Goal: Task Accomplishment & Management: Manage account settings

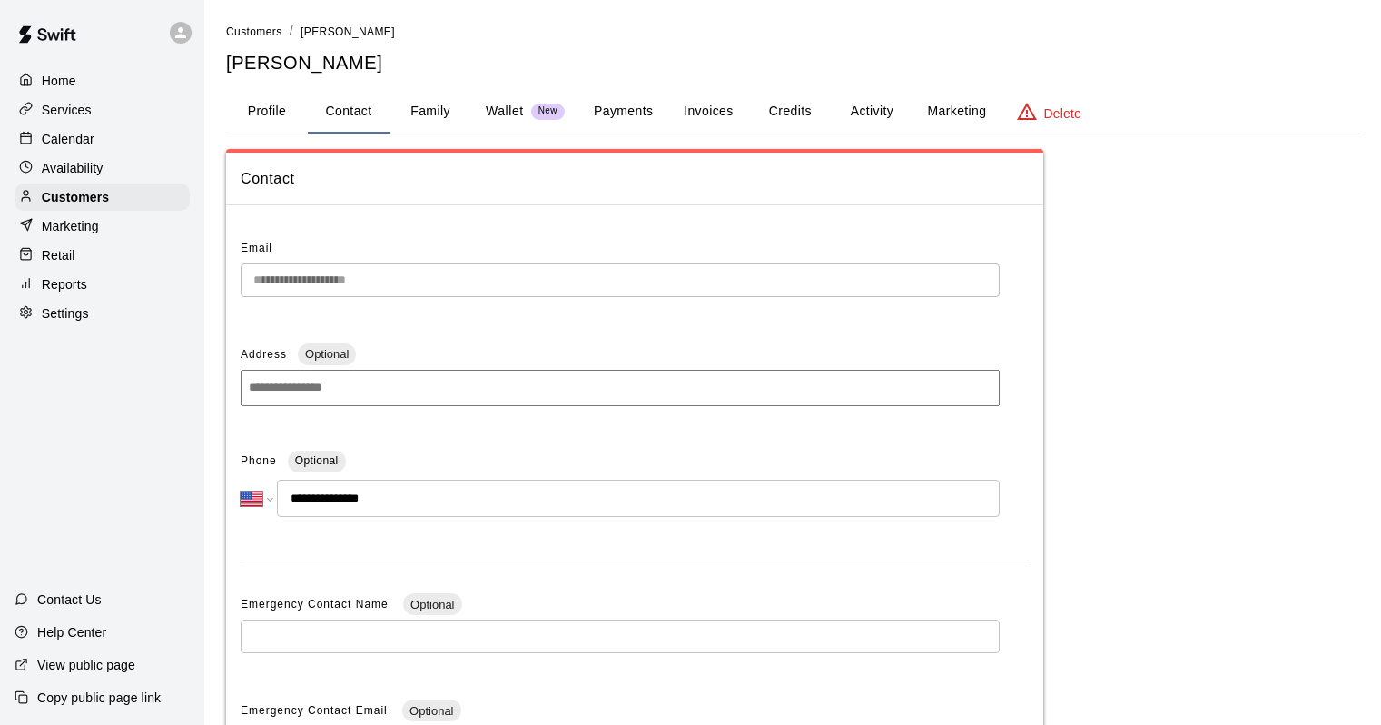
select select "**"
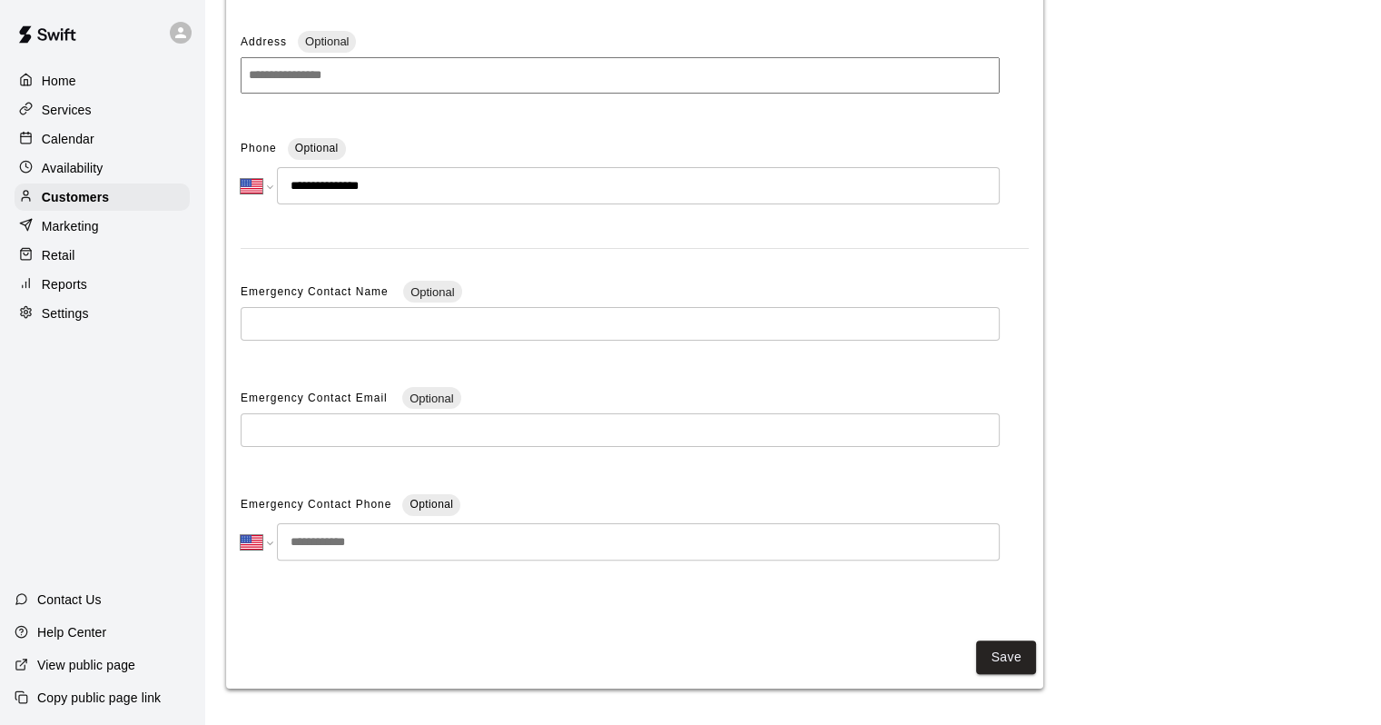
click at [95, 149] on div "Calendar" at bounding box center [102, 138] width 175 height 27
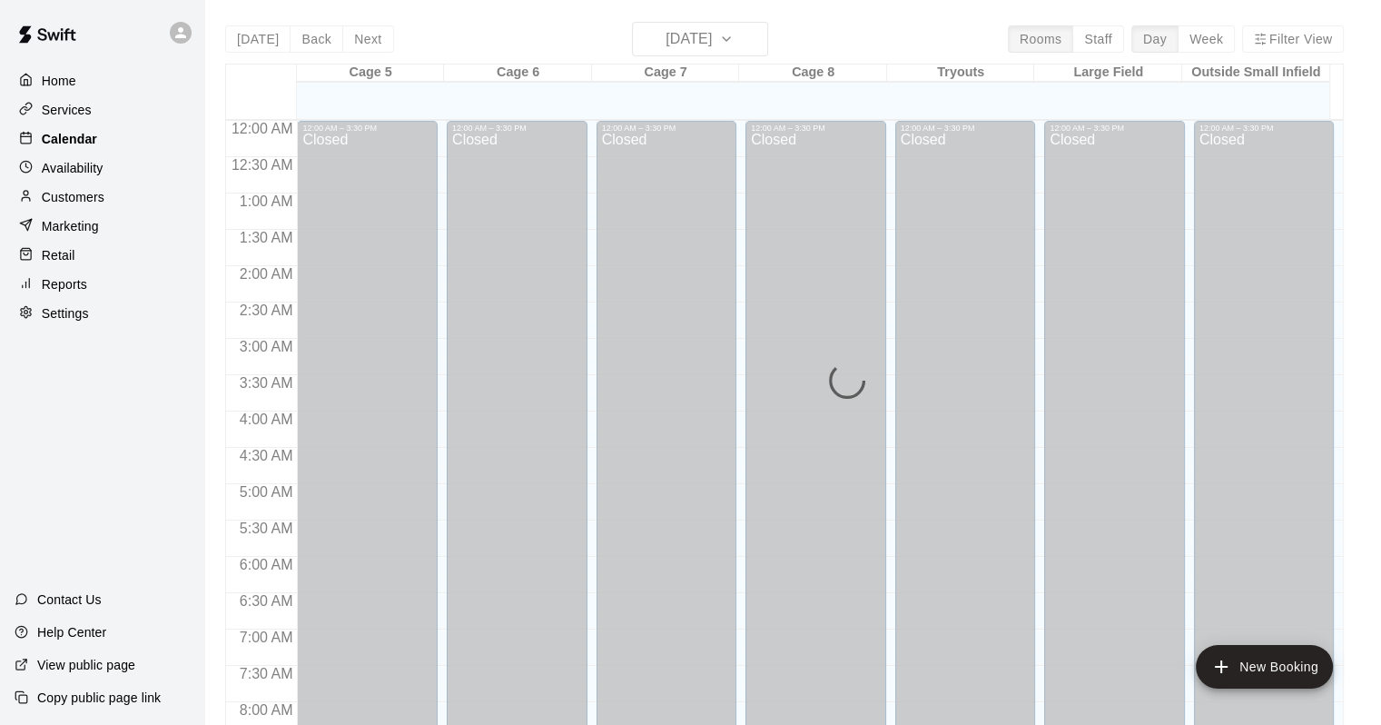
scroll to position [1063, 0]
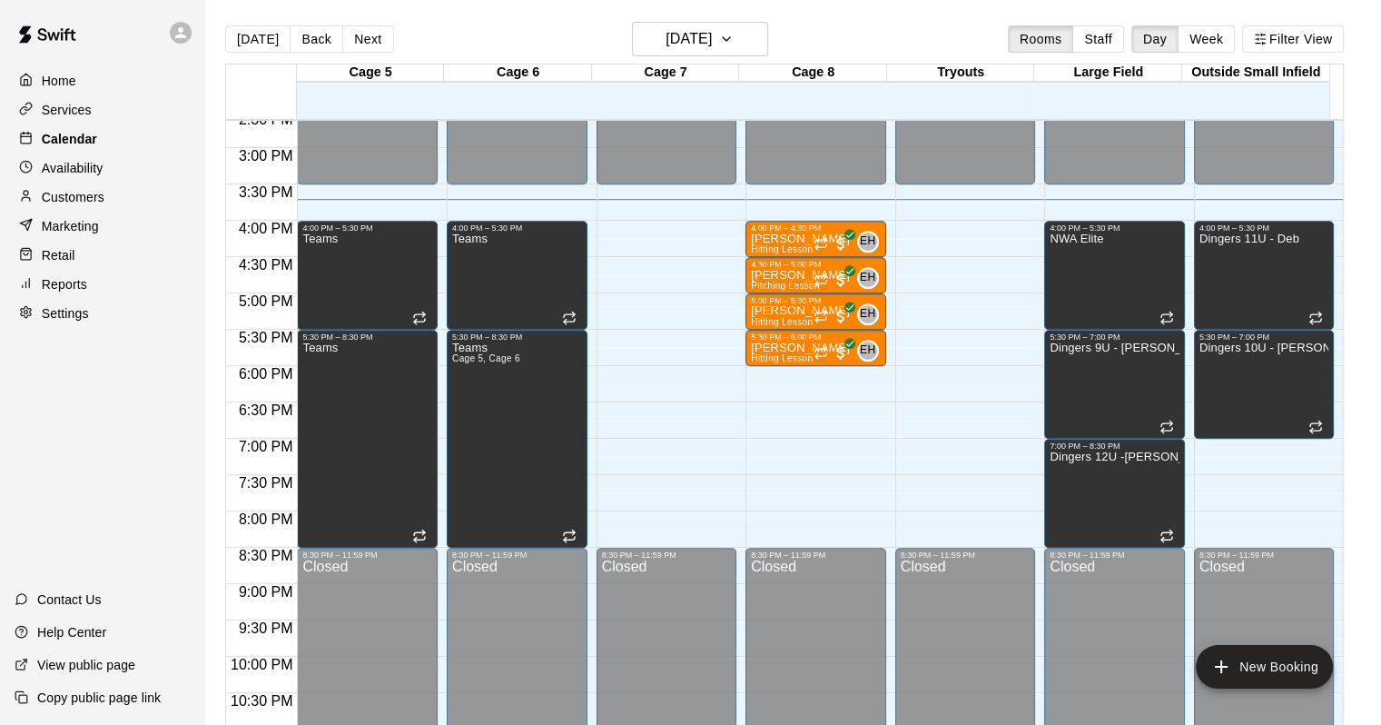
click at [358, 105] on div at bounding box center [371, 110] width 148 height 18
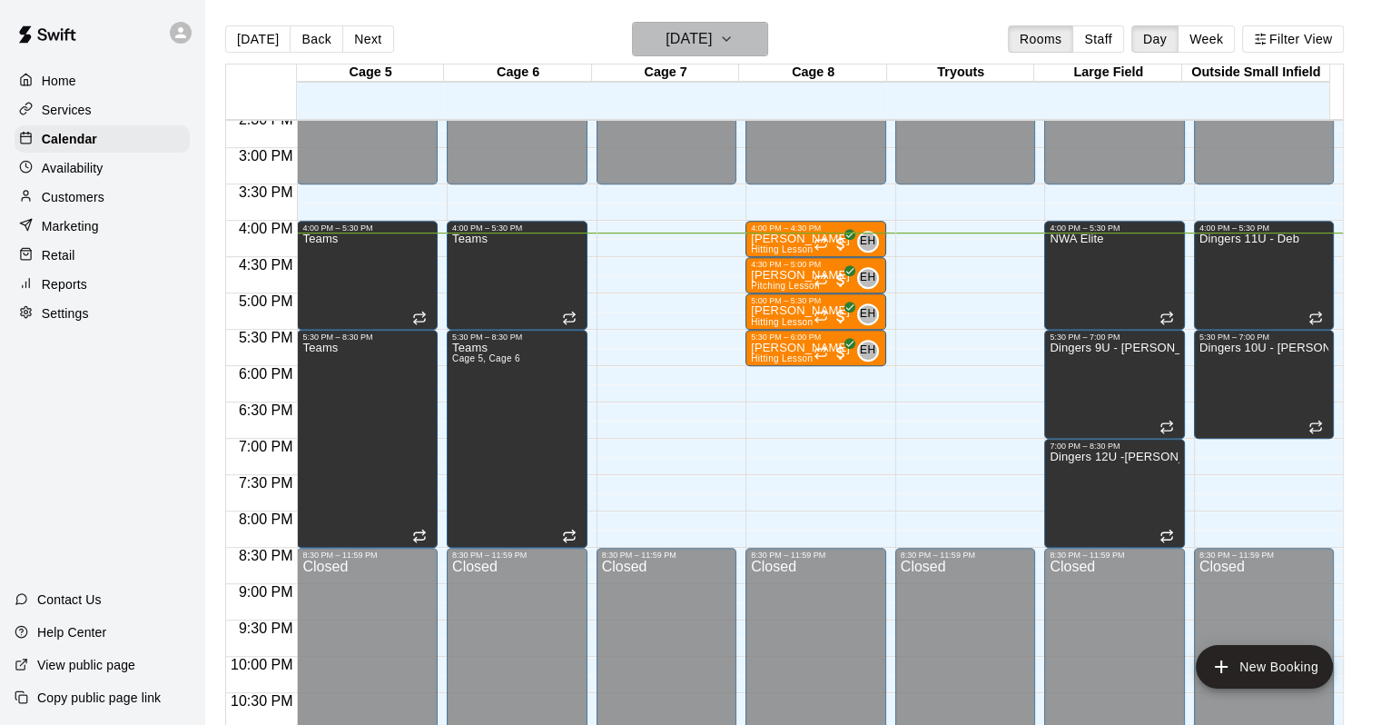
click at [687, 36] on h6 "[DATE]" at bounding box center [689, 38] width 46 height 25
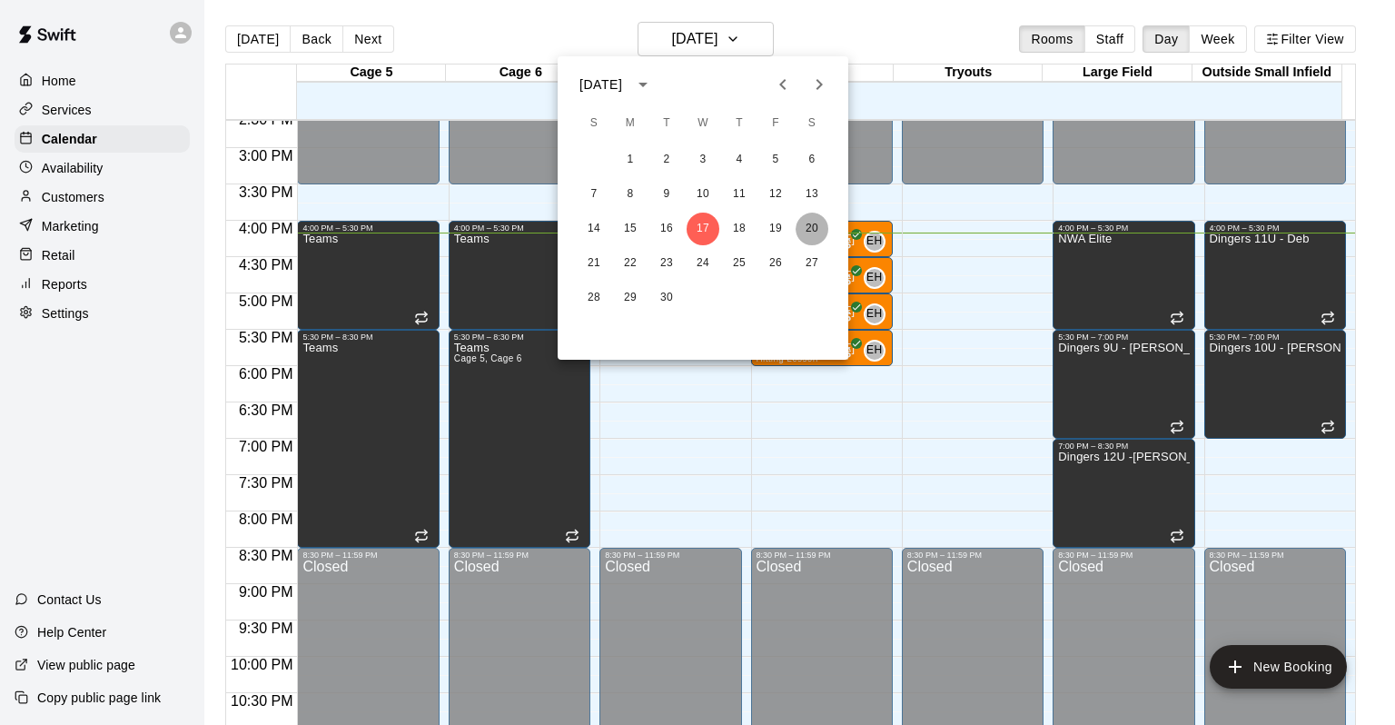
click at [804, 232] on button "20" at bounding box center [812, 229] width 33 height 33
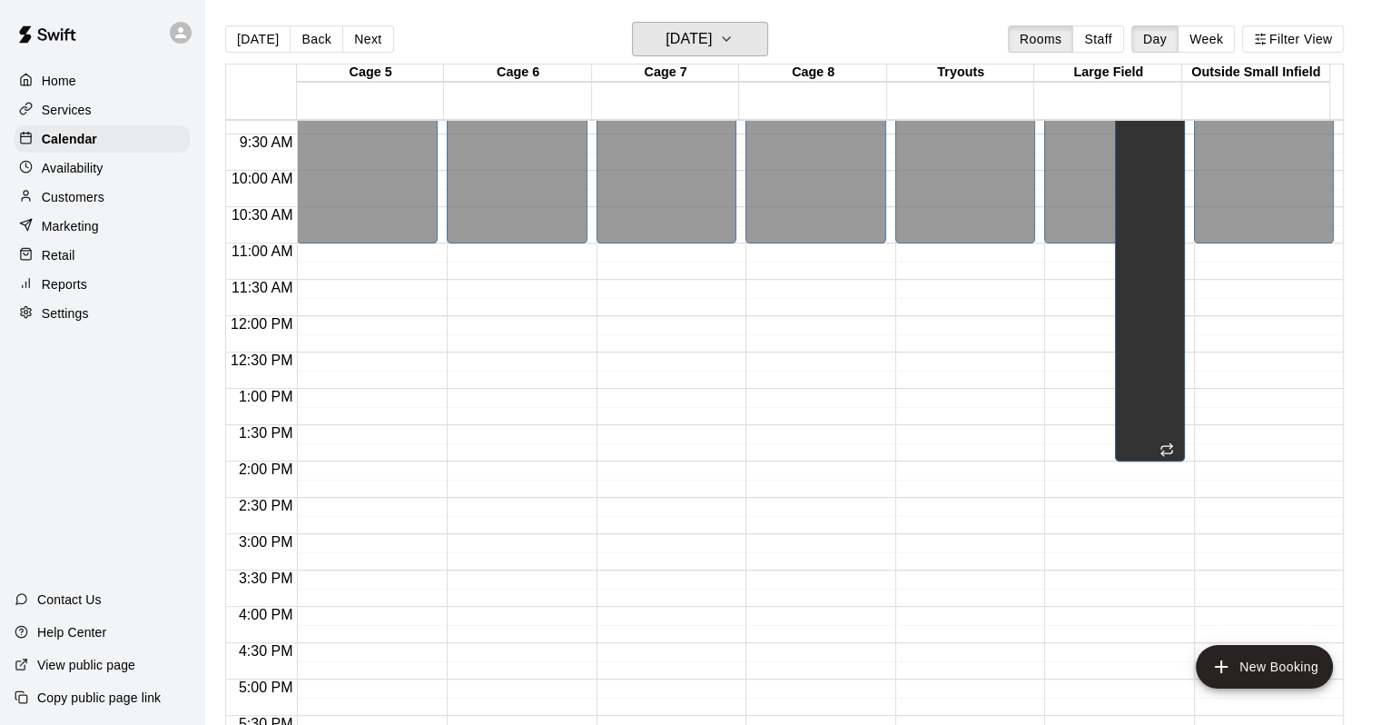
scroll to position [706, 0]
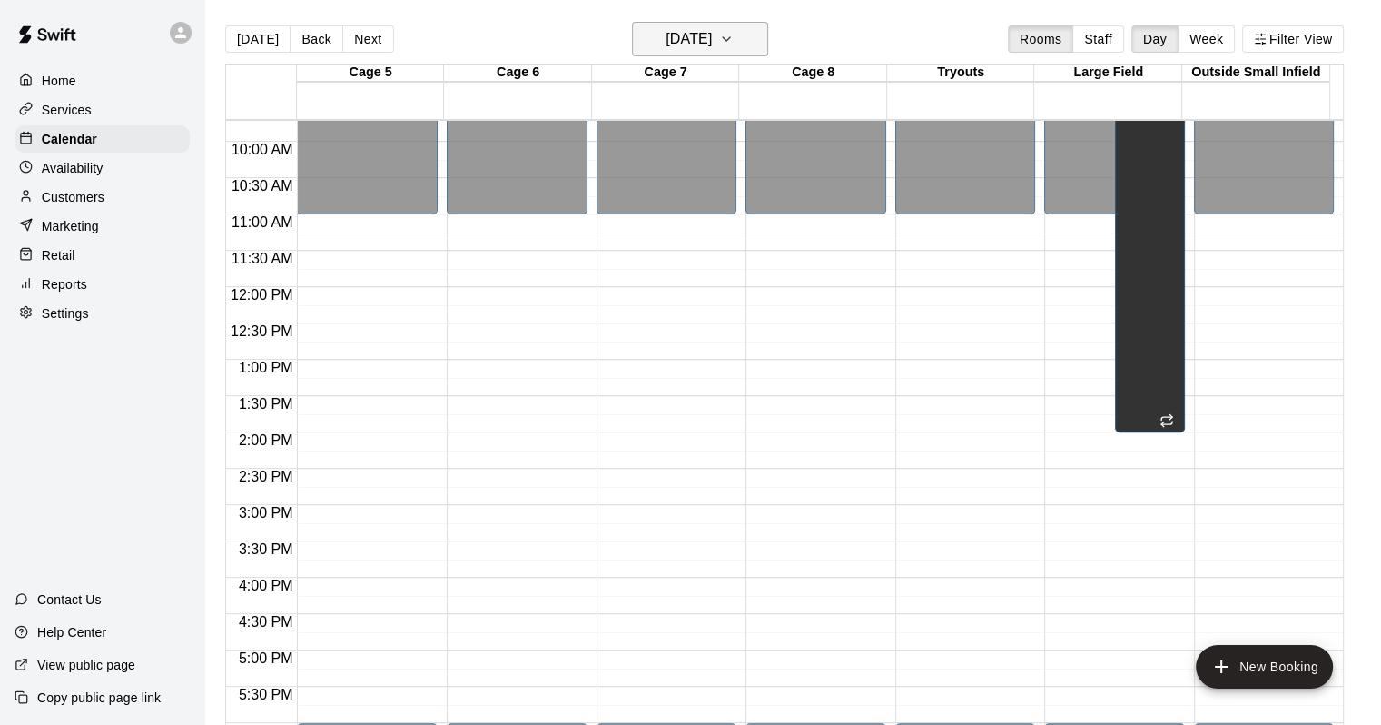
click at [712, 40] on h6 "[DATE]" at bounding box center [689, 38] width 46 height 25
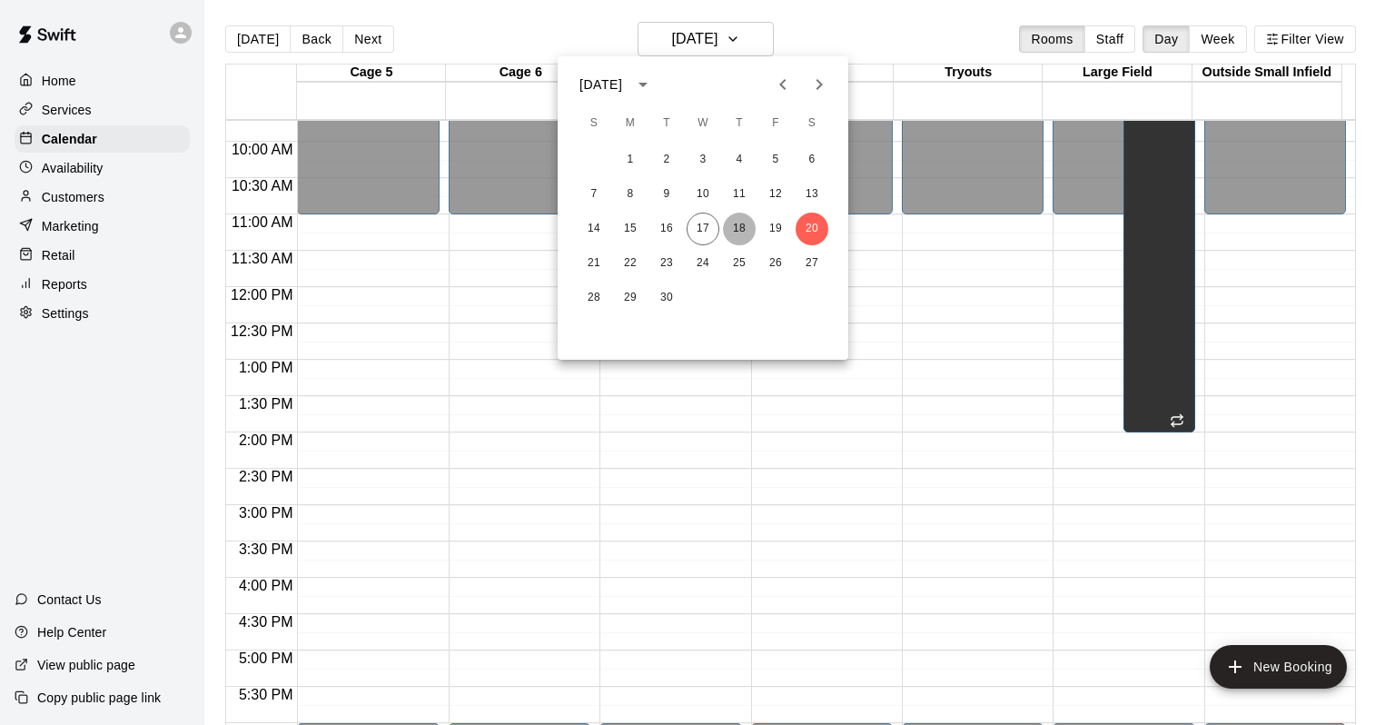
click at [740, 221] on button "18" at bounding box center [739, 229] width 33 height 33
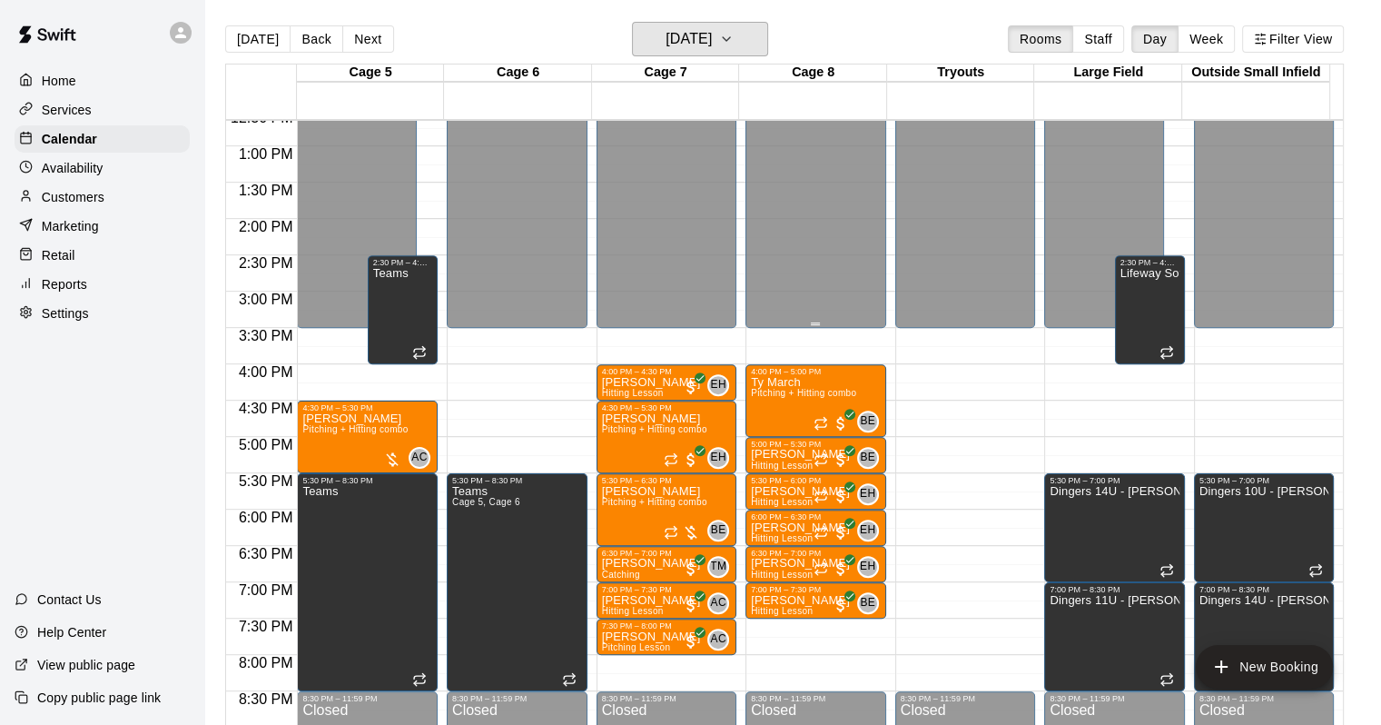
scroll to position [924, 0]
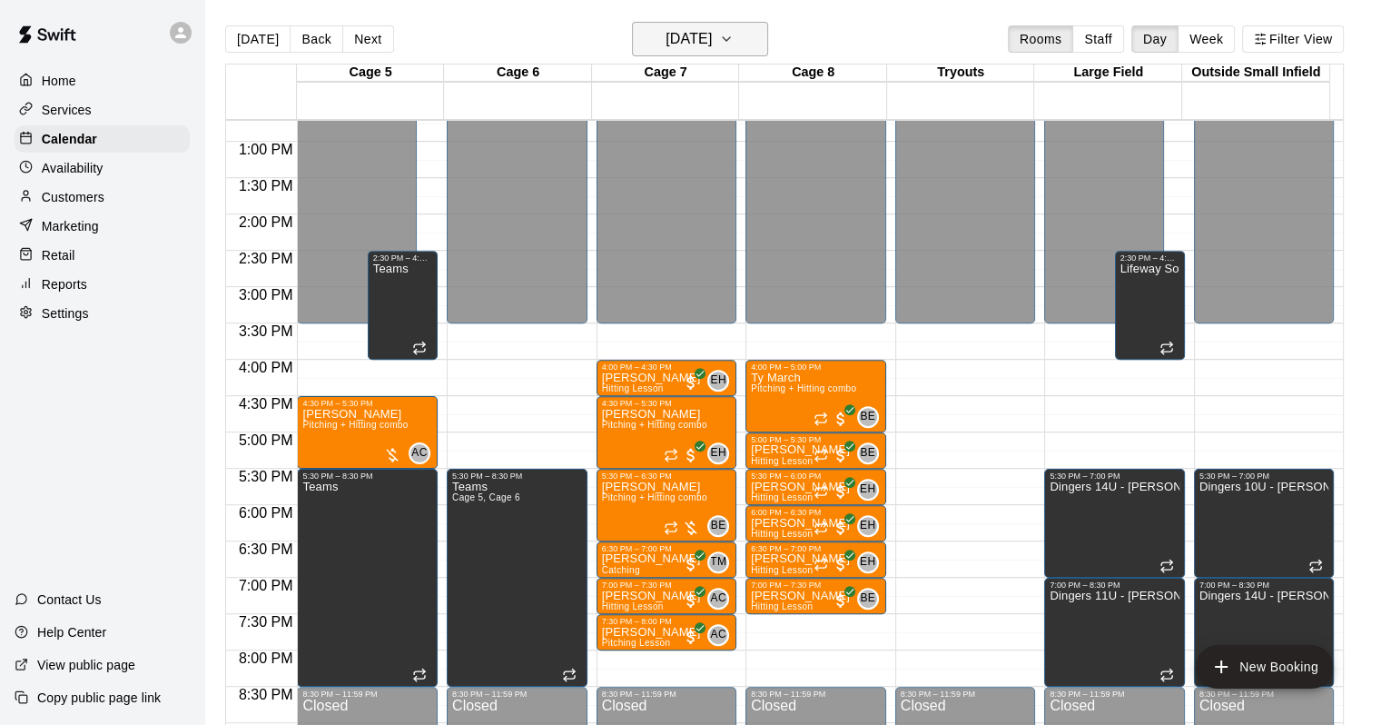
click at [712, 41] on h6 "[DATE]" at bounding box center [689, 38] width 46 height 25
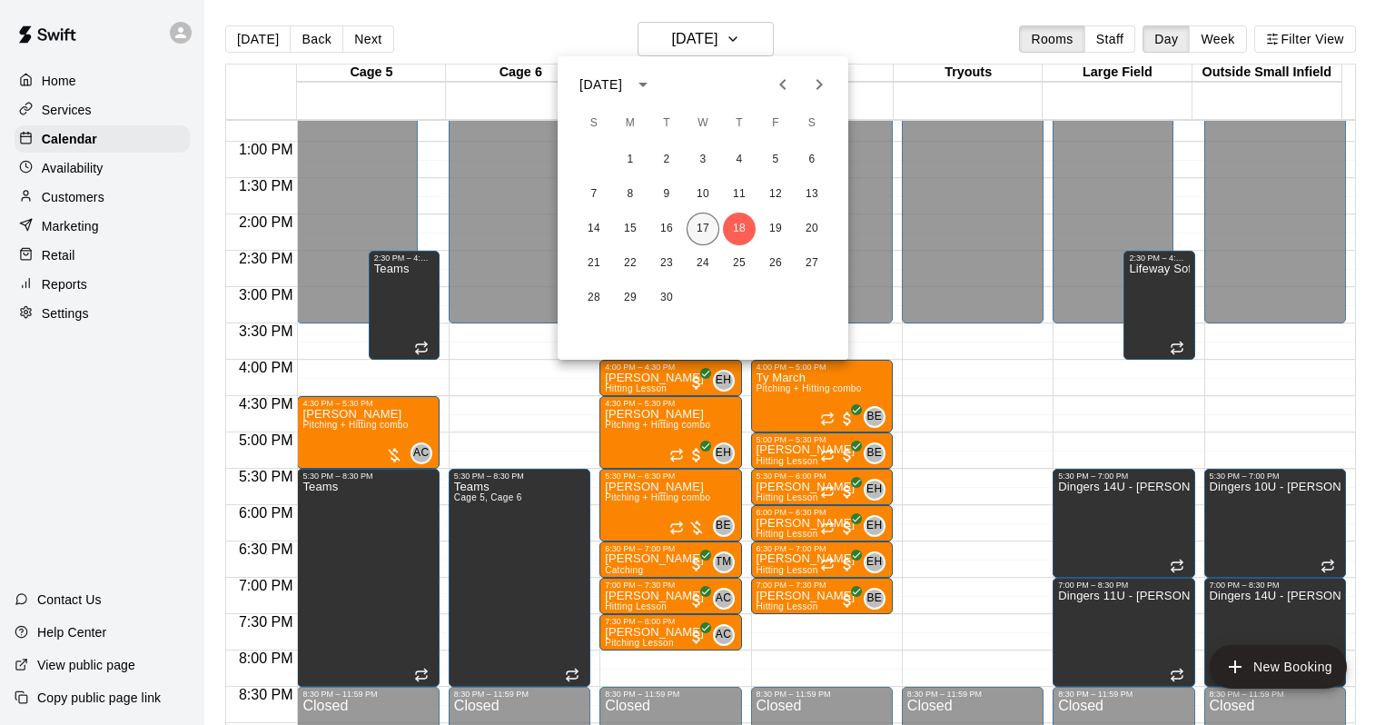
click at [704, 227] on button "17" at bounding box center [703, 229] width 33 height 33
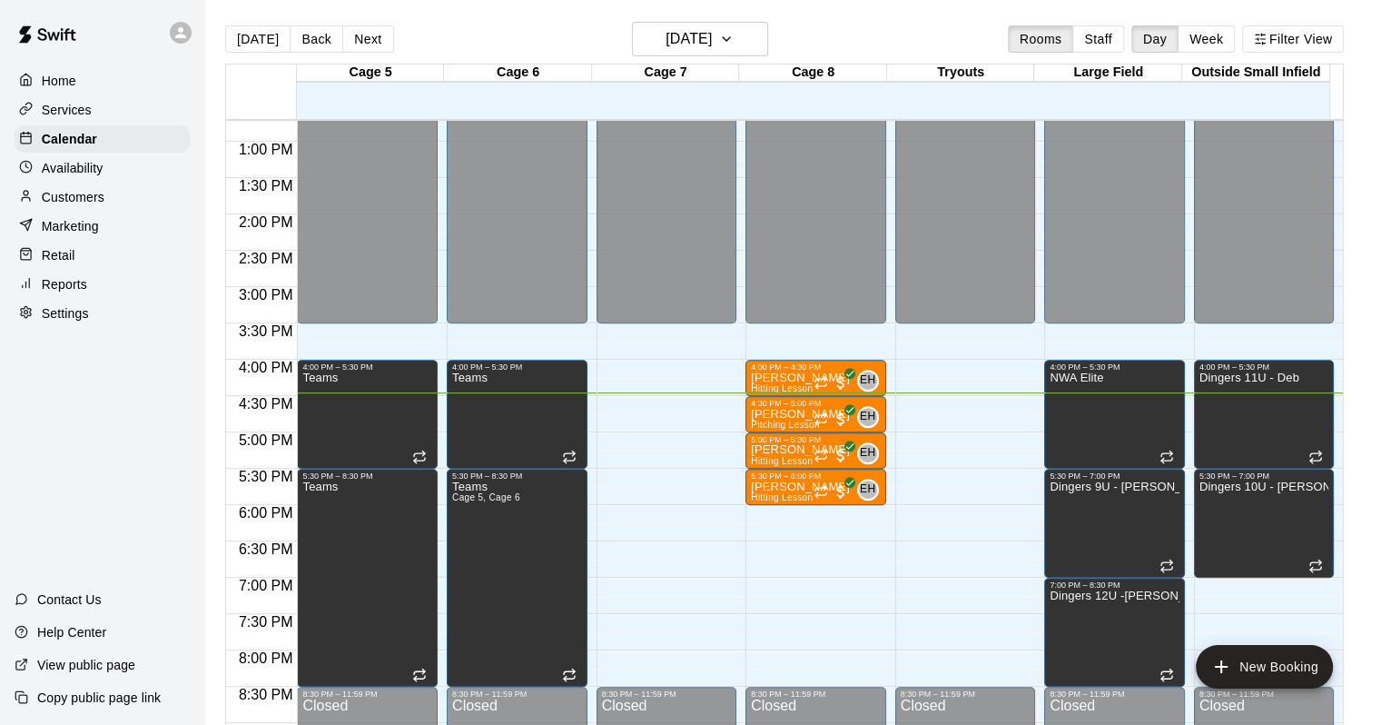
click at [85, 211] on div "Customers" at bounding box center [102, 196] width 175 height 27
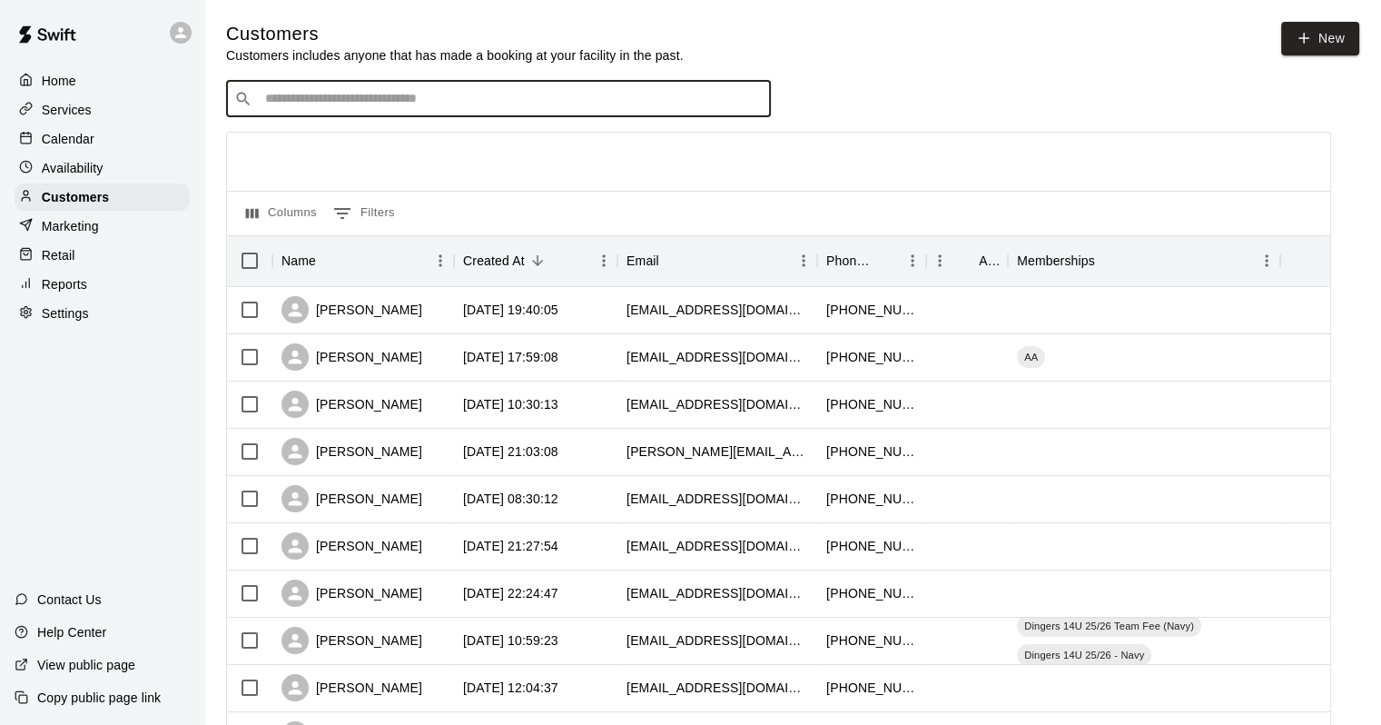
click at [439, 108] on input "Search customers by name or email" at bounding box center [511, 99] width 503 height 18
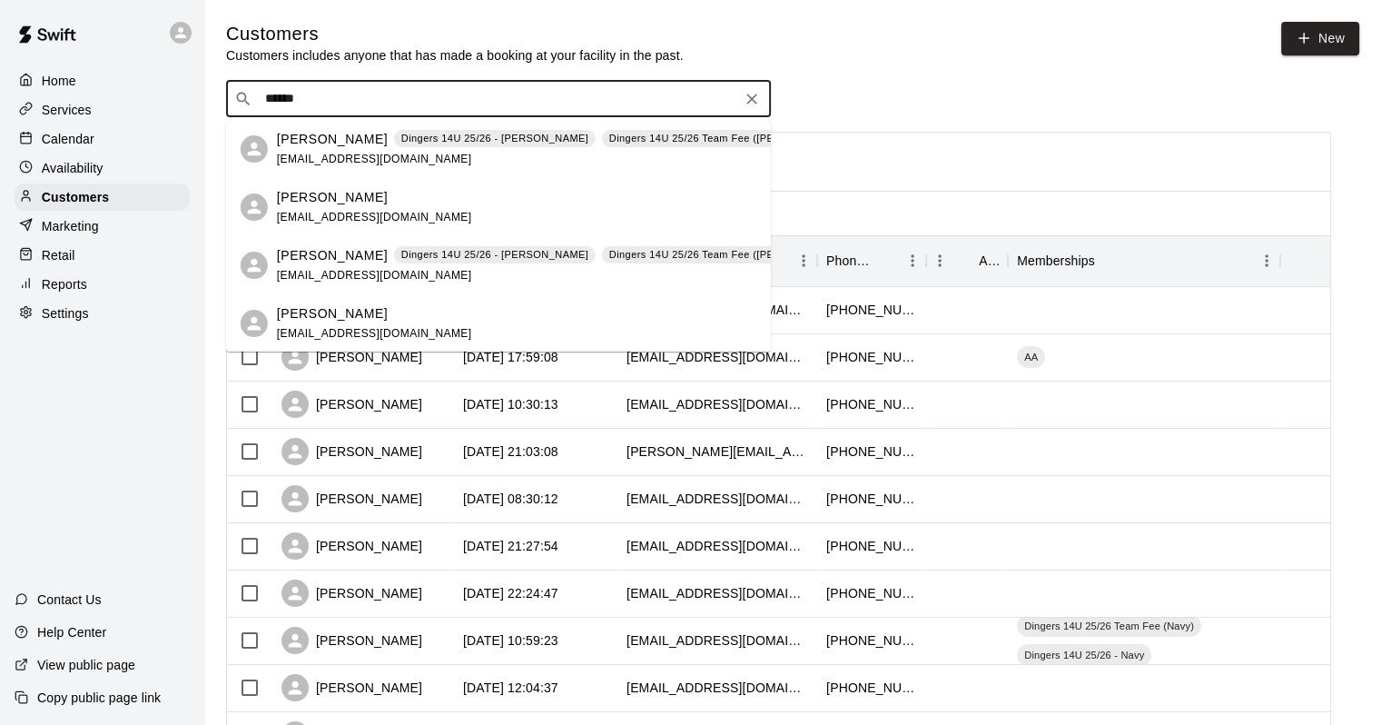
type input "*******"
click at [403, 275] on div "[PERSON_NAME] Dingers 14U 25/26 - [PERSON_NAME] Dingers 14U 25/26 Team Fee ([PE…" at bounding box center [566, 265] width 579 height 39
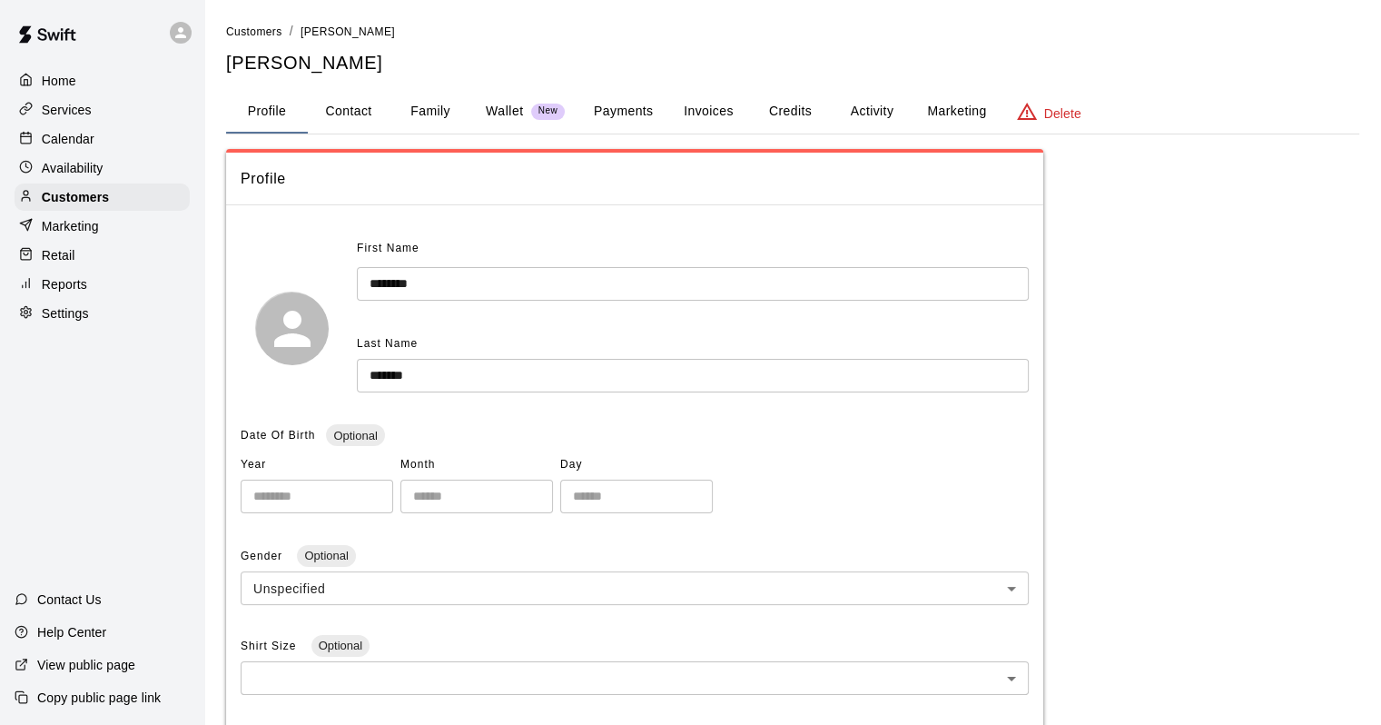
click at [930, 109] on button "Marketing" at bounding box center [957, 112] width 88 height 44
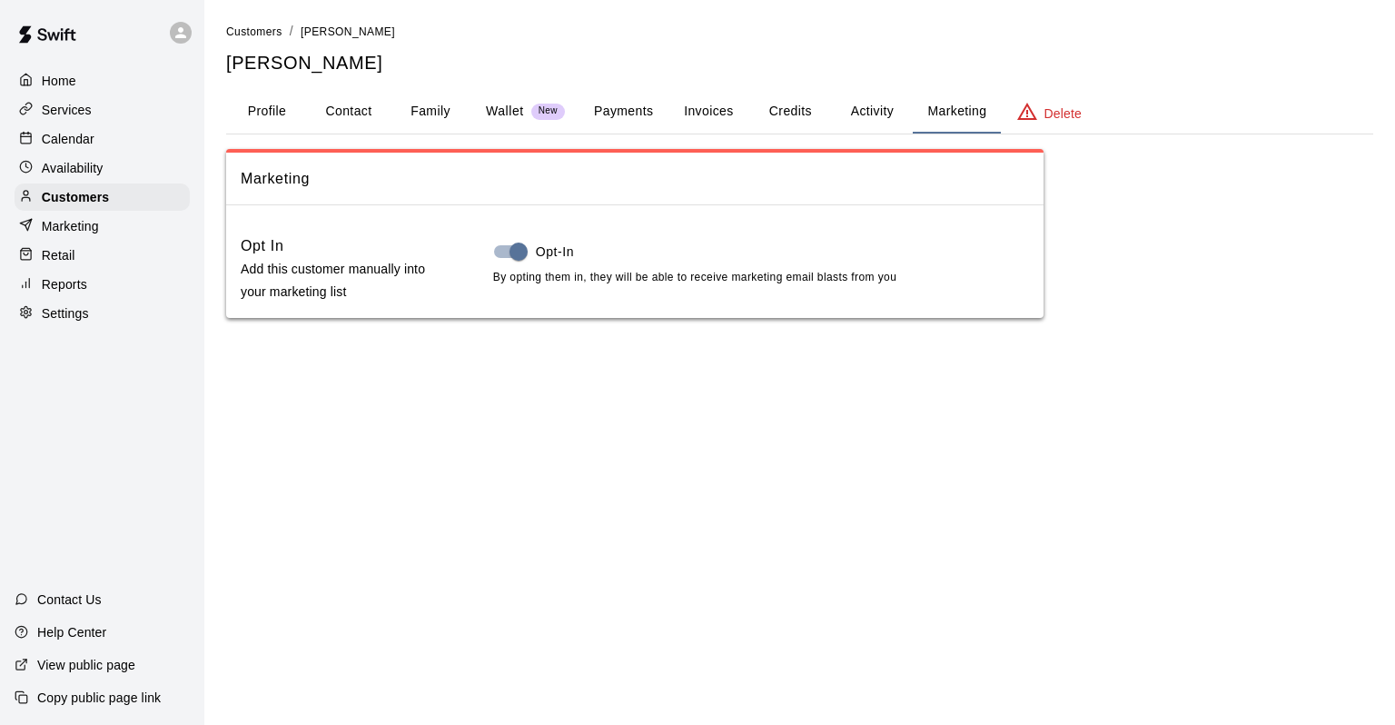
click at [851, 97] on button "Activity" at bounding box center [872, 112] width 82 height 44
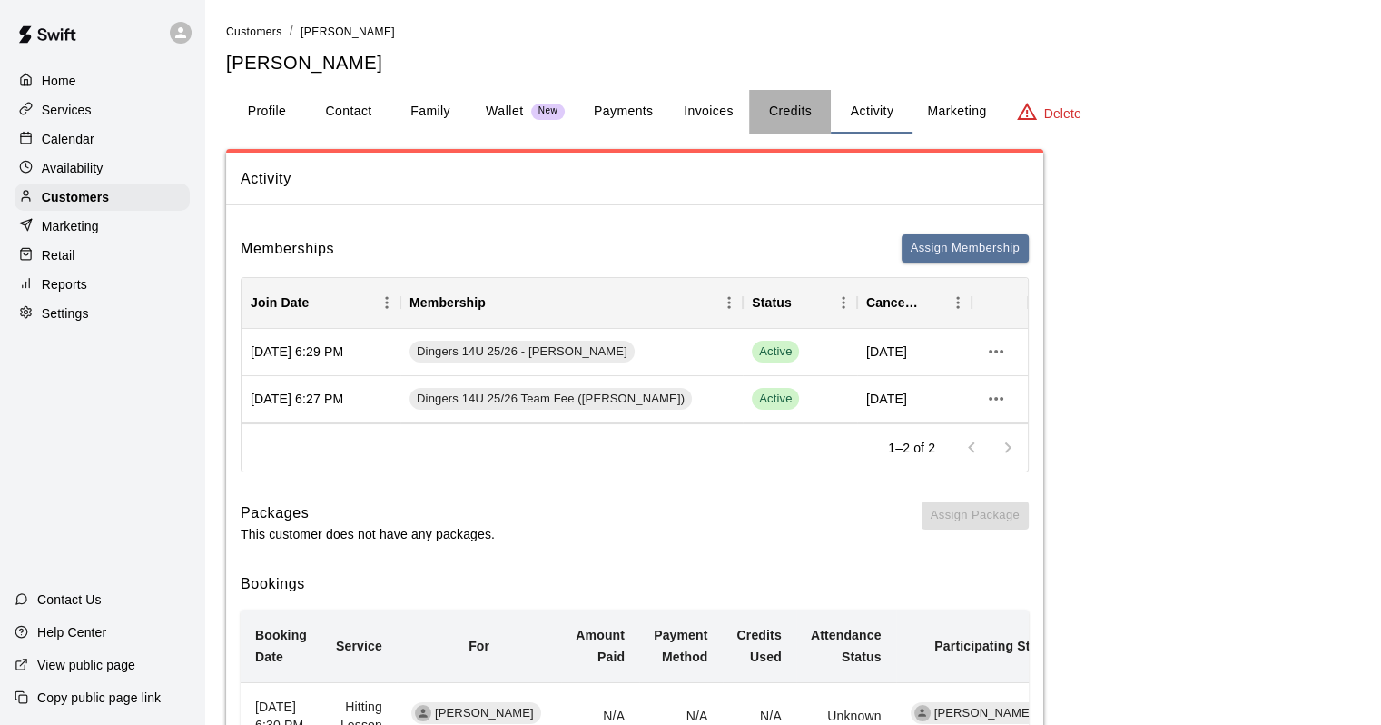
click at [777, 100] on button "Credits" at bounding box center [790, 112] width 82 height 44
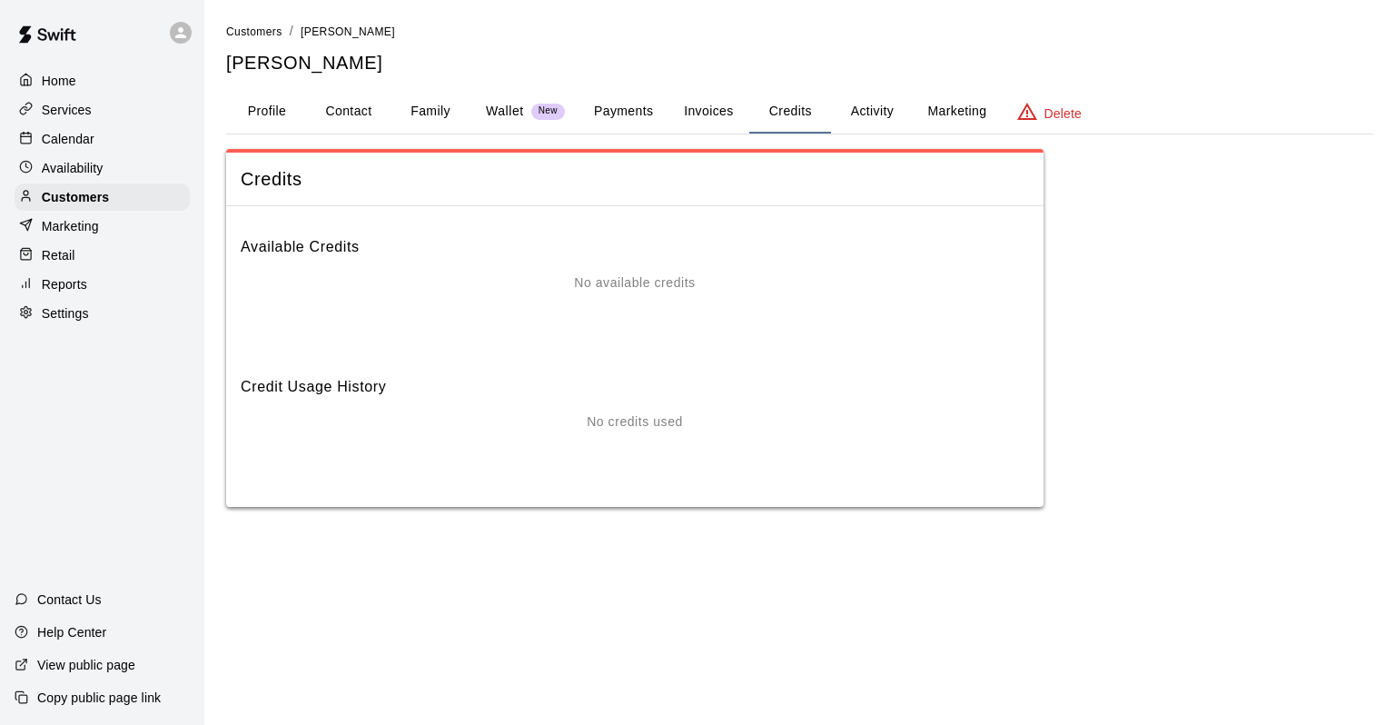
click at [727, 130] on button "Invoices" at bounding box center [709, 112] width 82 height 44
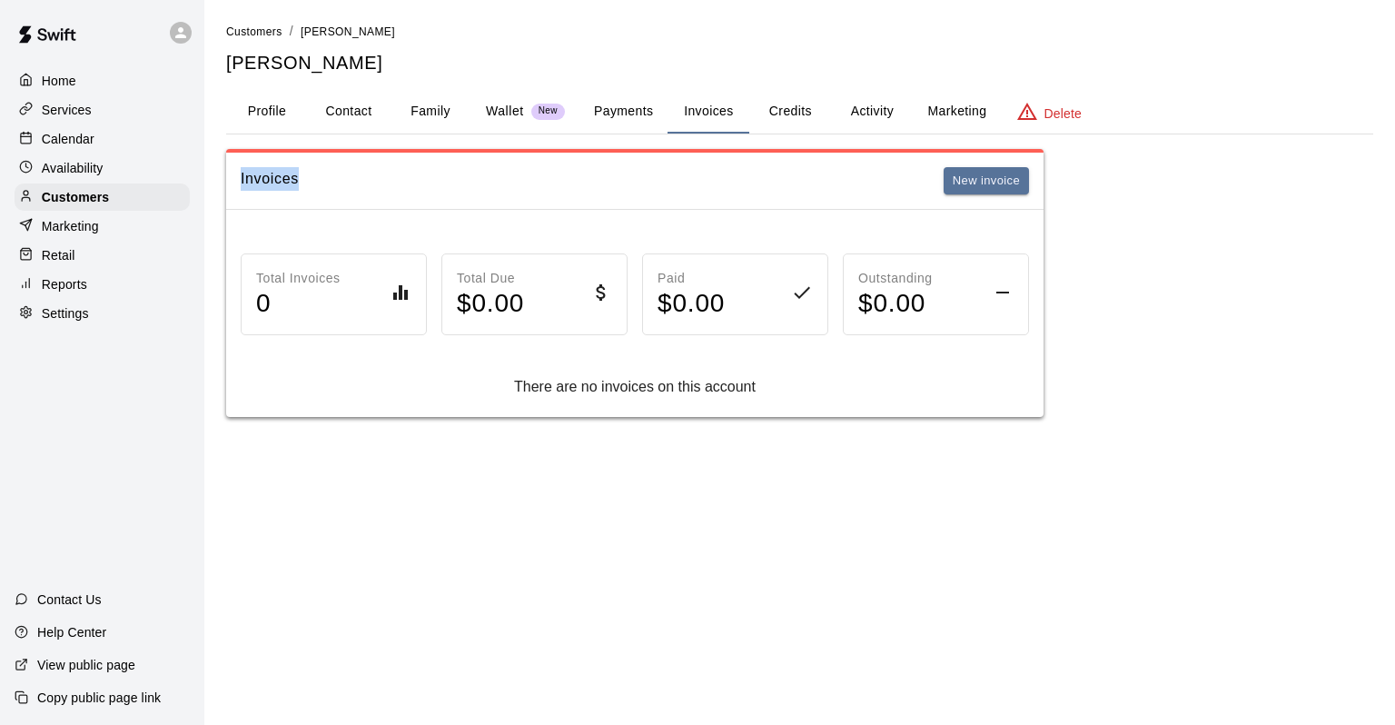
click at [605, 134] on div "Customers / [PERSON_NAME] [PERSON_NAME] Profile Contact Family Wallet New Payme…" at bounding box center [799, 219] width 1147 height 395
click at [609, 124] on button "Payments" at bounding box center [623, 112] width 88 height 44
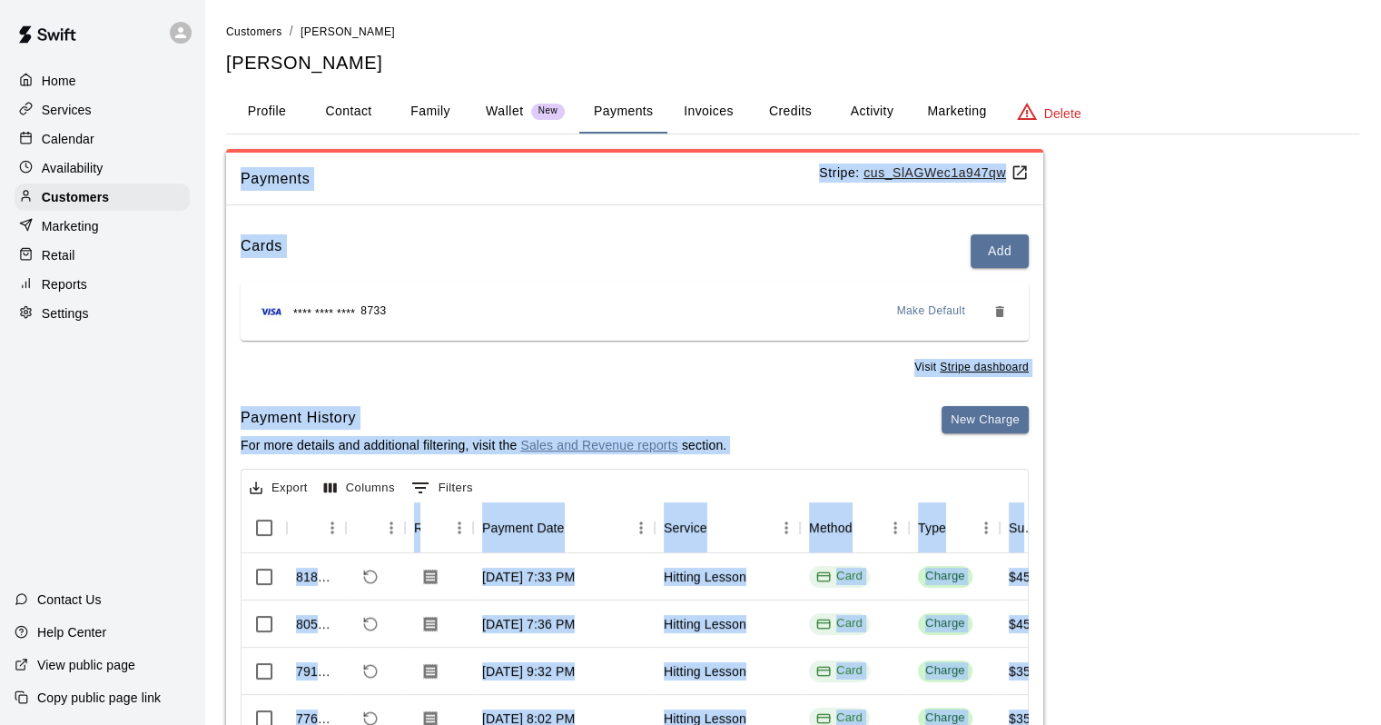
click at [1222, 284] on div "Payments Stripe: cus_SlAGWec1a947qw Cards Add **** **** **** 8733 Make Default …" at bounding box center [792, 515] width 1133 height 733
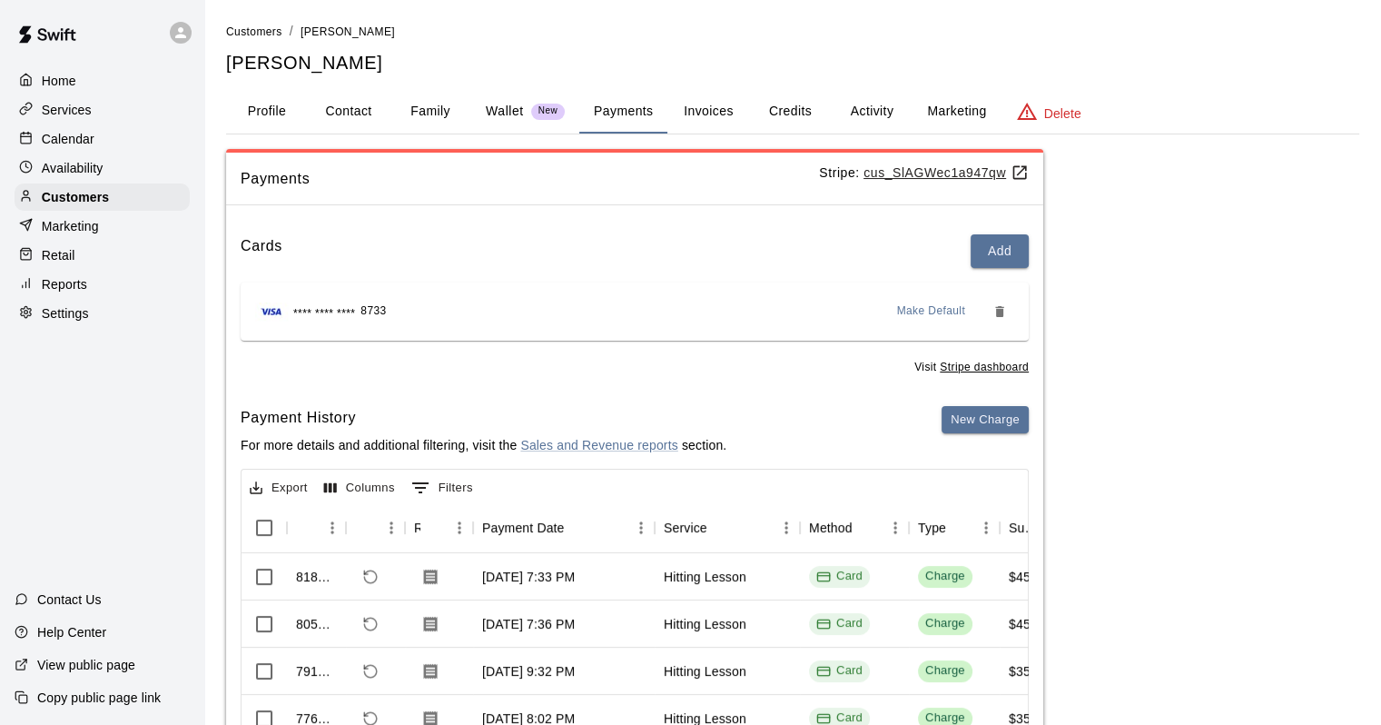
click at [332, 113] on button "Contact" at bounding box center [349, 112] width 82 height 44
select select "**"
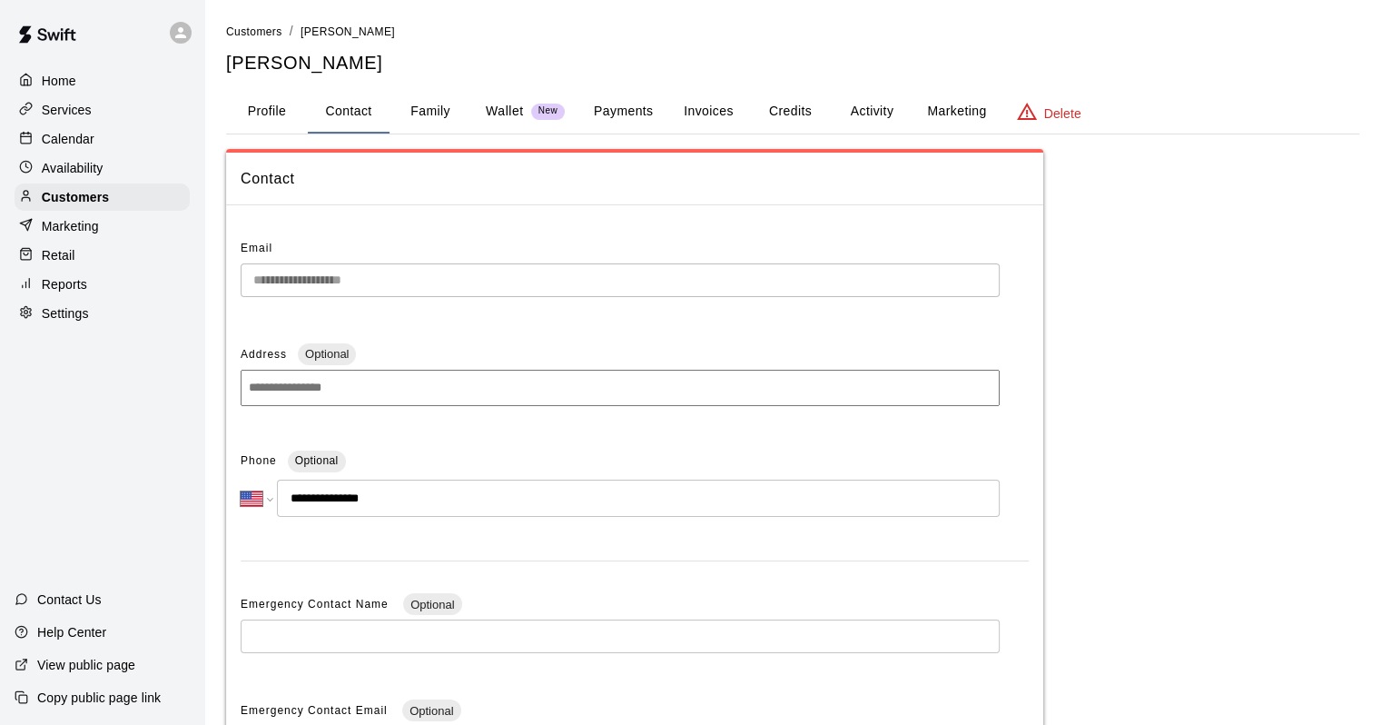
click at [945, 104] on button "Marketing" at bounding box center [957, 112] width 88 height 44
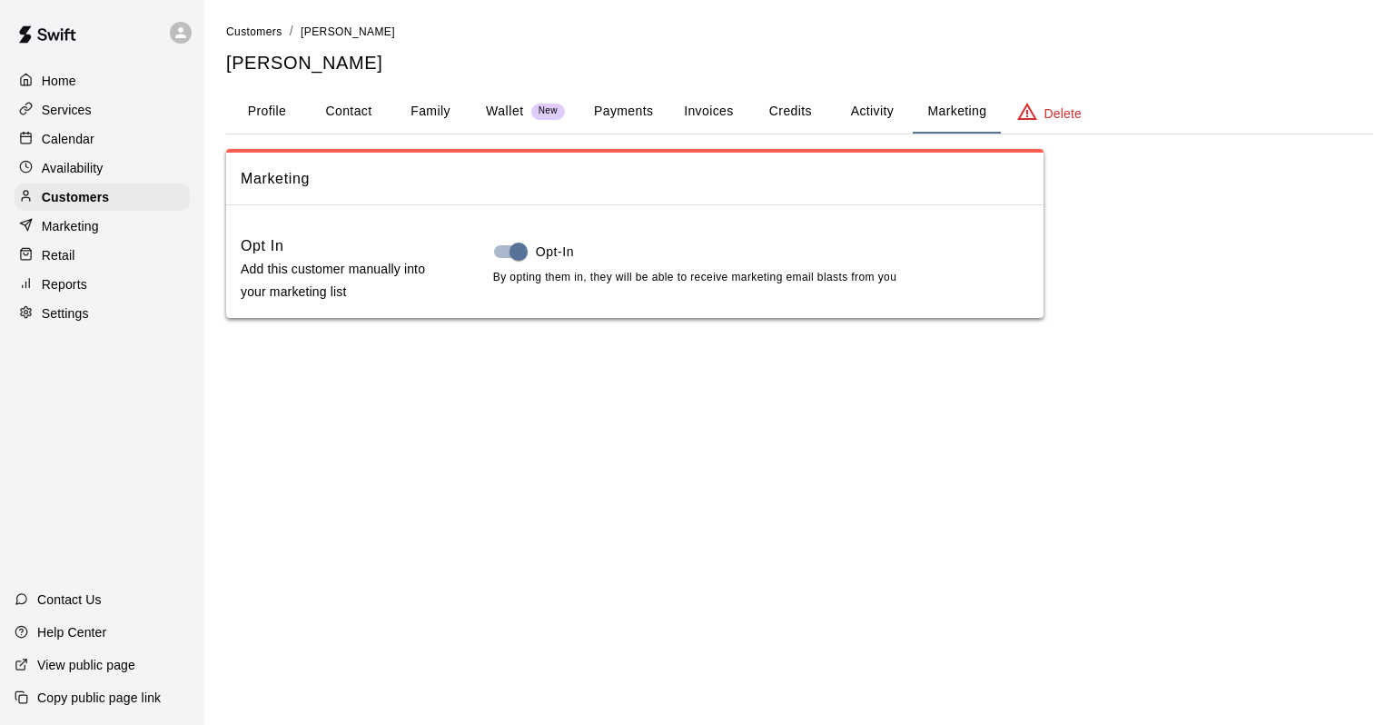
click at [903, 122] on button "Activity" at bounding box center [872, 112] width 82 height 44
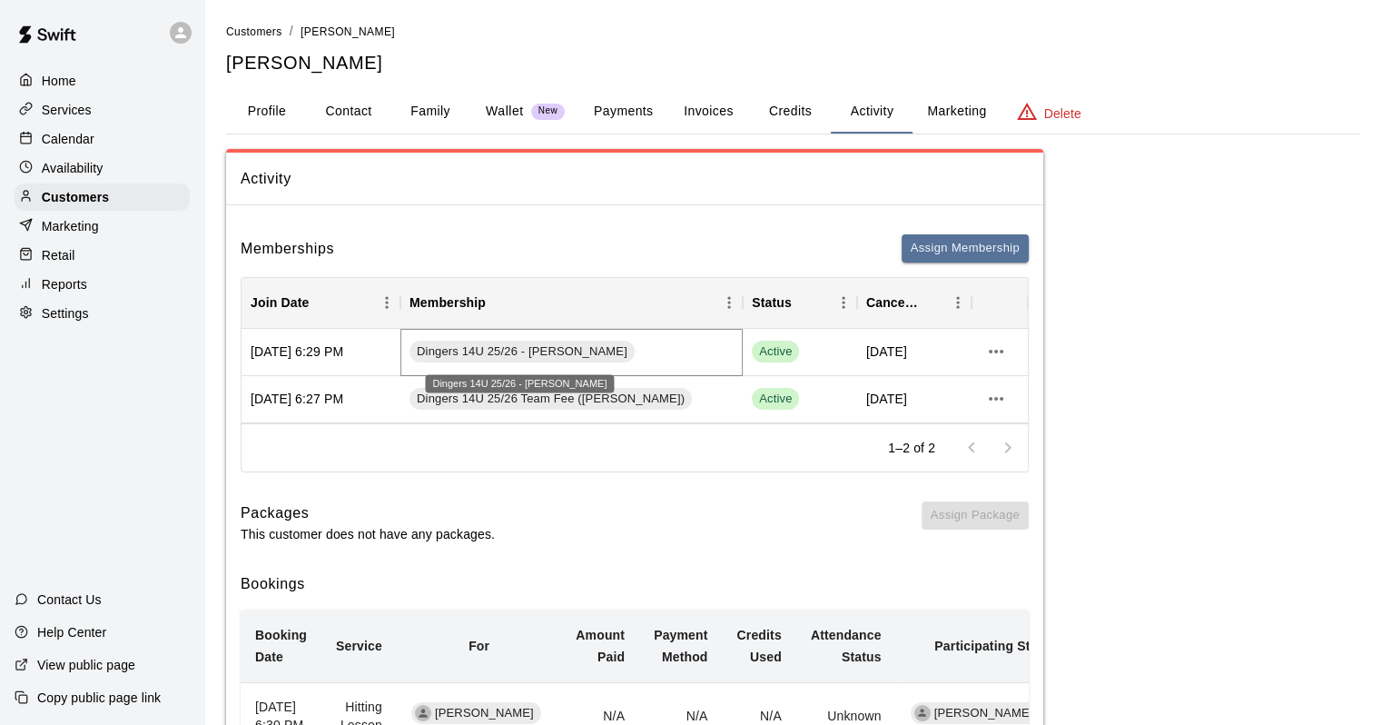
click at [538, 351] on span "Dingers 14U 25/26 - [PERSON_NAME]" at bounding box center [522, 351] width 225 height 17
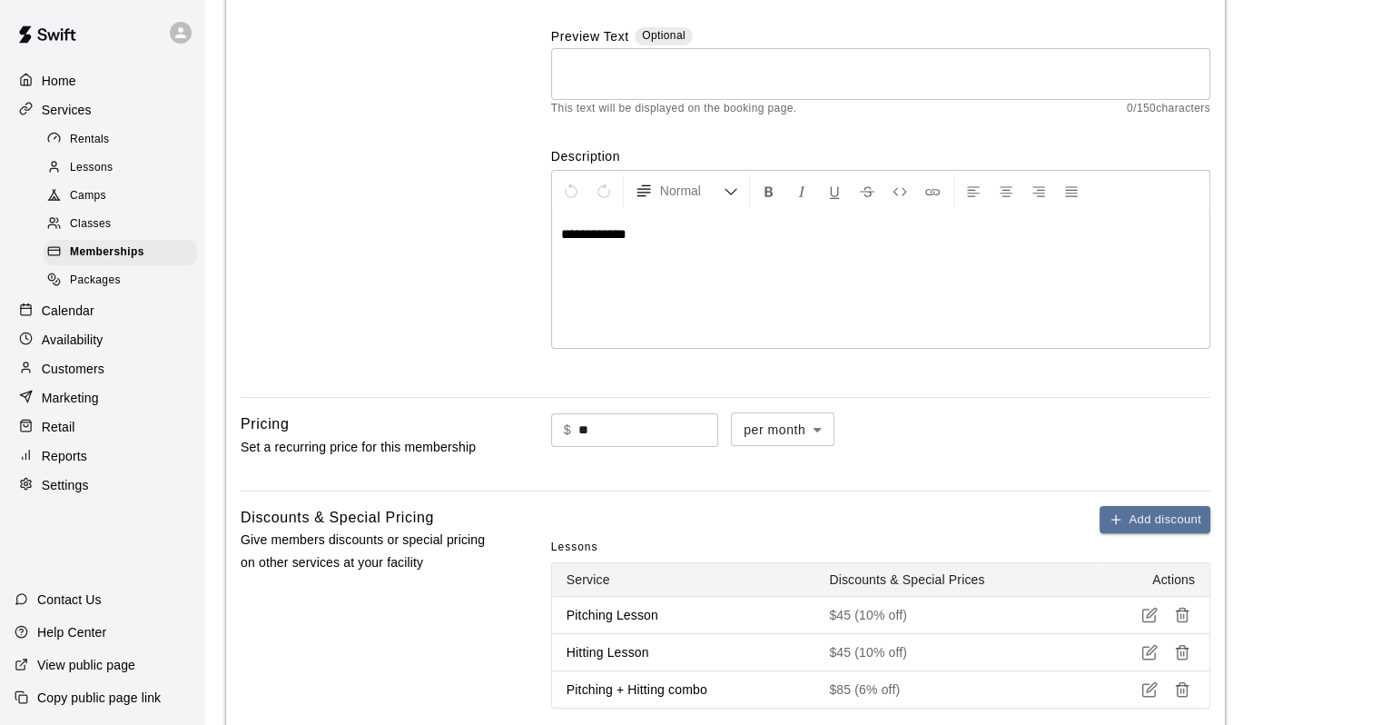
scroll to position [272, 0]
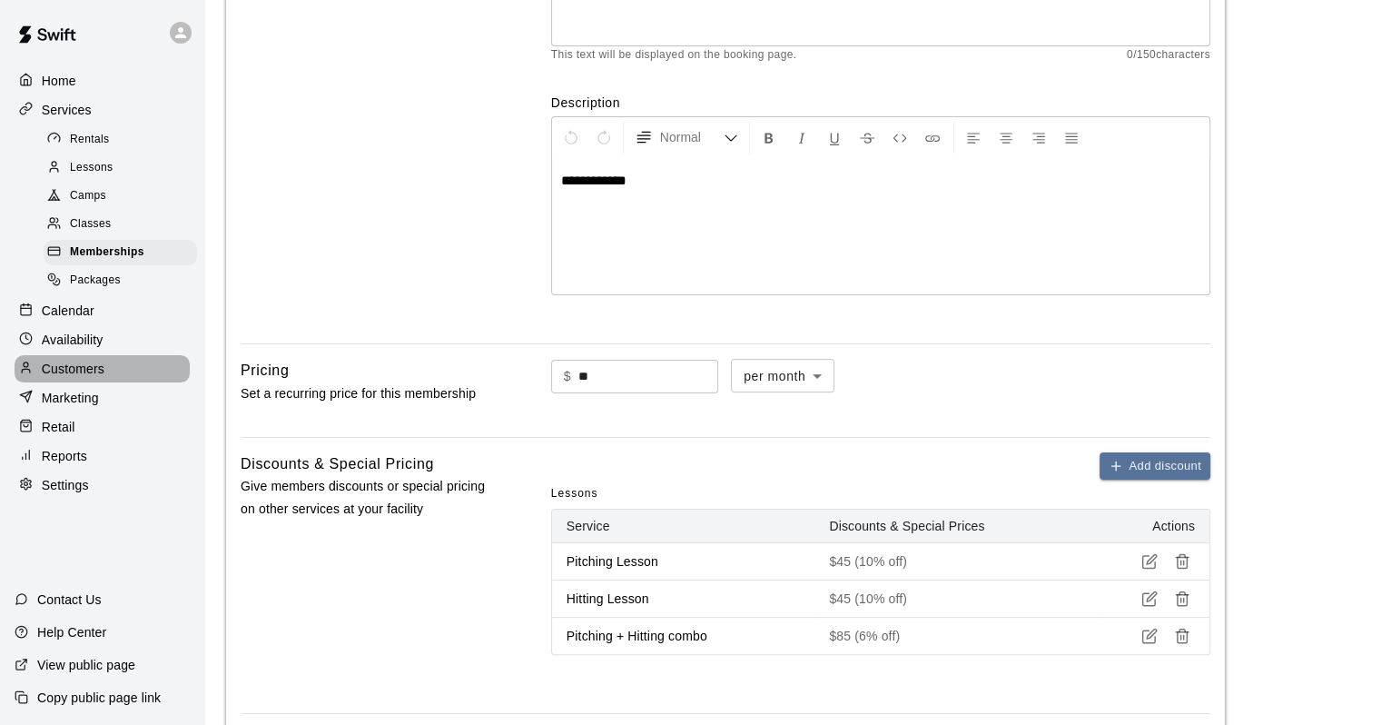
drag, startPoint x: 109, startPoint y: 373, endPoint x: 156, endPoint y: 354, distance: 50.9
click at [109, 375] on div "Customers" at bounding box center [102, 368] width 175 height 27
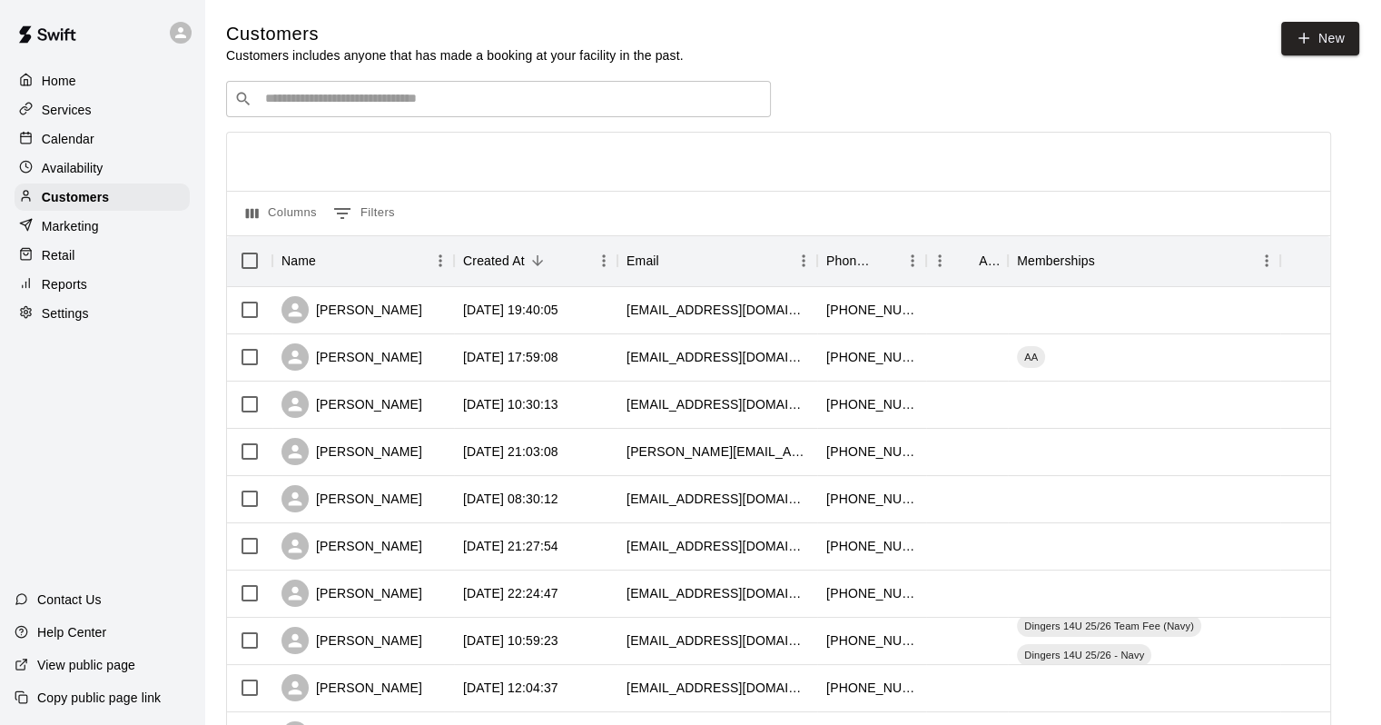
click at [457, 108] on input "Search customers by name or email" at bounding box center [511, 99] width 503 height 18
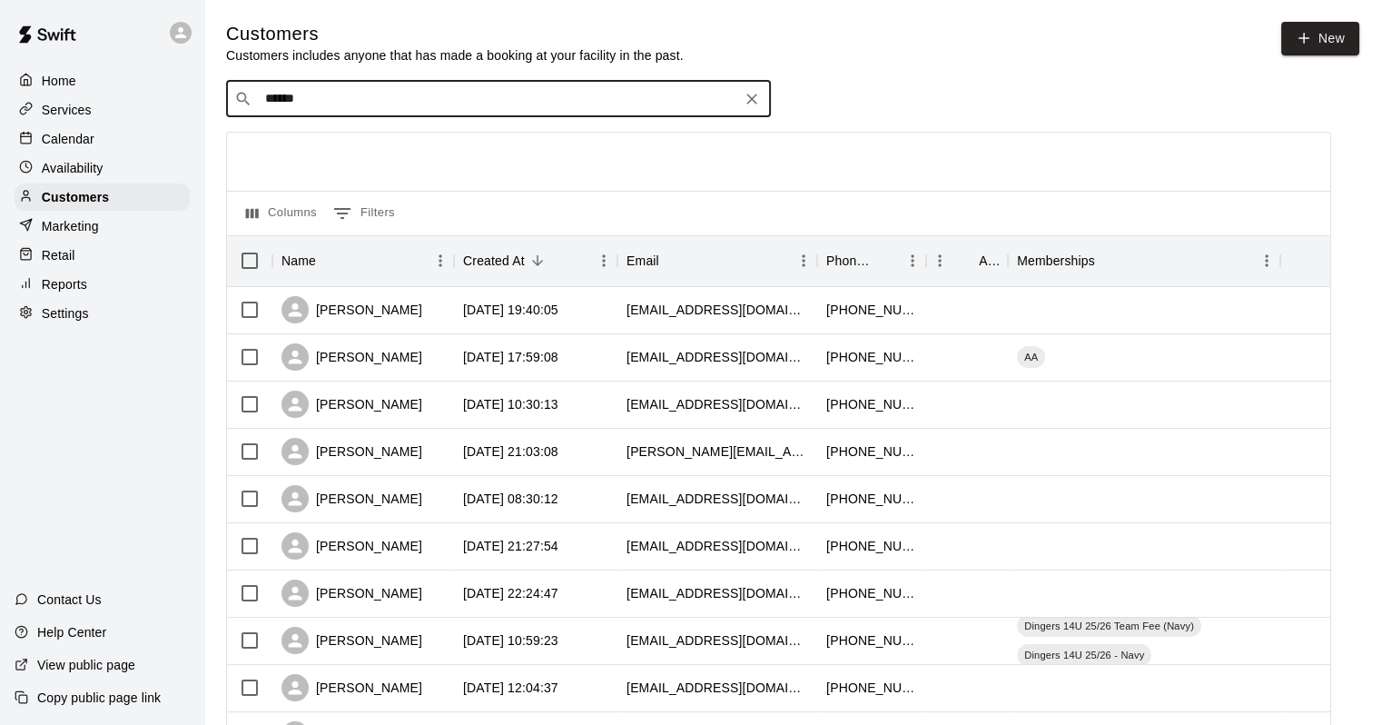
type input "*******"
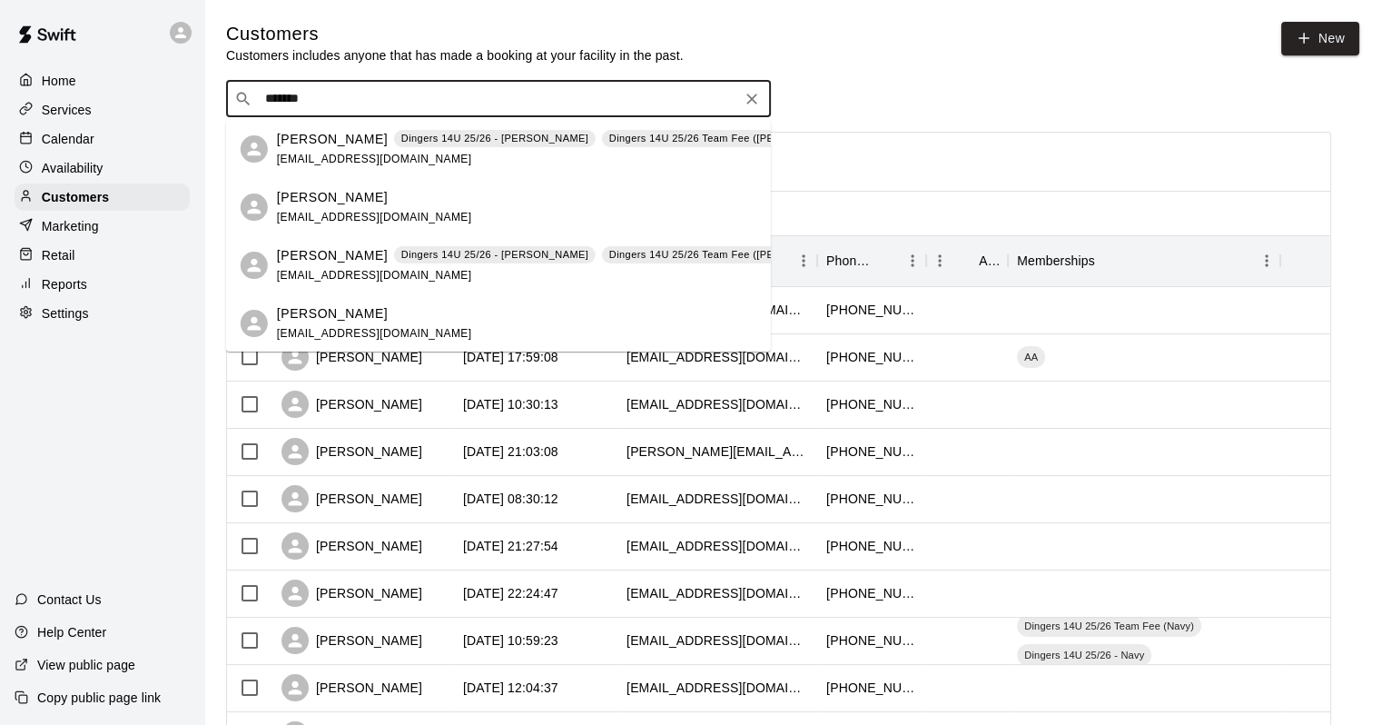
click at [372, 267] on div "[PERSON_NAME] Dingers 14U 25/26 - [PERSON_NAME] Dingers 14U 25/26 Team Fee ([PE…" at bounding box center [566, 265] width 579 height 39
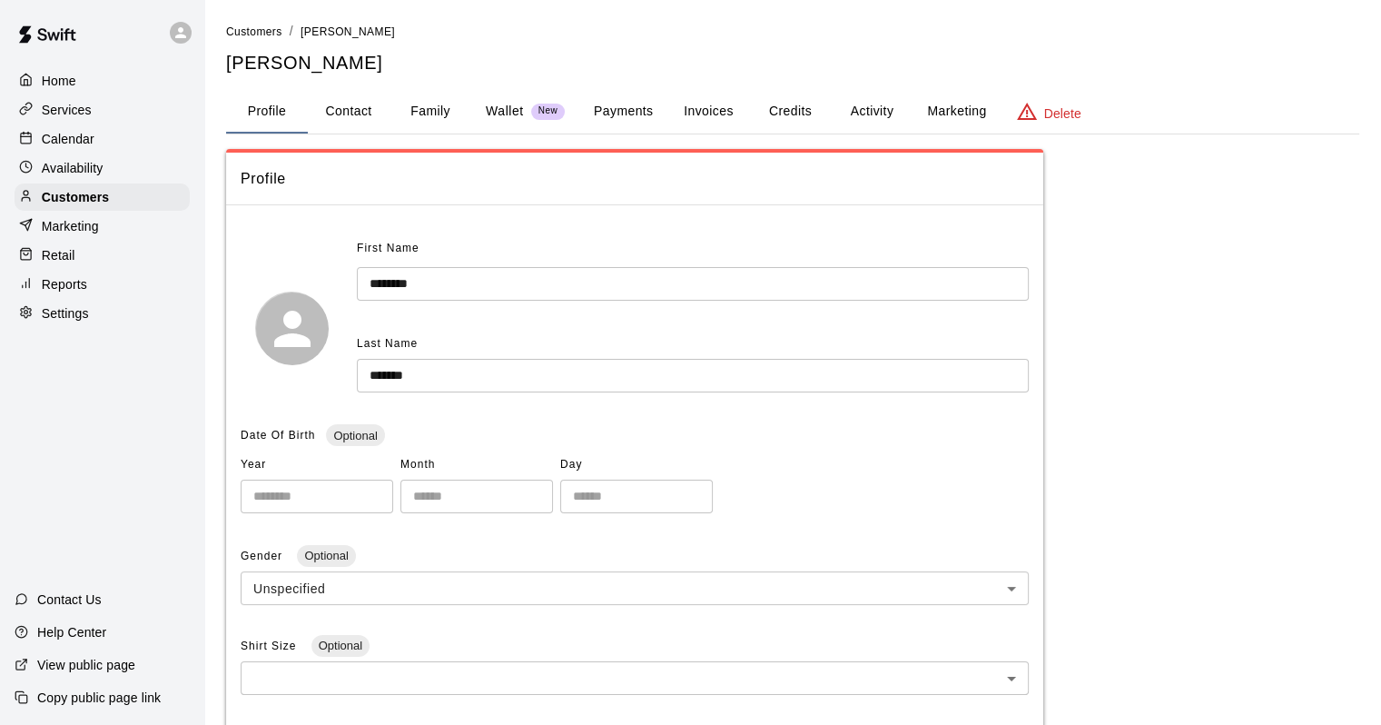
click at [360, 99] on button "Contact" at bounding box center [349, 112] width 82 height 44
select select "**"
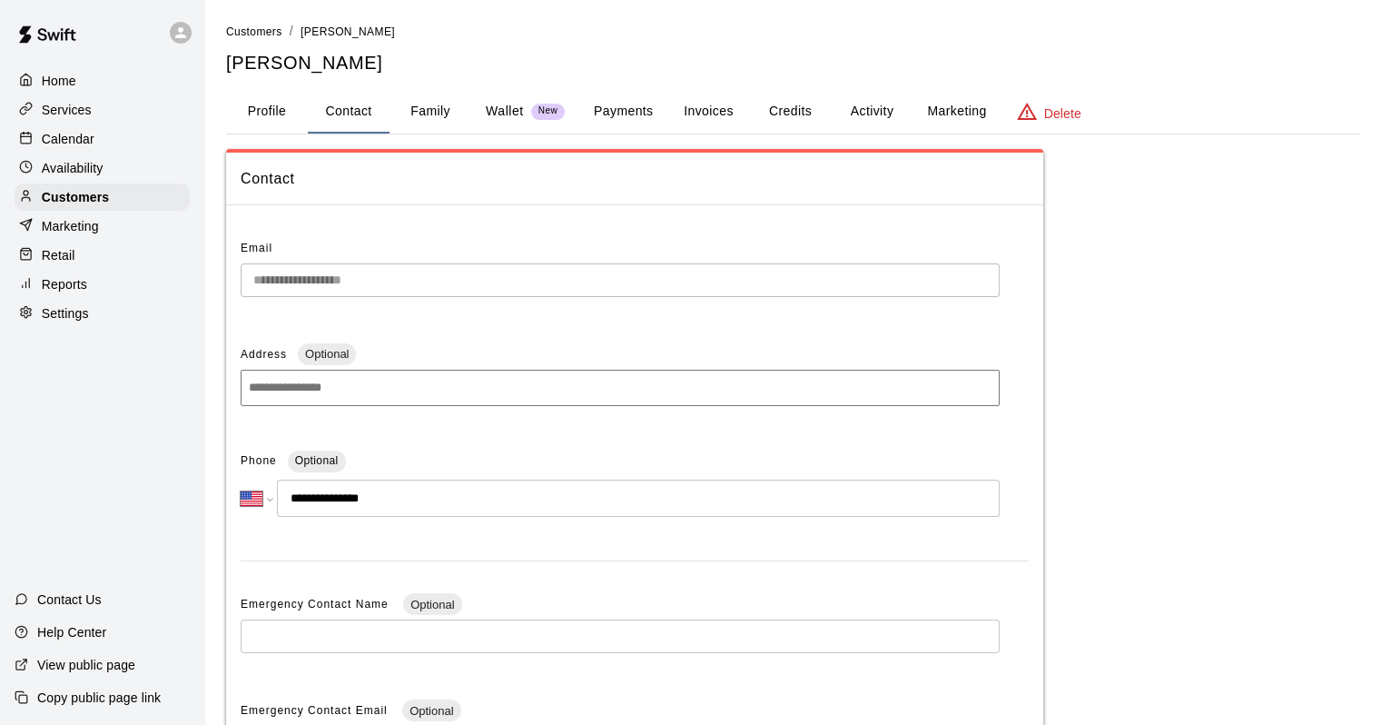
click at [107, 136] on div "Calendar" at bounding box center [102, 138] width 175 height 27
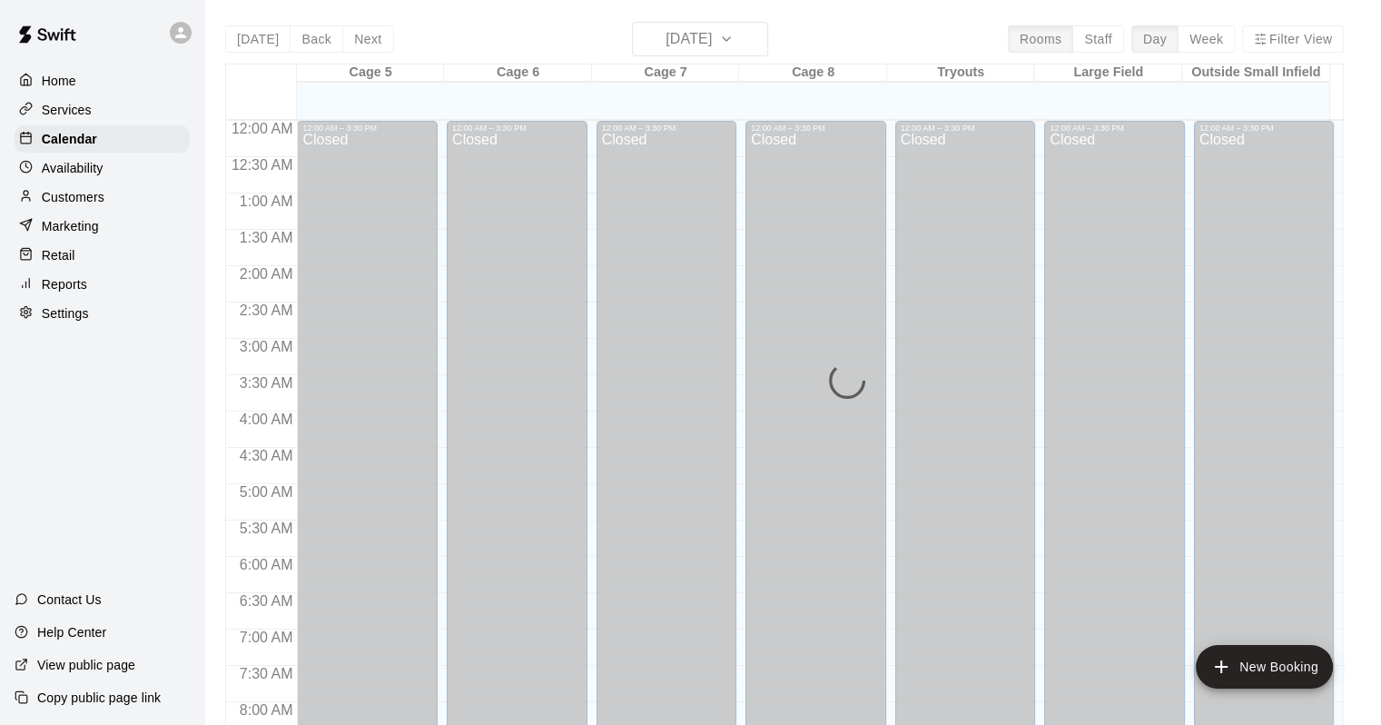
scroll to position [1063, 0]
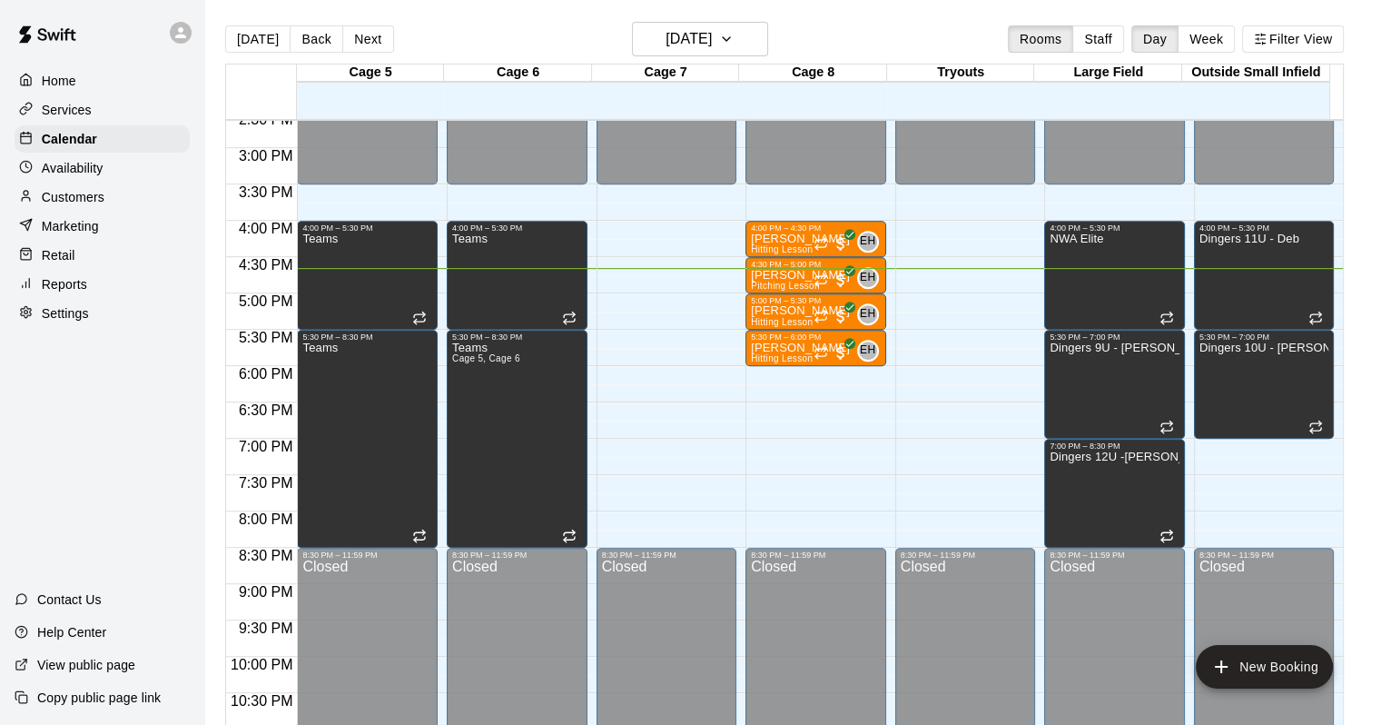
click at [113, 191] on div "Customers" at bounding box center [102, 196] width 175 height 27
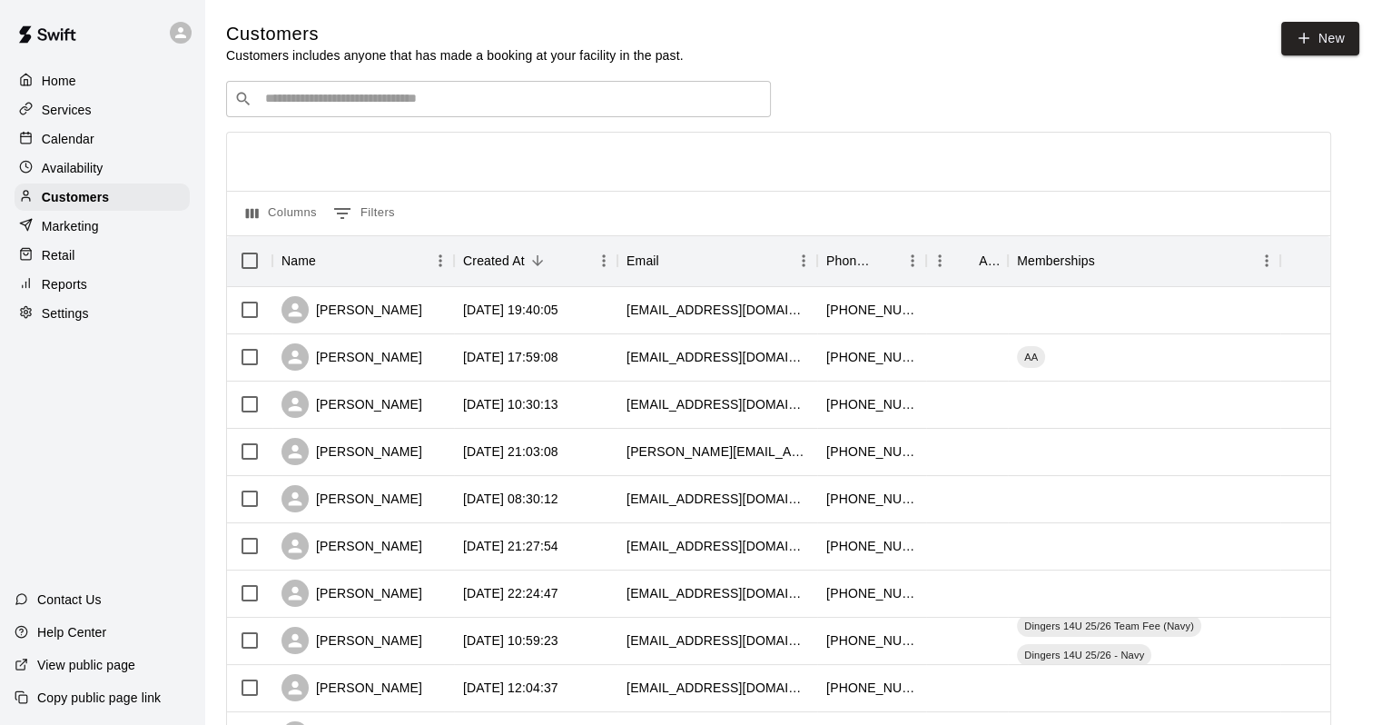
click at [402, 99] on input "Search customers by name or email" at bounding box center [511, 99] width 503 height 18
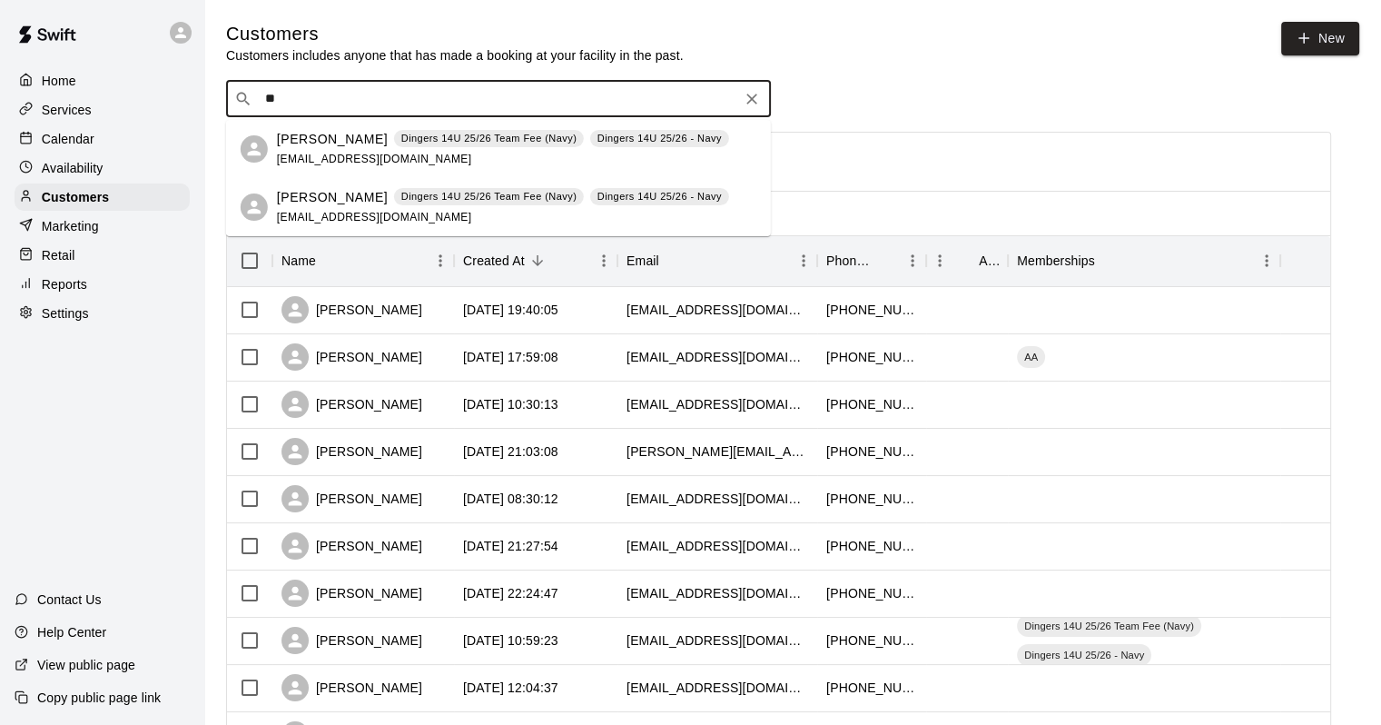
type input "*"
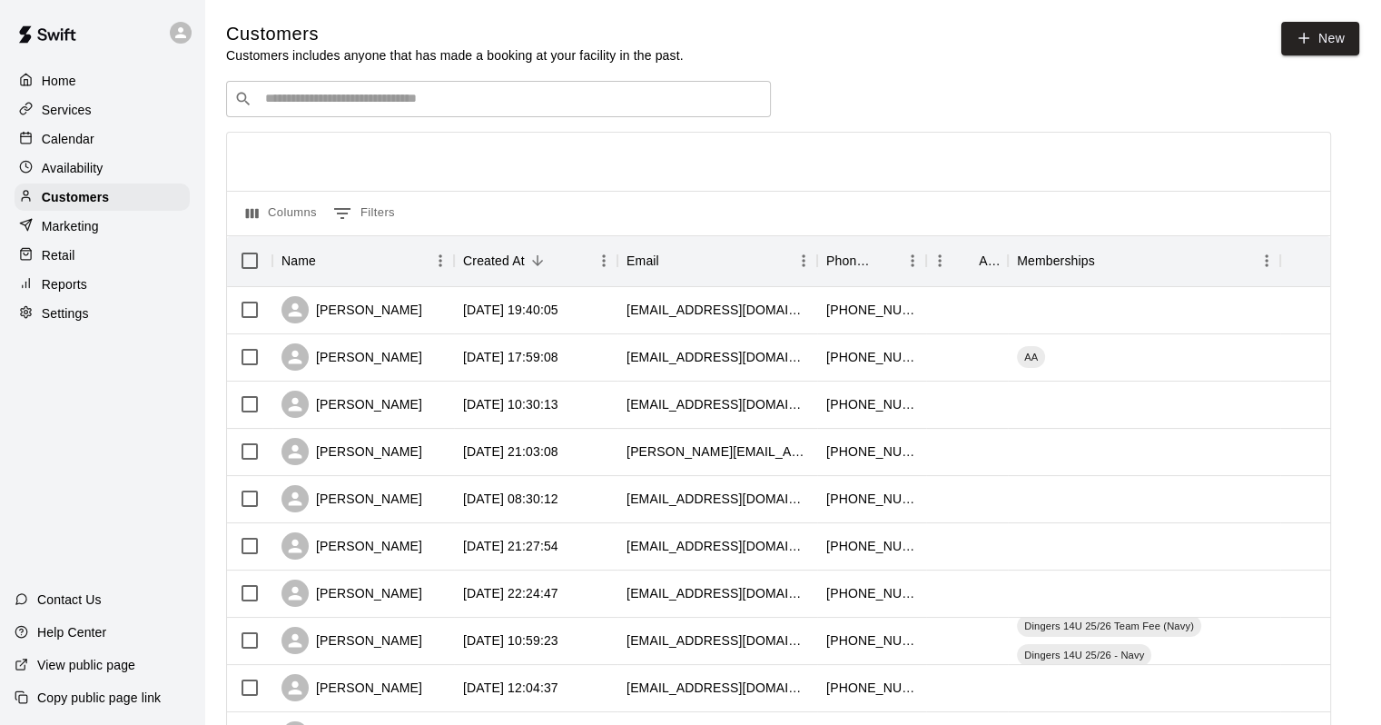
click at [73, 147] on p "Calendar" at bounding box center [68, 139] width 53 height 18
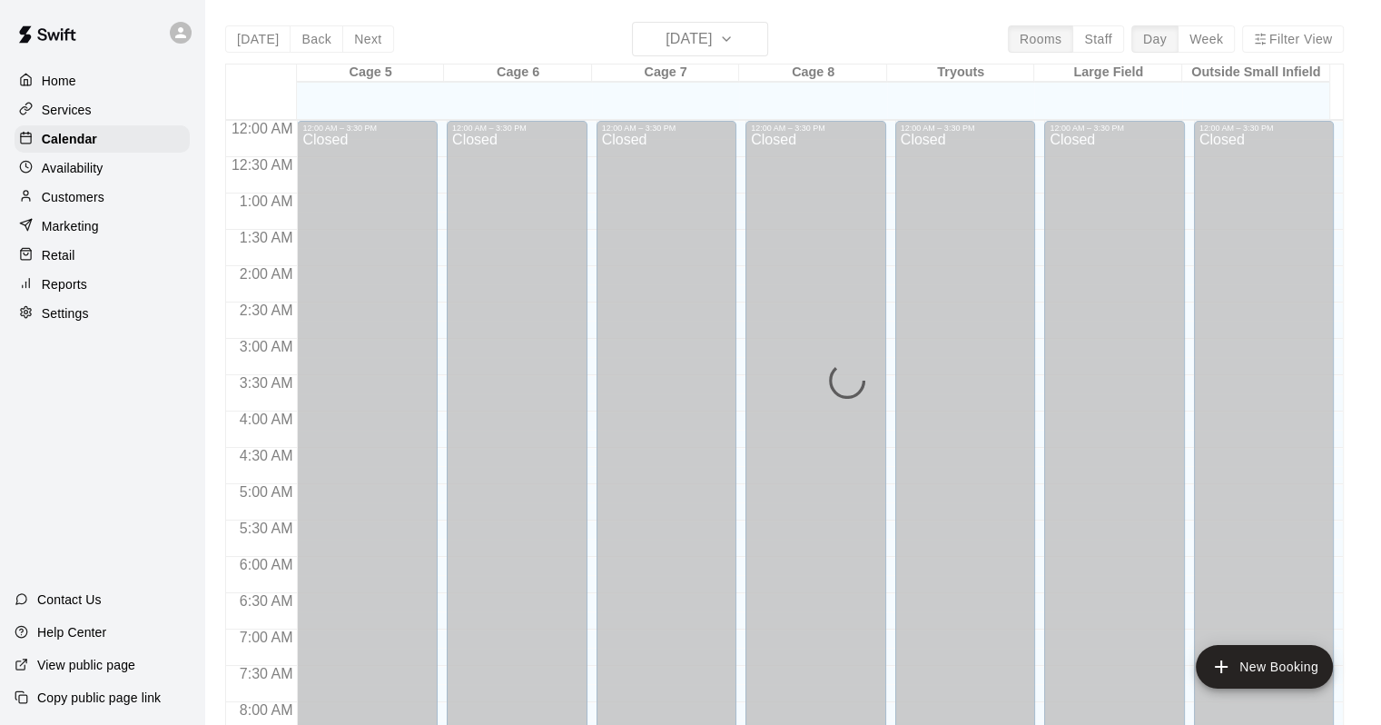
scroll to position [1063, 0]
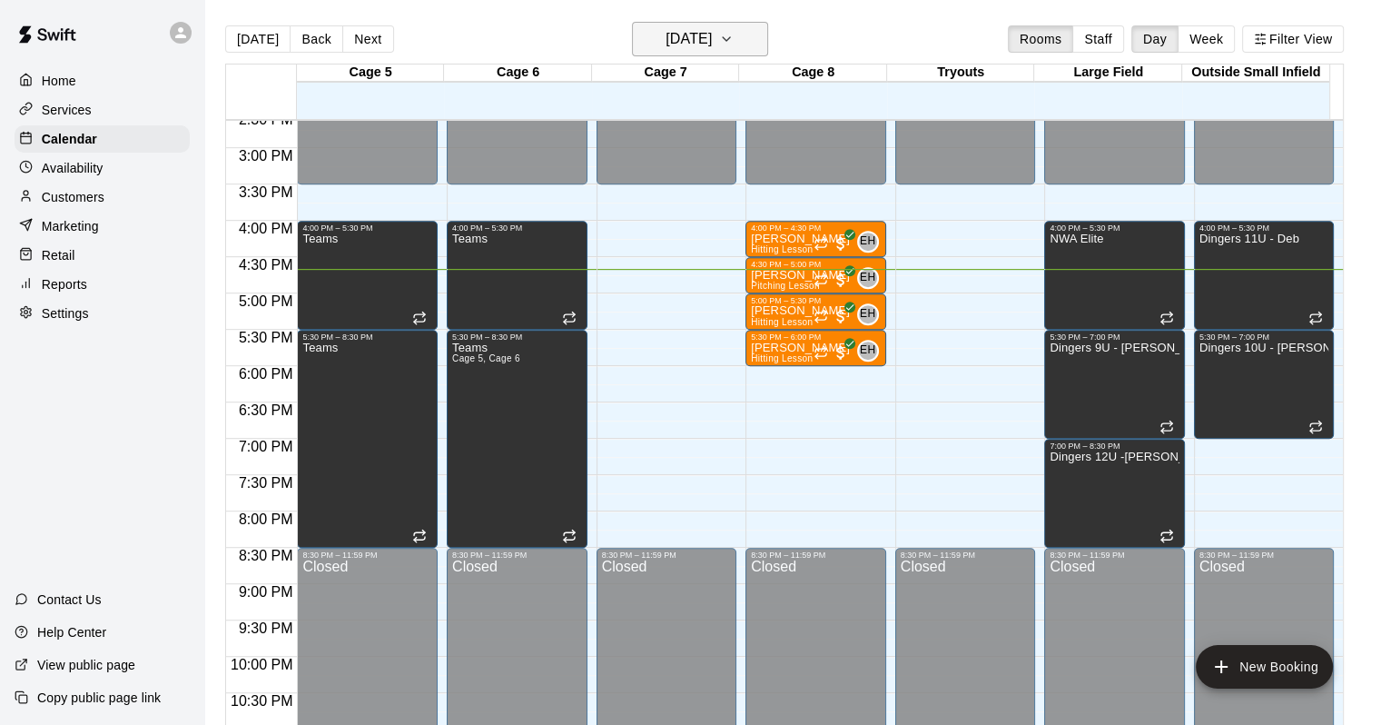
click at [710, 55] on button "[DATE]" at bounding box center [700, 39] width 136 height 35
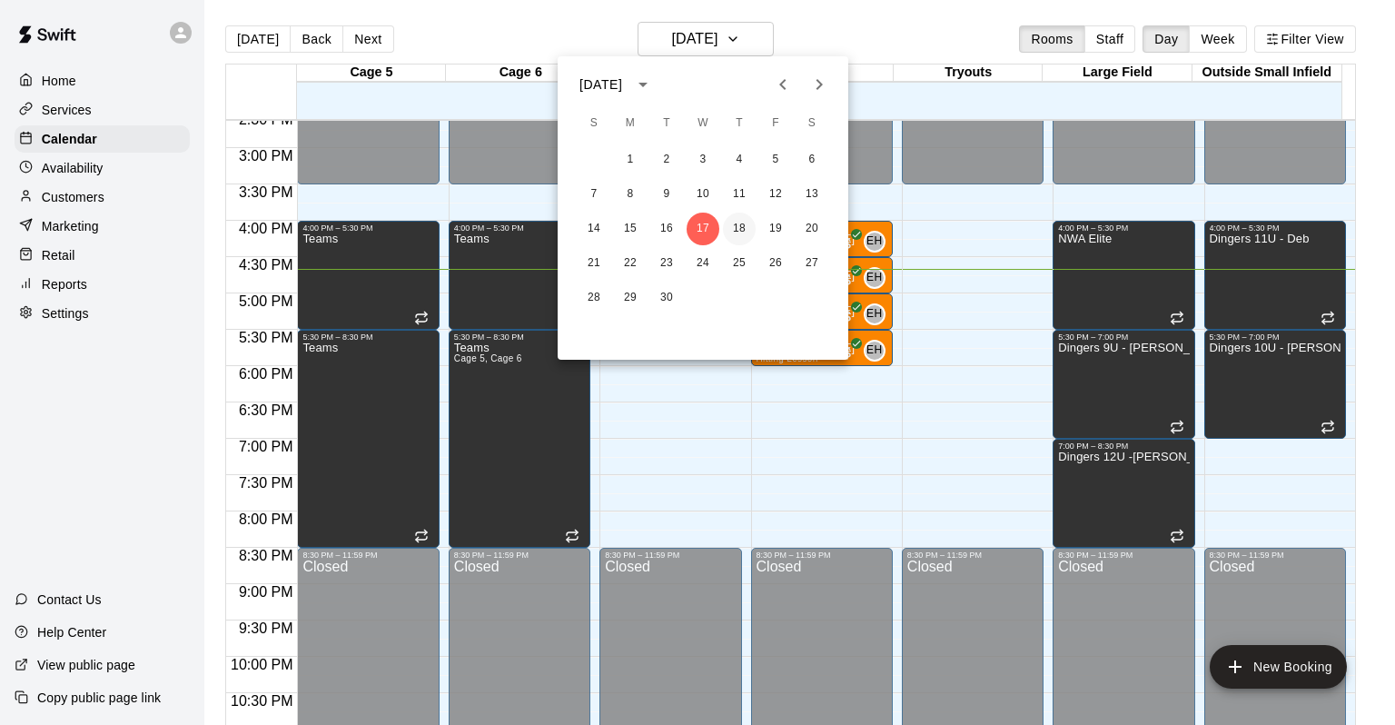
click at [737, 238] on button "18" at bounding box center [739, 229] width 33 height 33
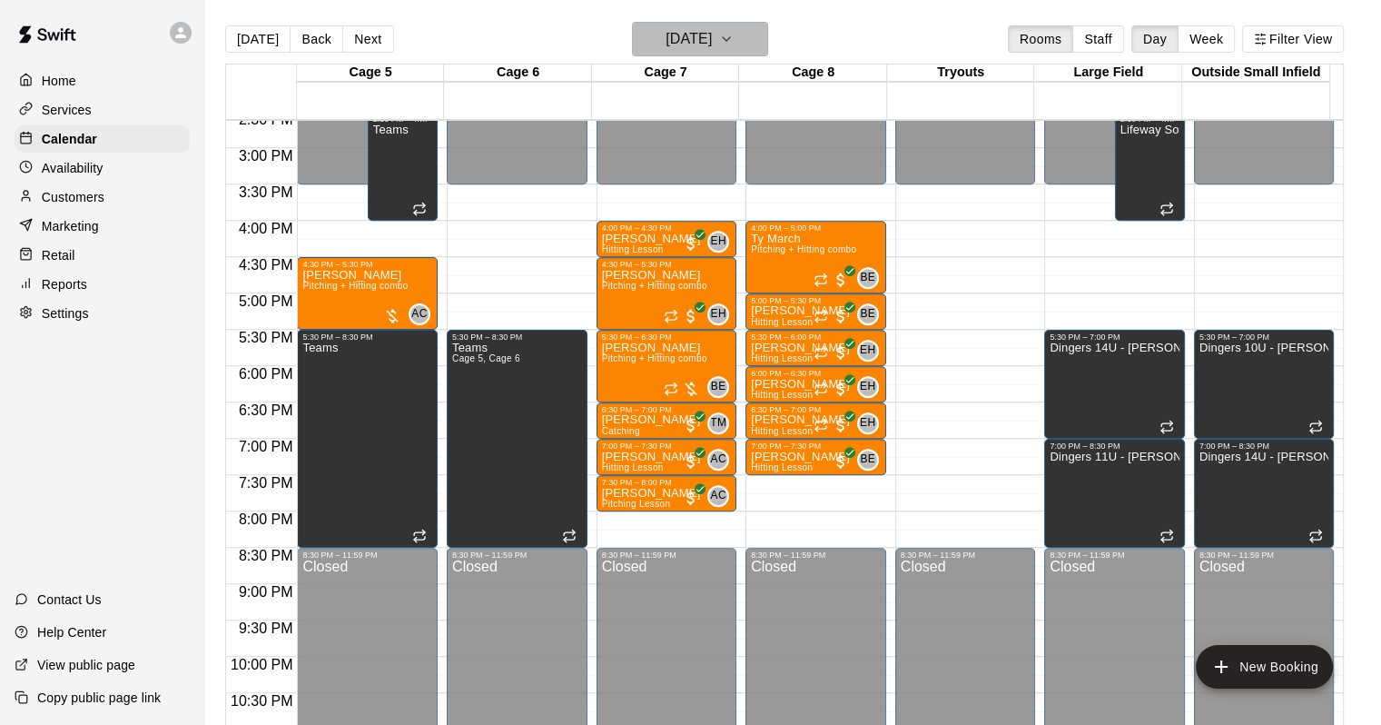
click at [666, 46] on h6 "[DATE]" at bounding box center [689, 38] width 46 height 25
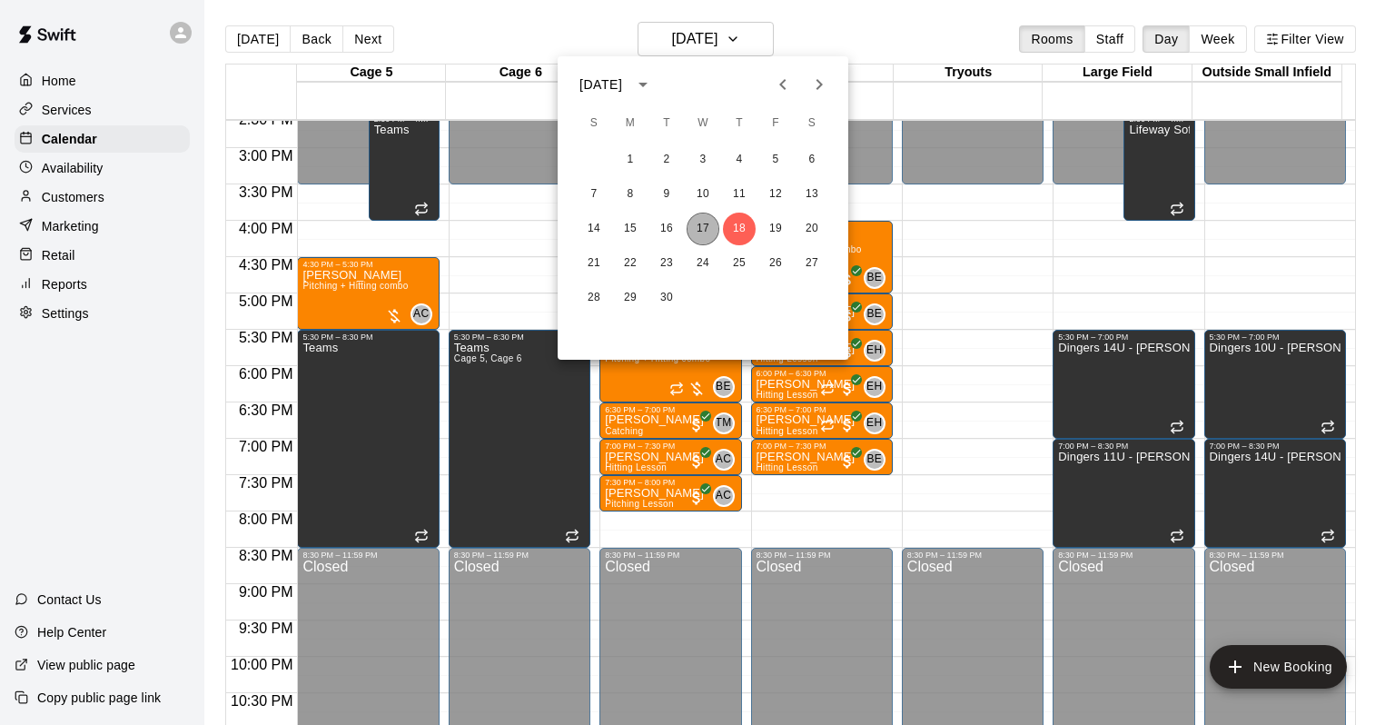
click at [708, 225] on button "17" at bounding box center [703, 229] width 33 height 33
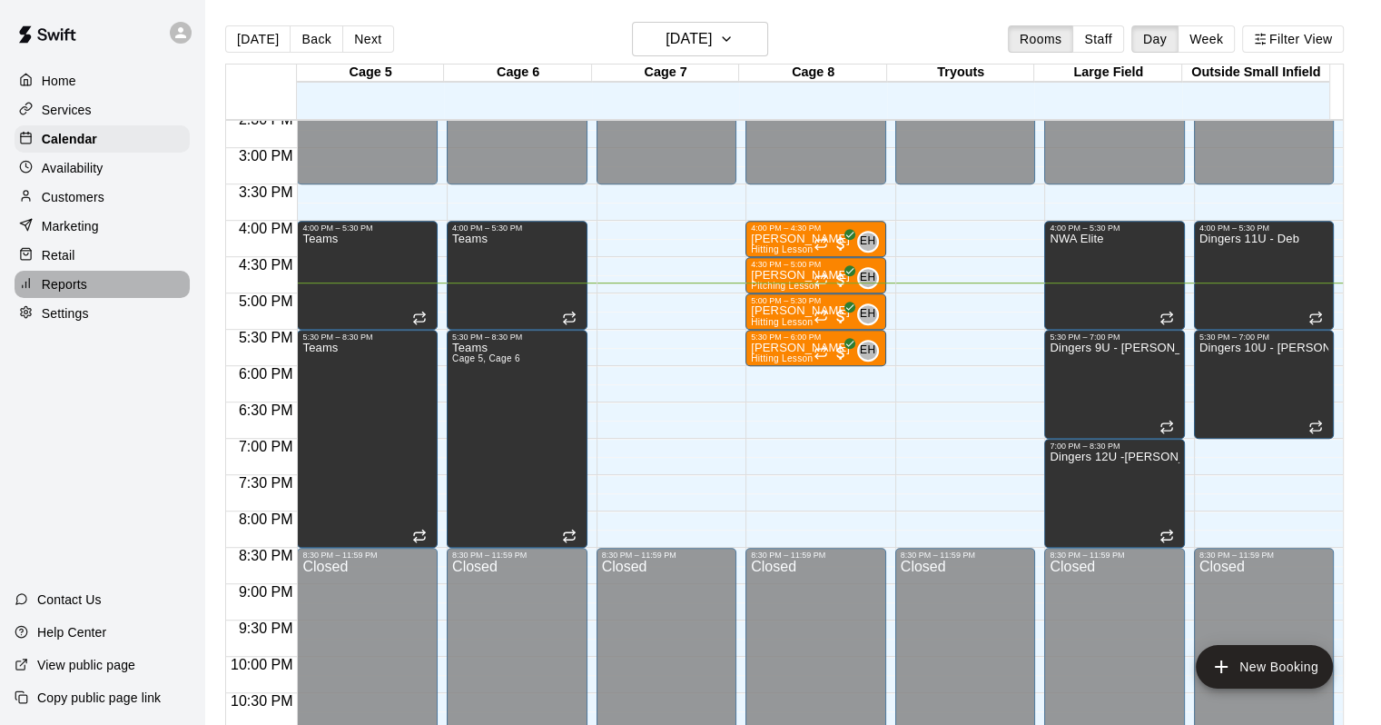
click at [143, 298] on div "Reports" at bounding box center [102, 284] width 175 height 27
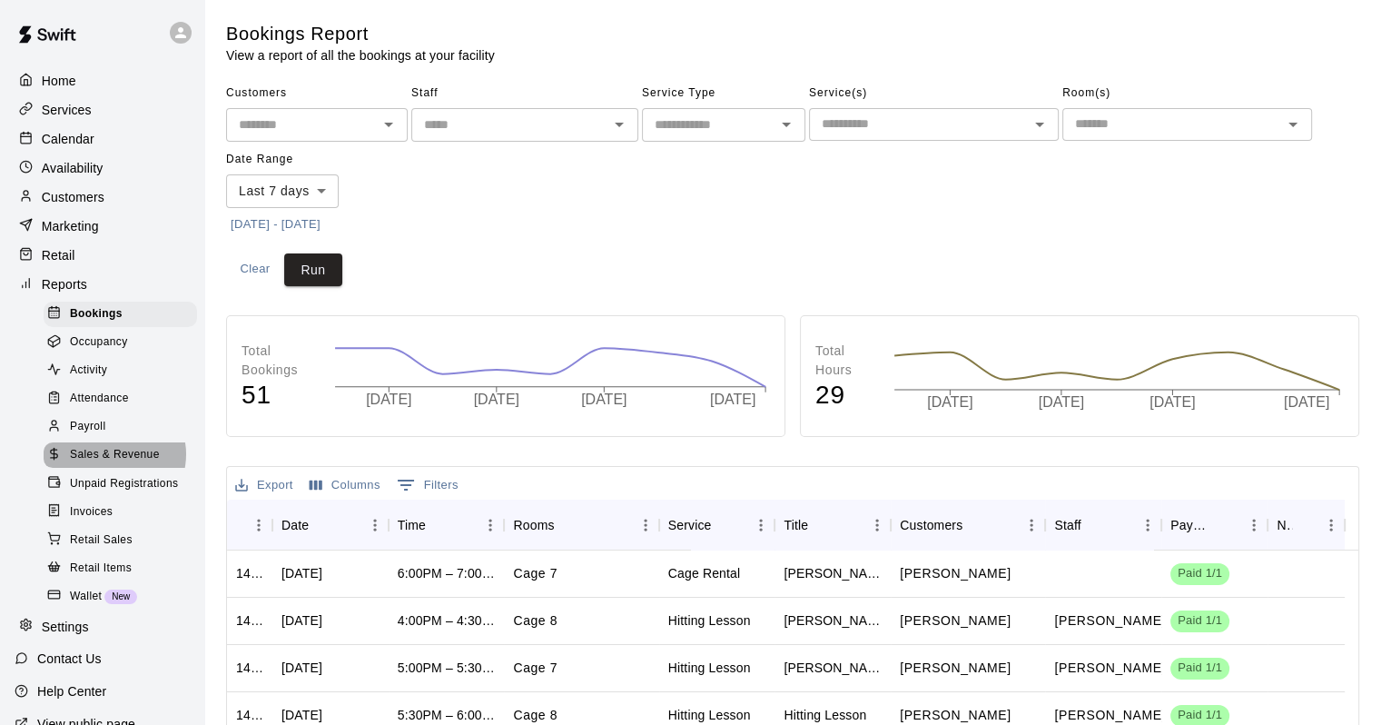
click at [113, 464] on span "Sales & Revenue" at bounding box center [115, 455] width 90 height 18
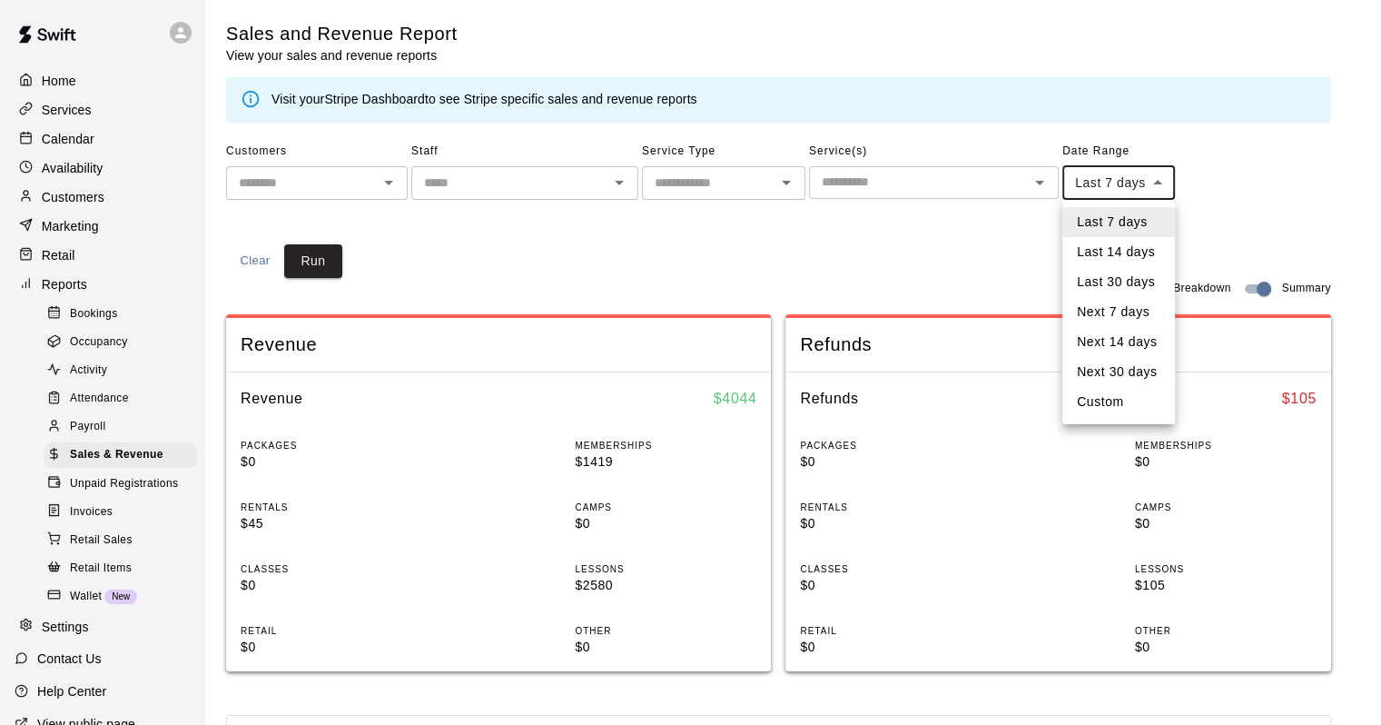
click at [1104, 183] on body "Home Services Calendar Availability Customers Marketing Retail Reports Bookings…" at bounding box center [690, 679] width 1381 height 1358
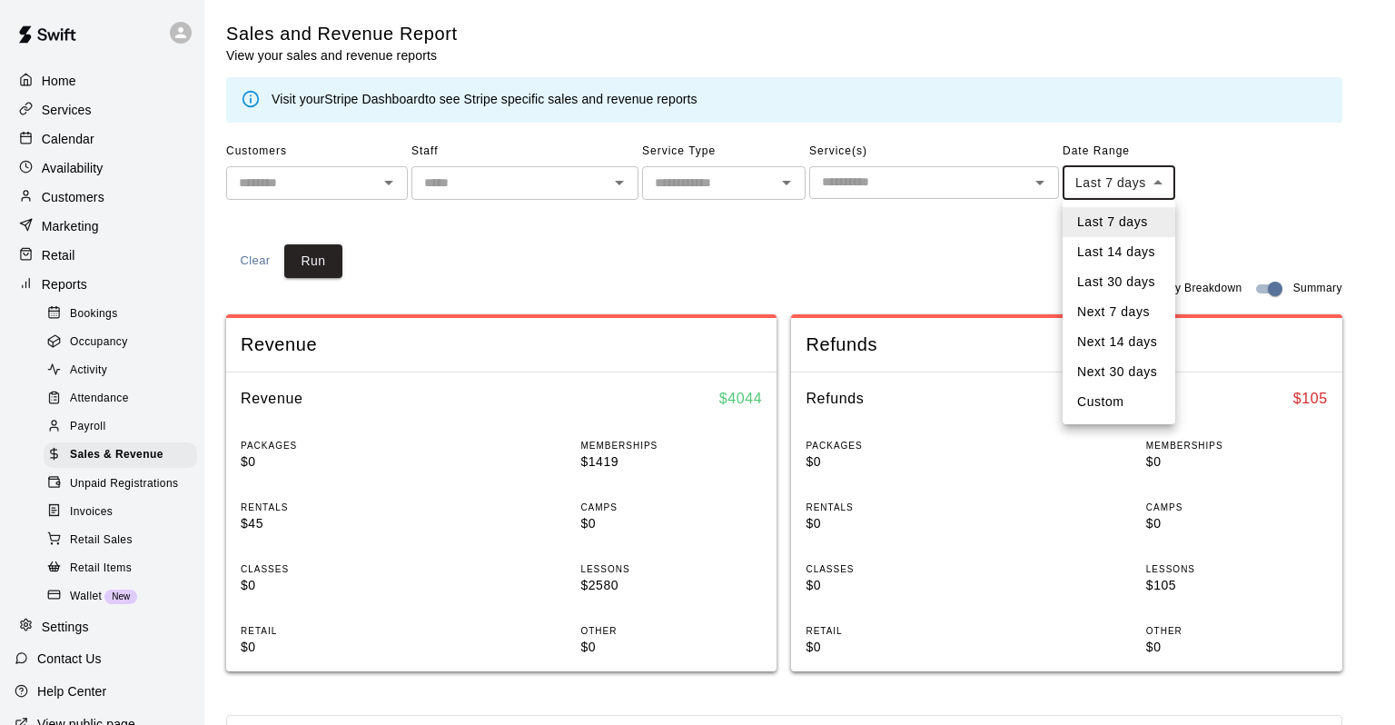
click at [1119, 271] on li "Last 30 days" at bounding box center [1119, 282] width 113 height 30
type input "*****"
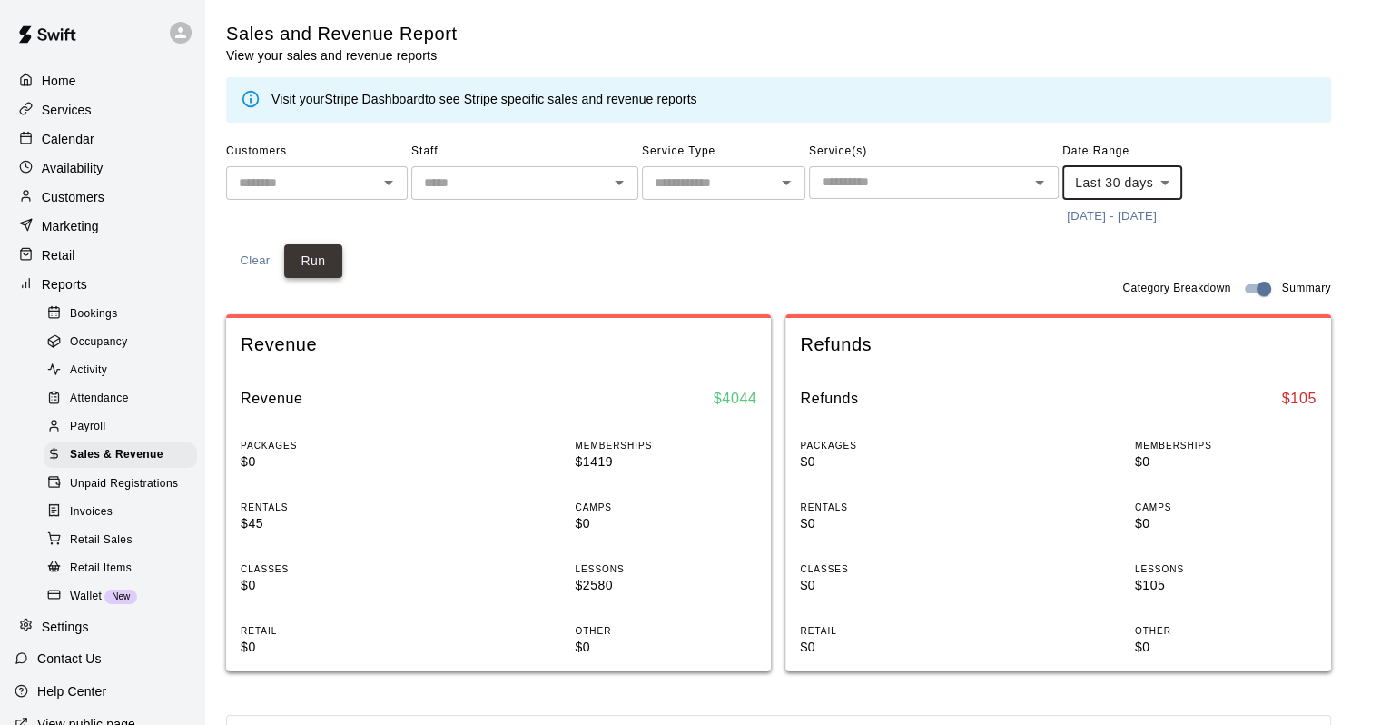
click at [334, 268] on button "Run" at bounding box center [313, 261] width 58 height 34
click at [112, 263] on div "Retail" at bounding box center [102, 255] width 175 height 27
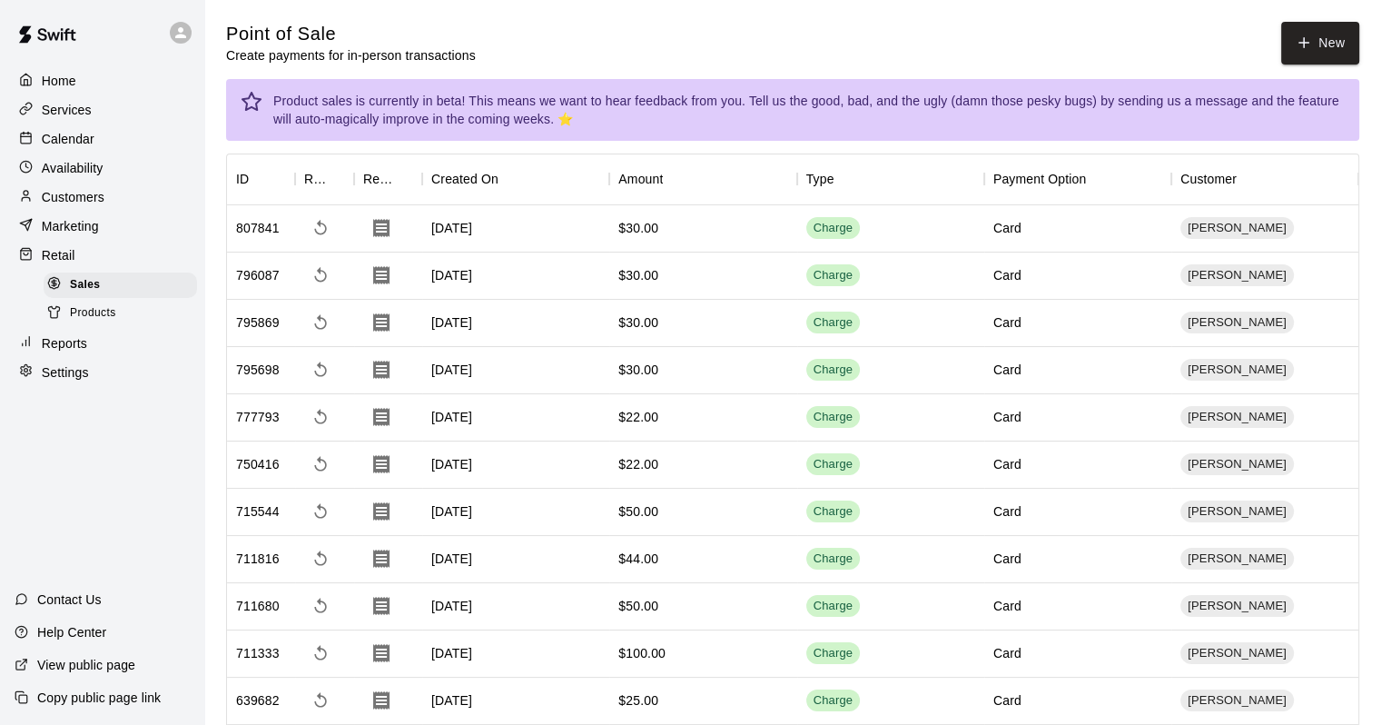
click at [116, 140] on div "Calendar" at bounding box center [102, 138] width 175 height 27
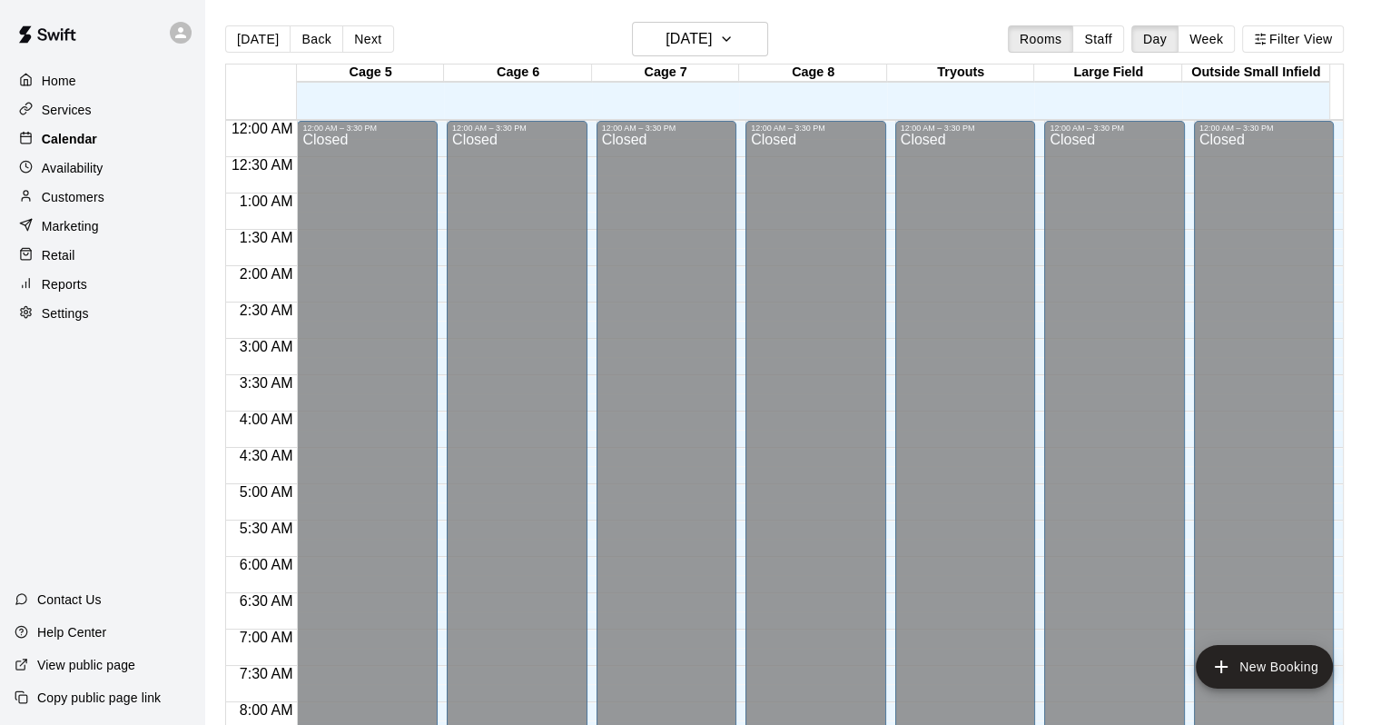
scroll to position [1063, 0]
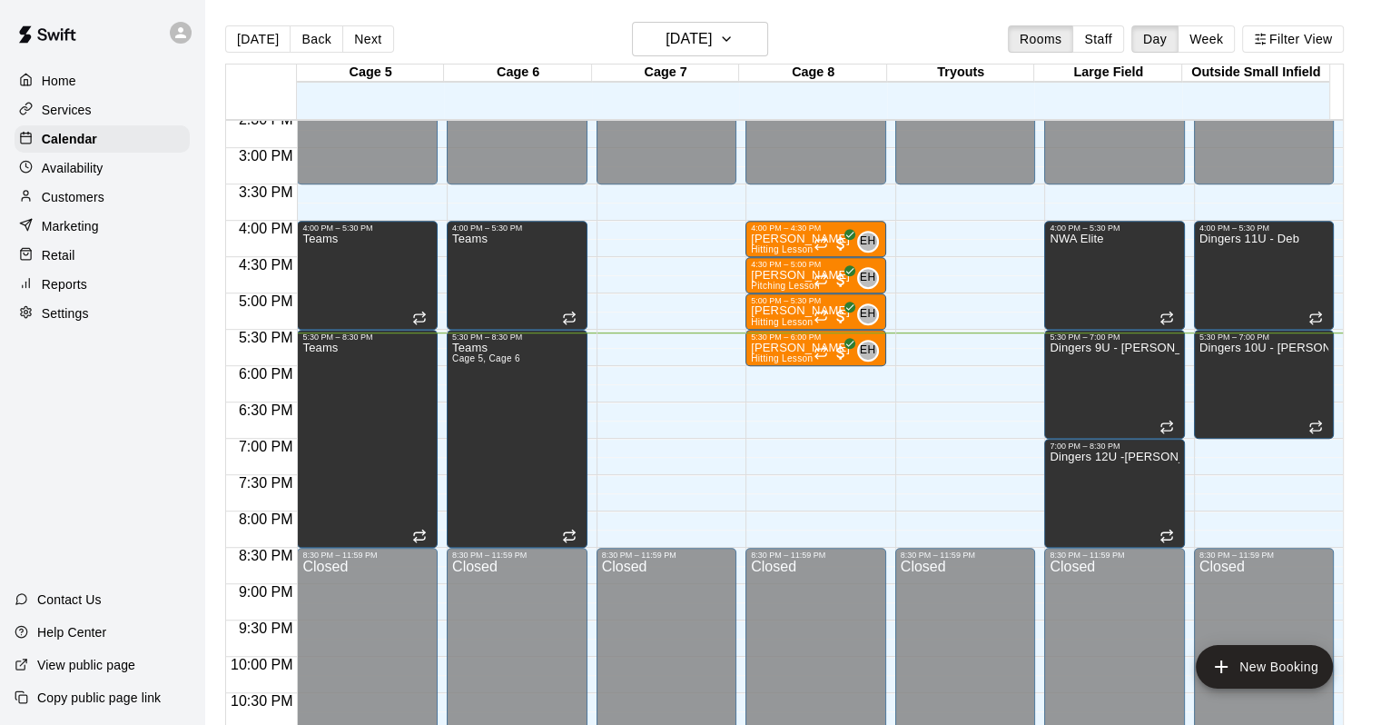
click at [139, 194] on div "Customers" at bounding box center [102, 196] width 175 height 27
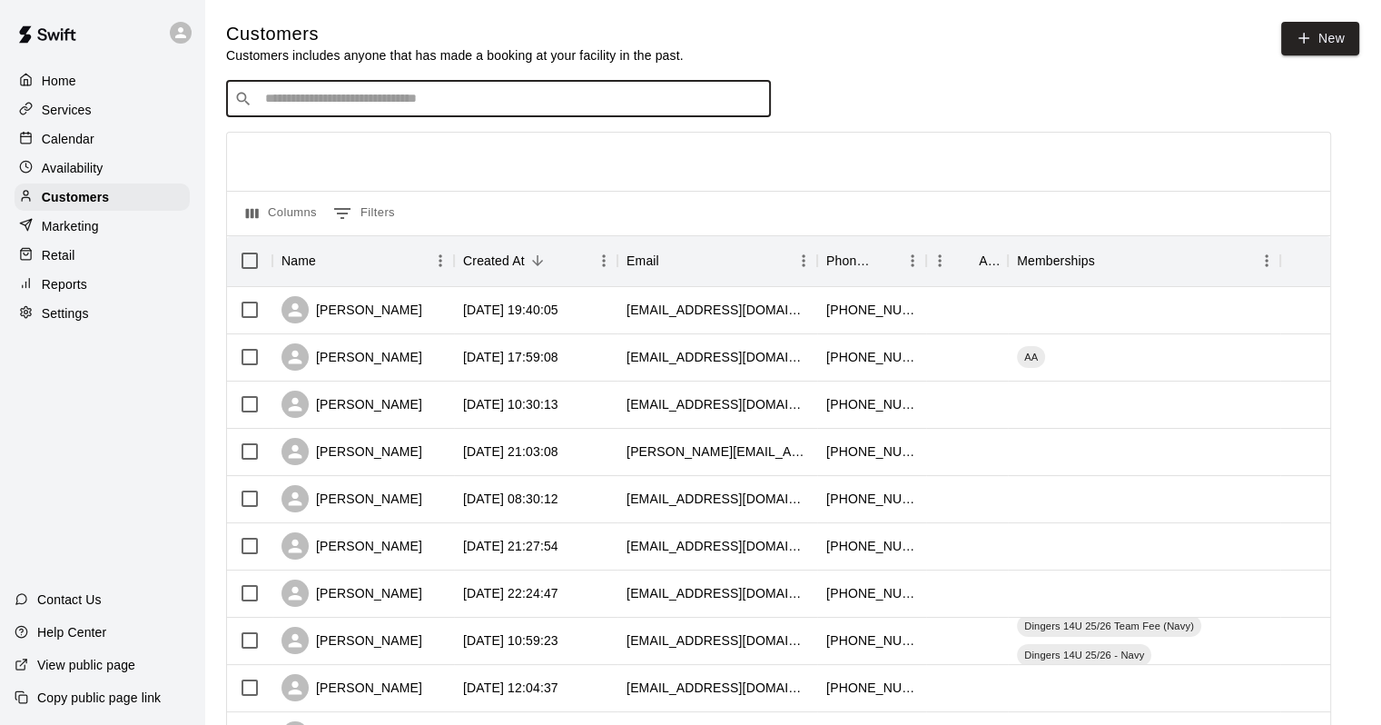
click at [334, 104] on input "Search customers by name or email" at bounding box center [511, 99] width 503 height 18
type input "******"
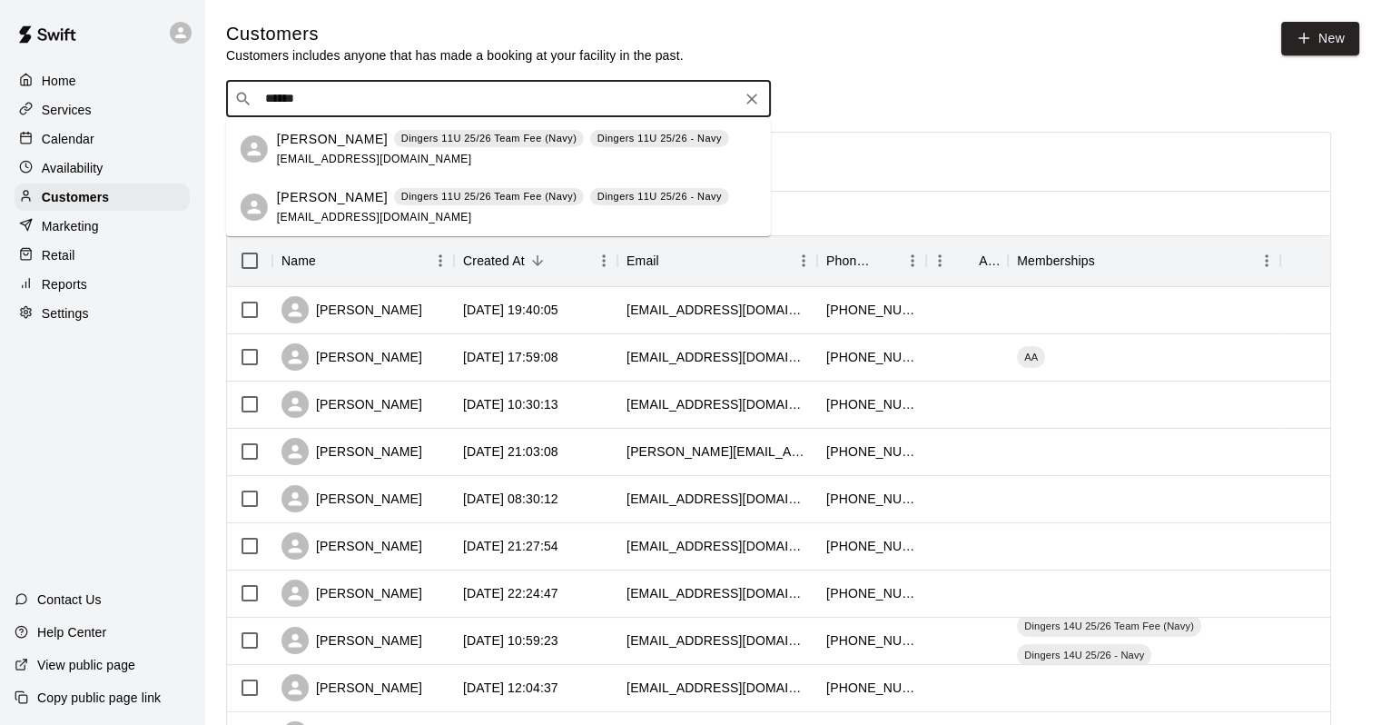
click at [325, 206] on div "[PERSON_NAME] 11U 25/26 Team Fee (Navy) Dingers 11U 25/26 - Navy [EMAIL_ADDRESS…" at bounding box center [503, 207] width 452 height 39
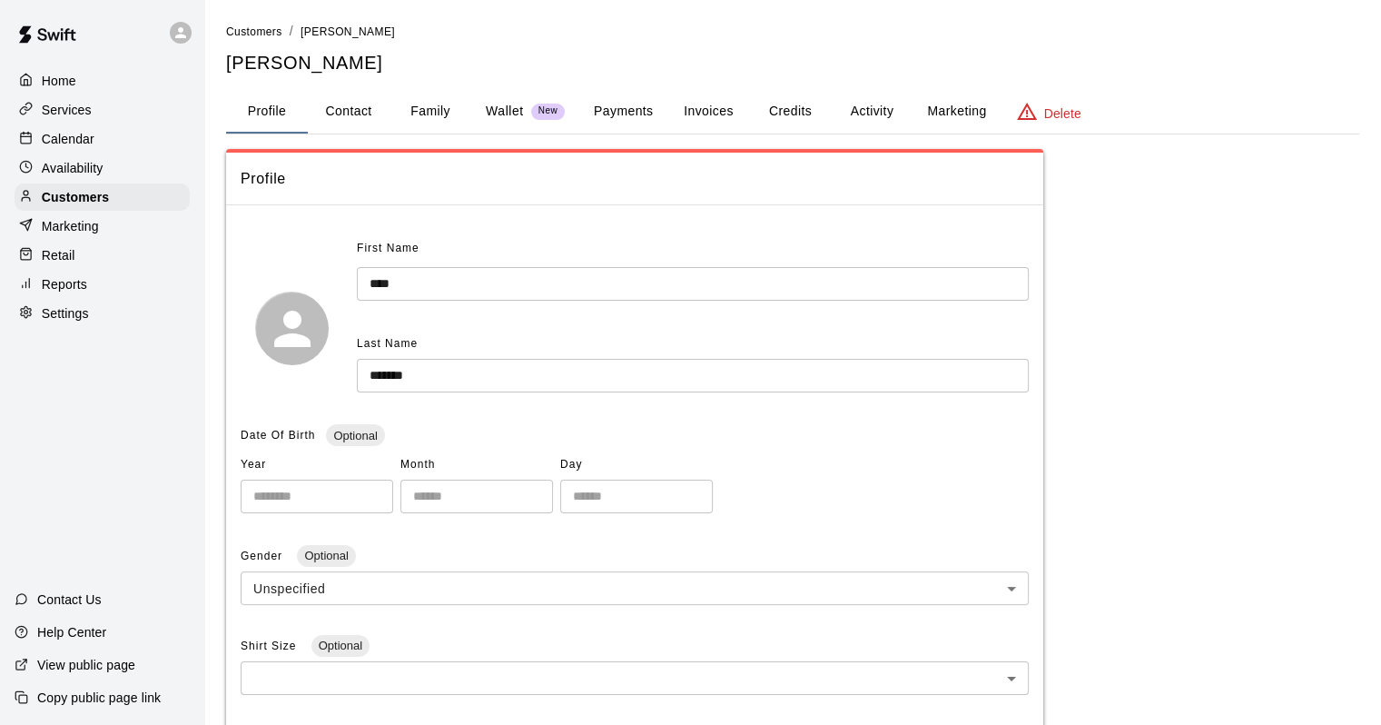
click at [875, 122] on button "Activity" at bounding box center [872, 112] width 82 height 44
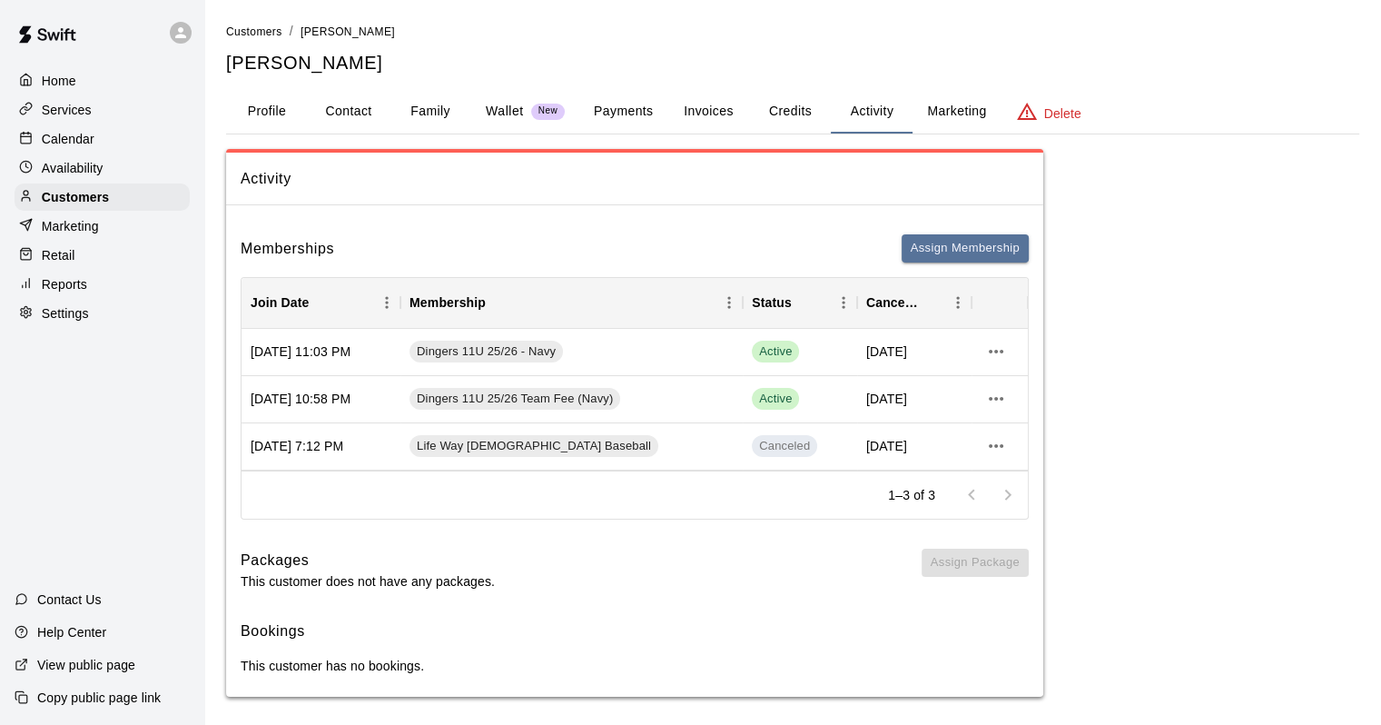
click at [256, 122] on button "Profile" at bounding box center [267, 112] width 82 height 44
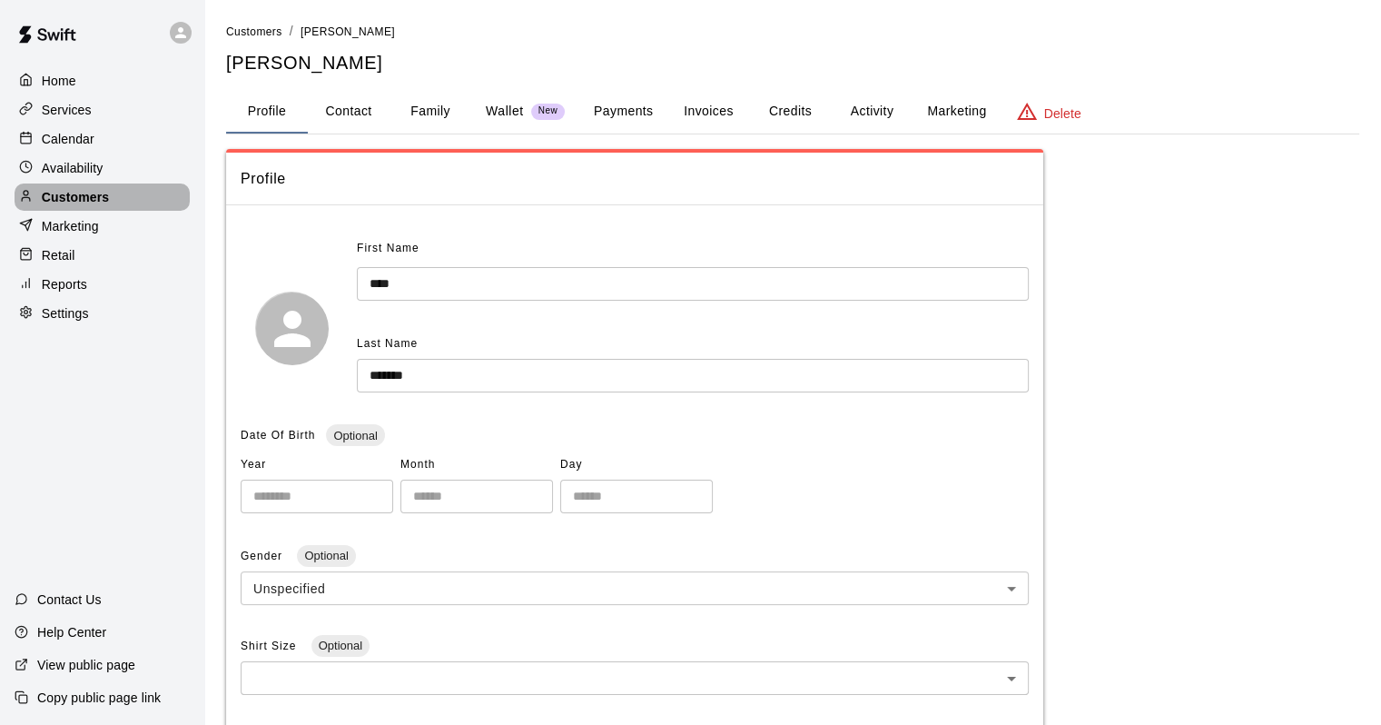
click at [153, 211] on div "Customers" at bounding box center [102, 196] width 175 height 27
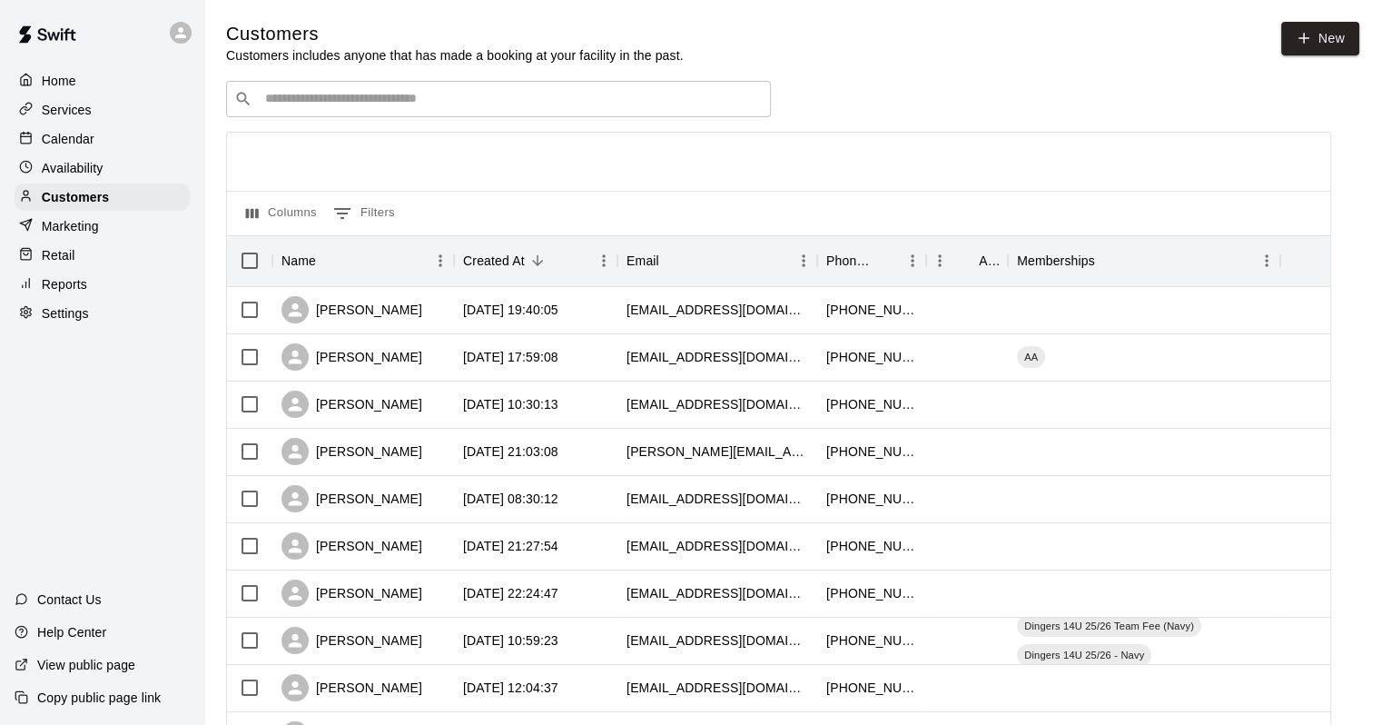
drag, startPoint x: 349, startPoint y: 118, endPoint x: 359, endPoint y: 114, distance: 10.6
click at [352, 117] on div "​ ​" at bounding box center [498, 99] width 545 height 36
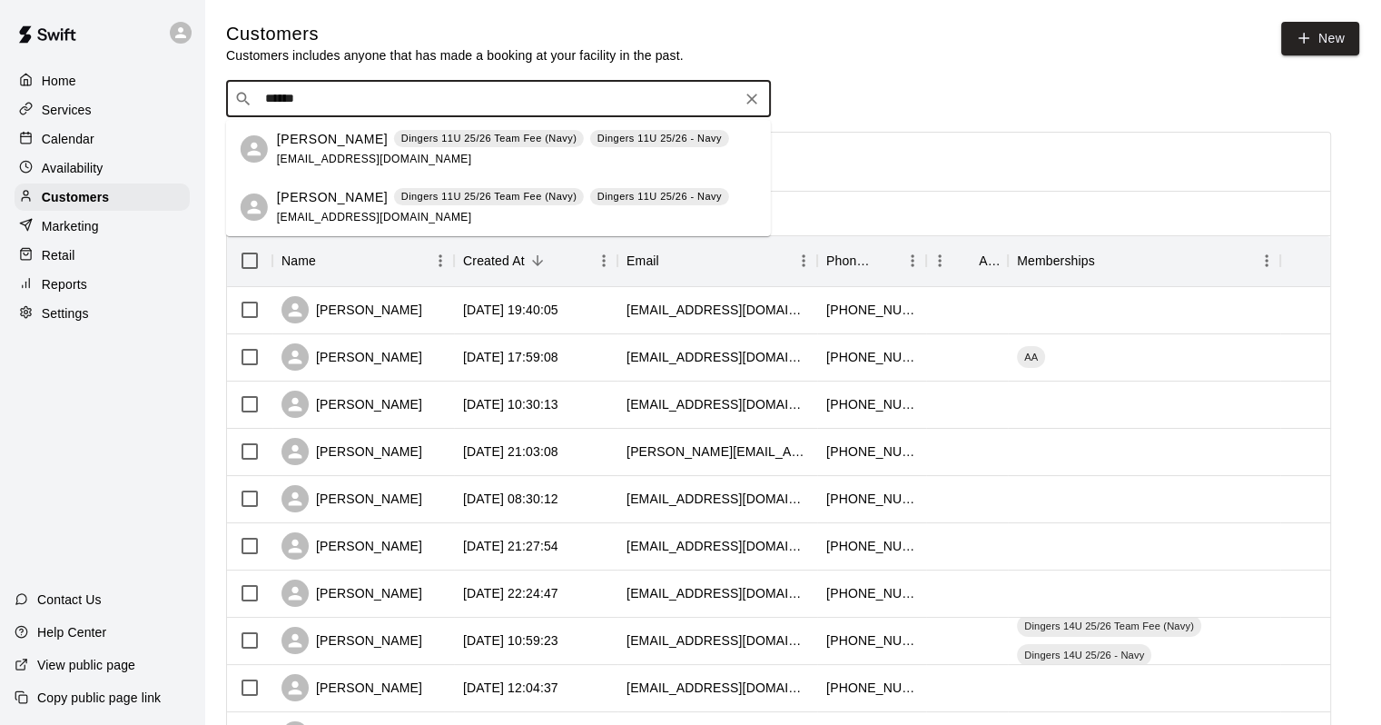
type input "******"
click at [124, 139] on div "Calendar" at bounding box center [102, 138] width 175 height 27
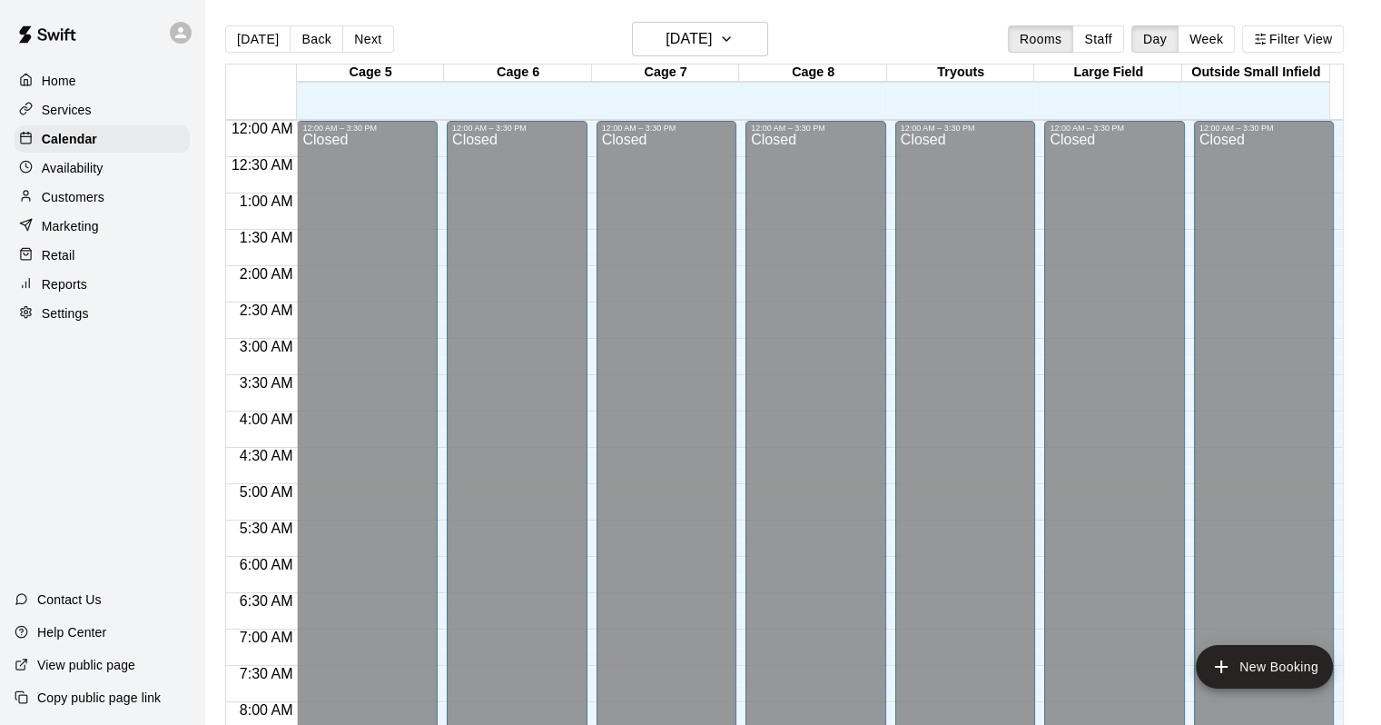
scroll to position [1063, 0]
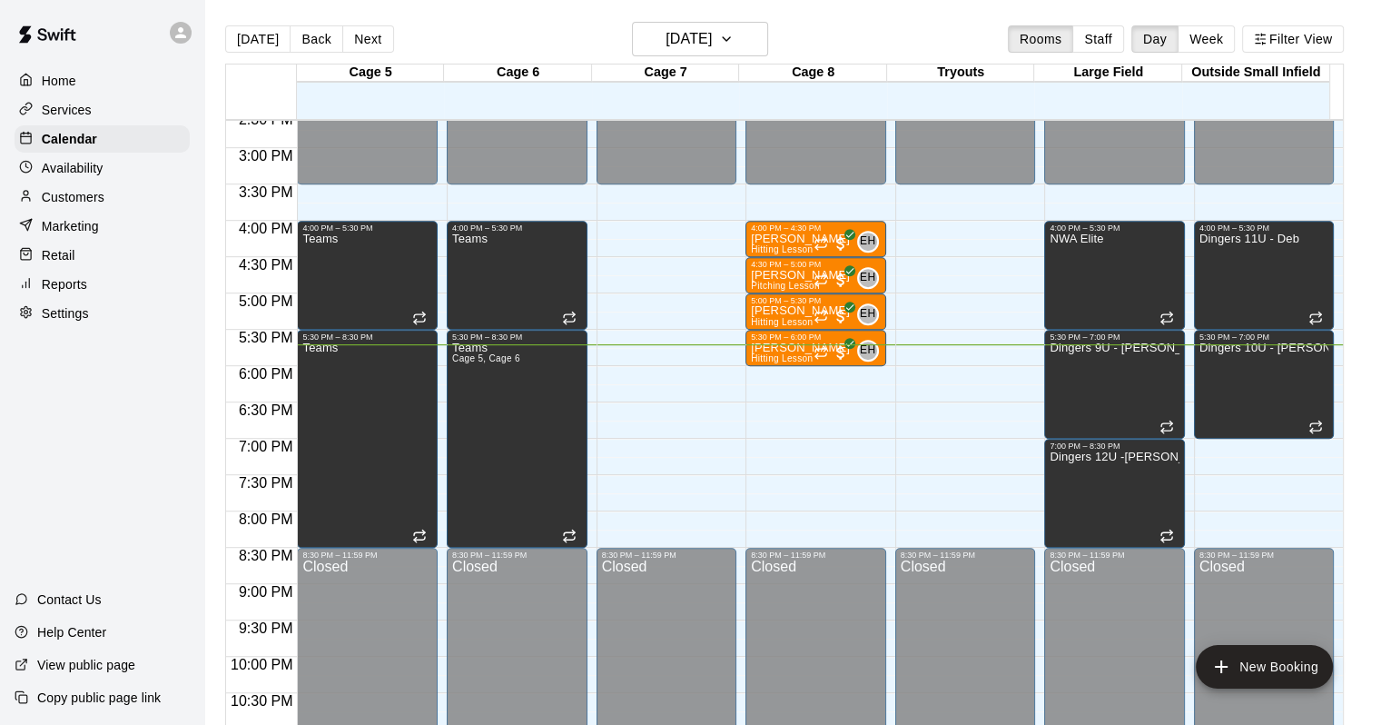
click at [110, 203] on div "Customers" at bounding box center [102, 196] width 175 height 27
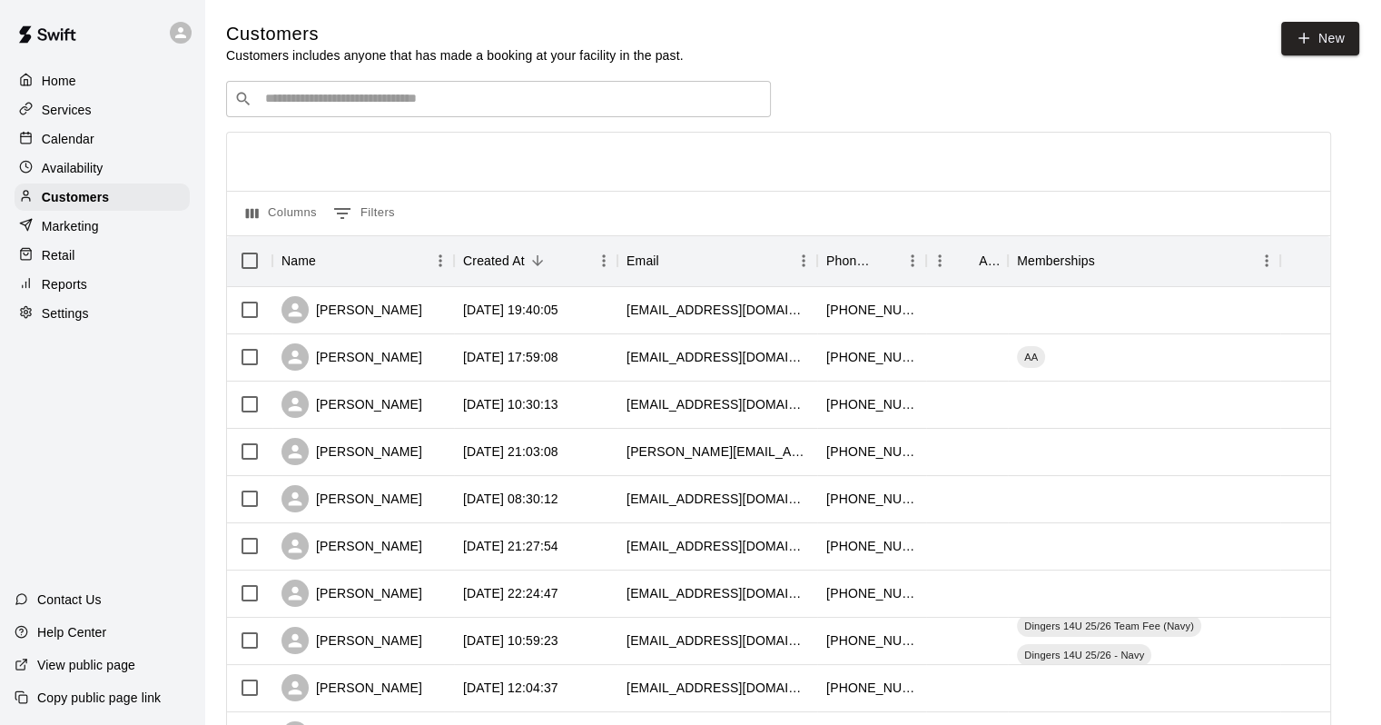
click at [418, 85] on div "​ ​" at bounding box center [498, 99] width 545 height 36
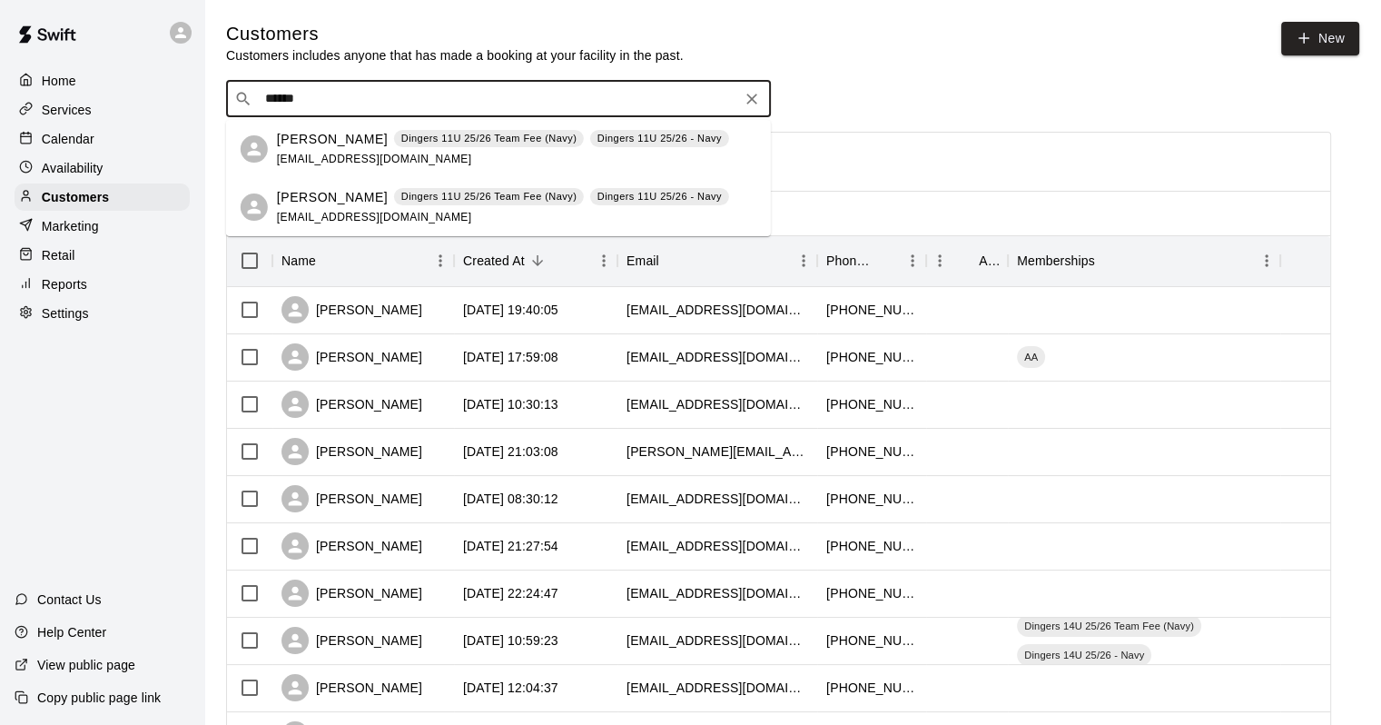
type input "******"
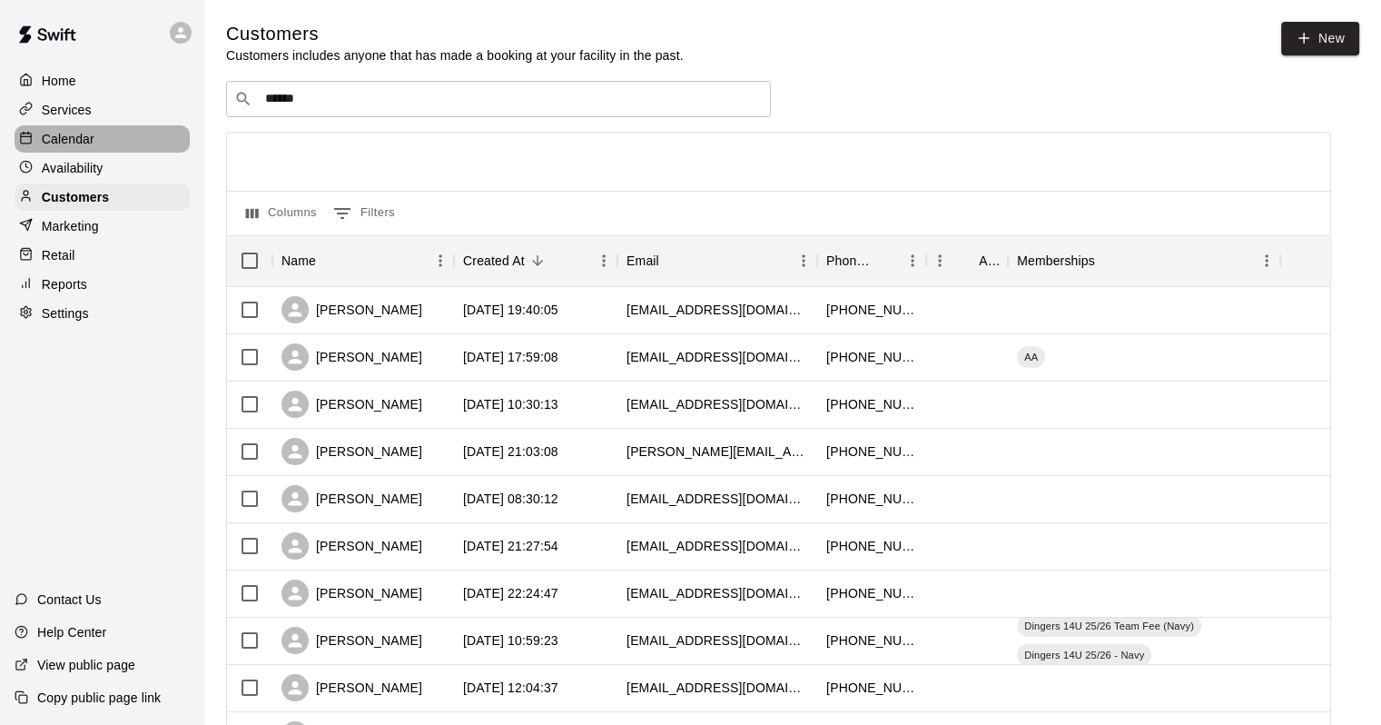
click at [133, 136] on div "Calendar" at bounding box center [102, 138] width 175 height 27
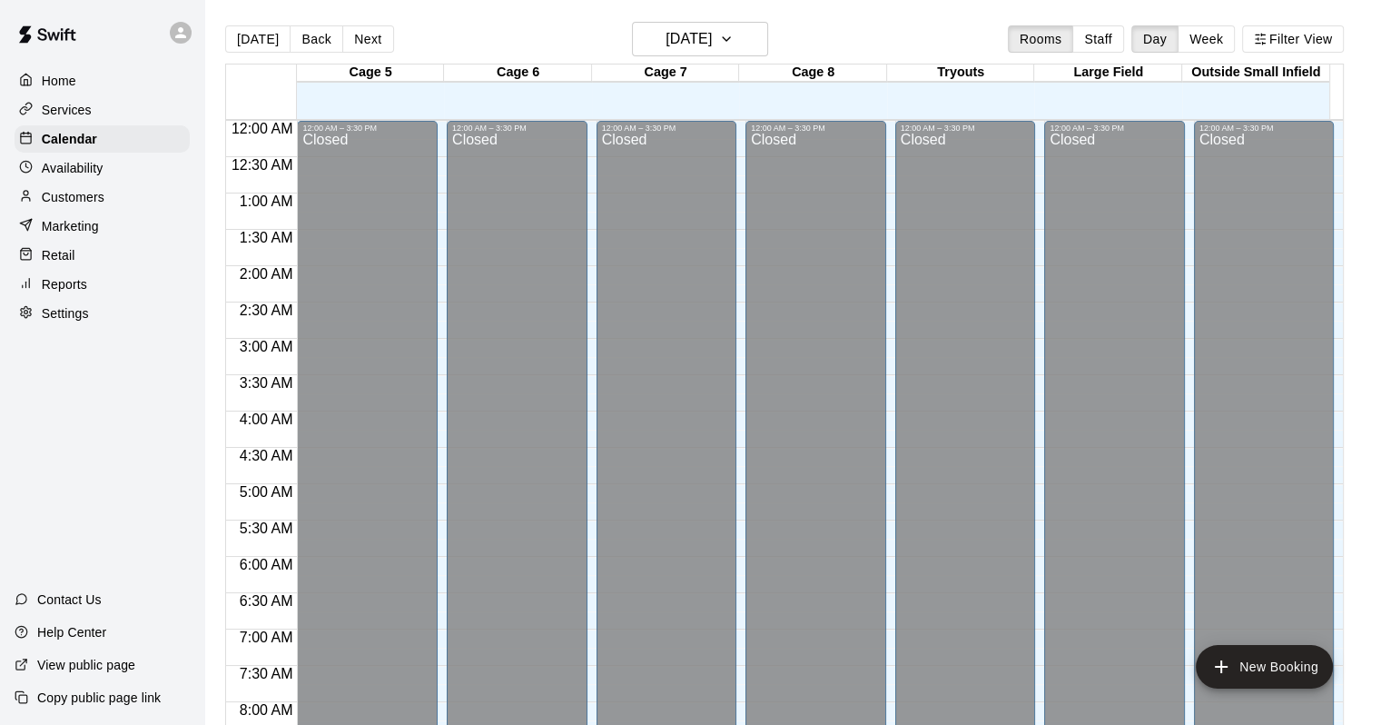
scroll to position [1063, 0]
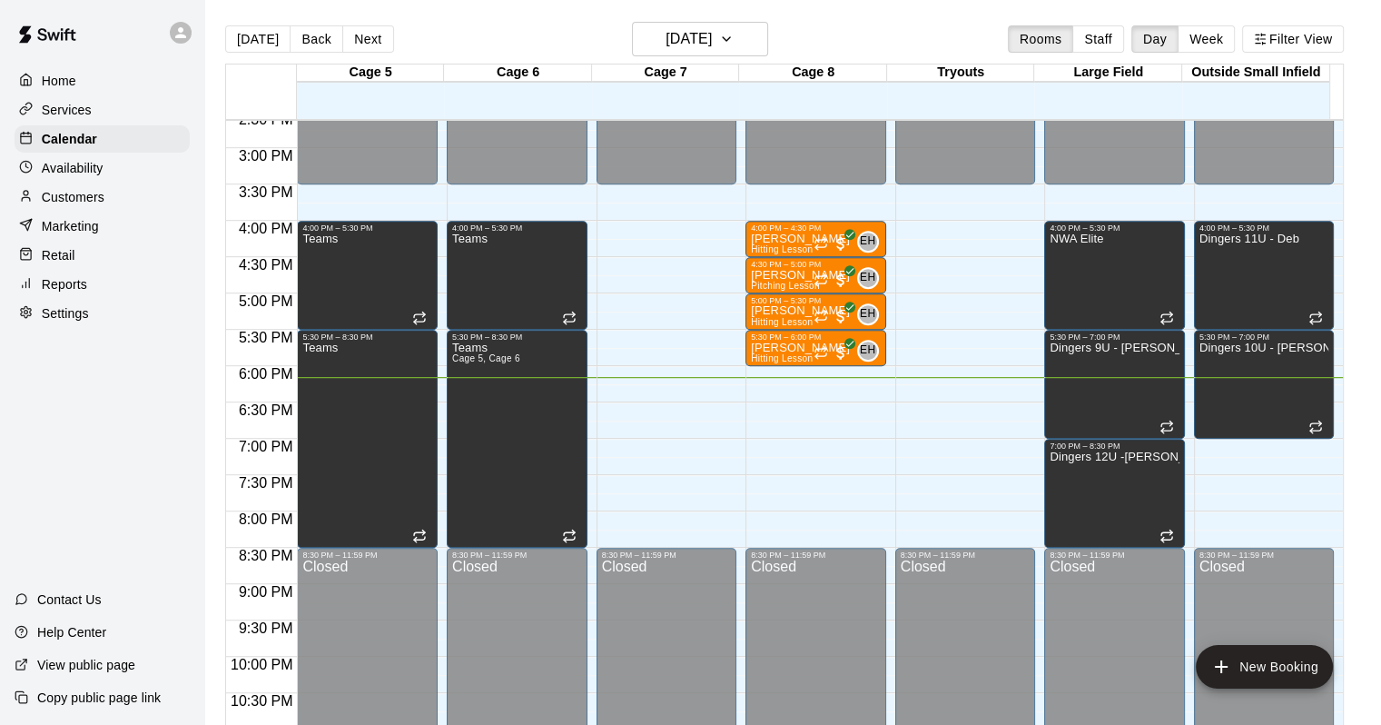
click at [709, 20] on main "[DATE] Back [DATE][DATE] Rooms Staff Day Week Filter View Cage 5 17 Wed Cage 6 …" at bounding box center [792, 377] width 1177 height 754
click at [711, 20] on main "[DATE] Back [DATE][DATE] Rooms Staff Day Week Filter View Cage 5 17 Wed Cage 6 …" at bounding box center [792, 377] width 1177 height 754
click at [716, 24] on button "[DATE]" at bounding box center [700, 39] width 136 height 35
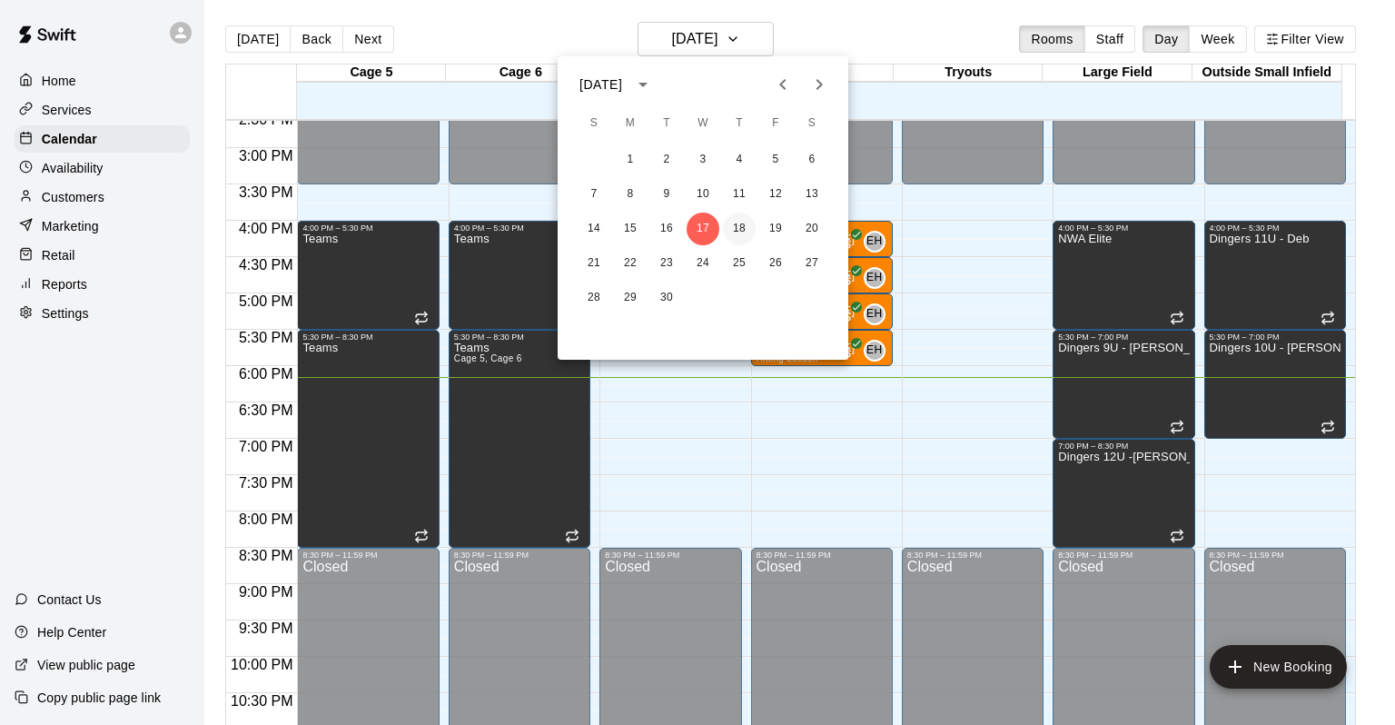
click at [727, 236] on button "18" at bounding box center [739, 229] width 33 height 33
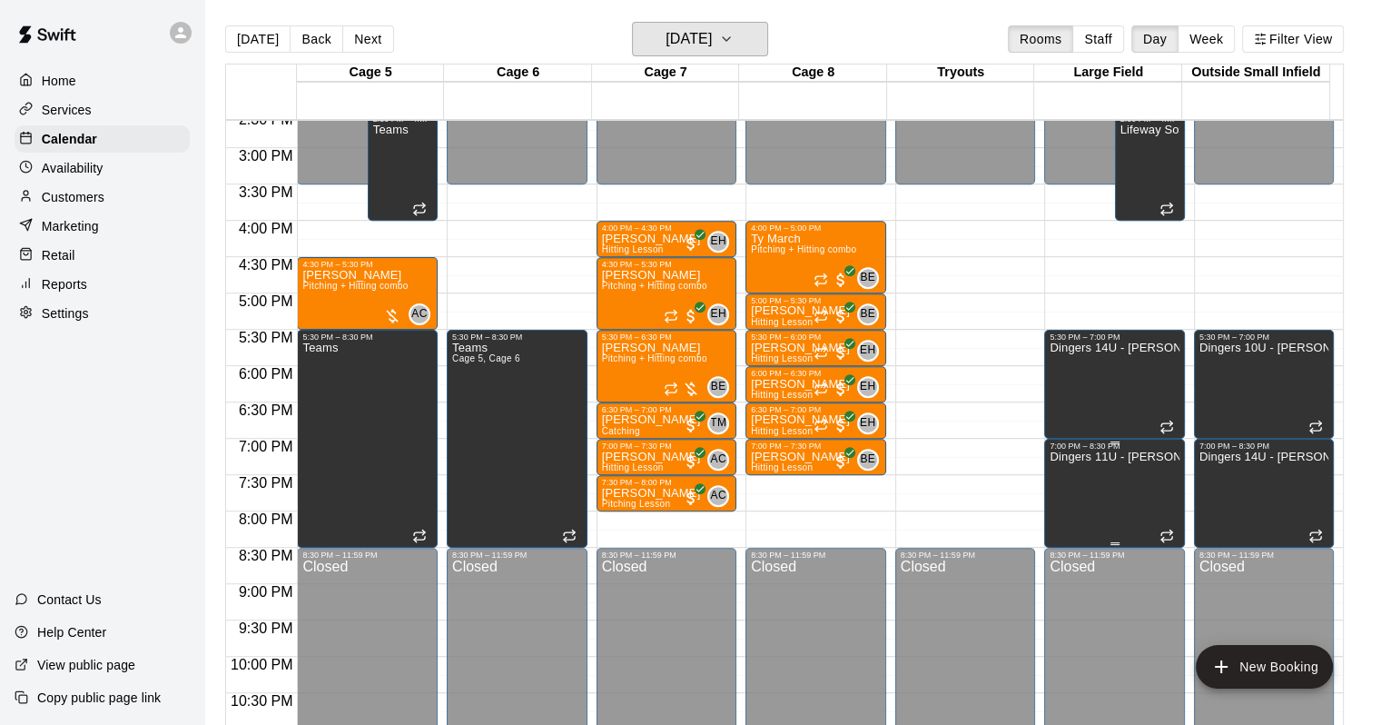
scroll to position [972, 0]
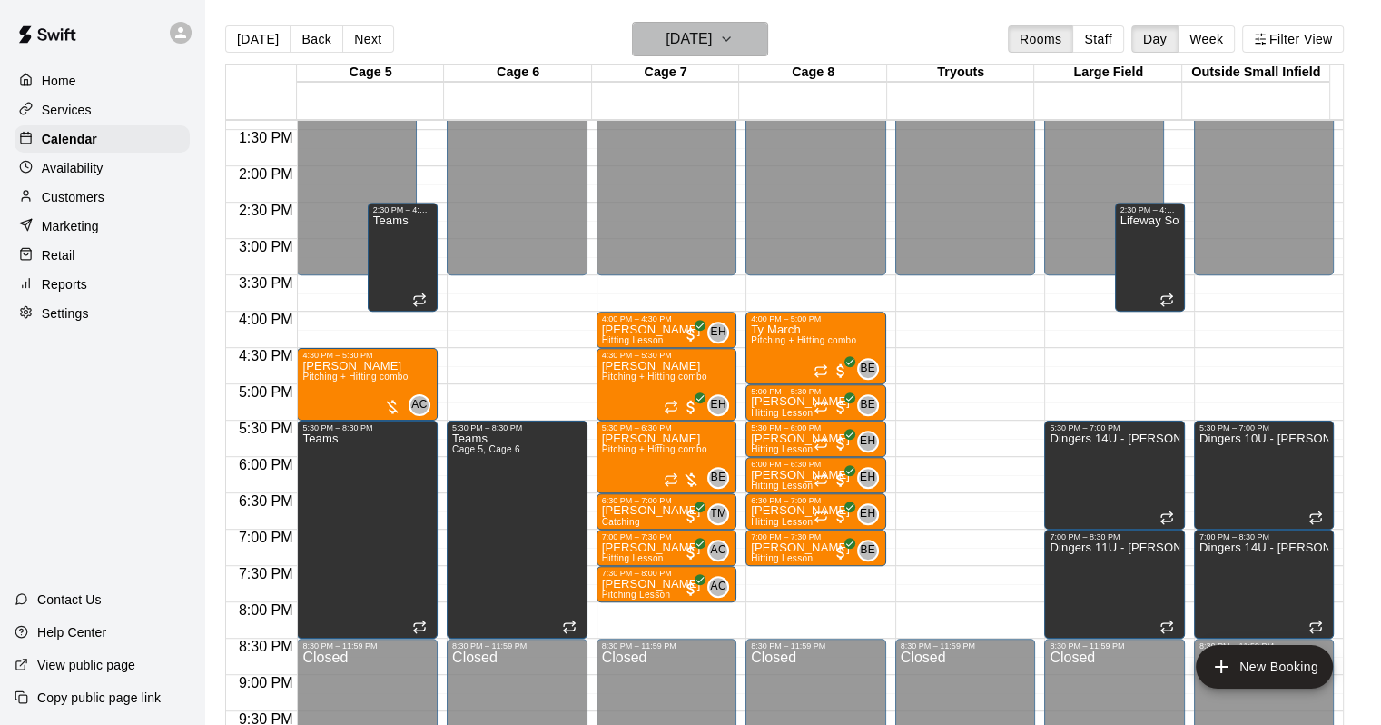
click at [720, 54] on button "[DATE]" at bounding box center [700, 39] width 136 height 35
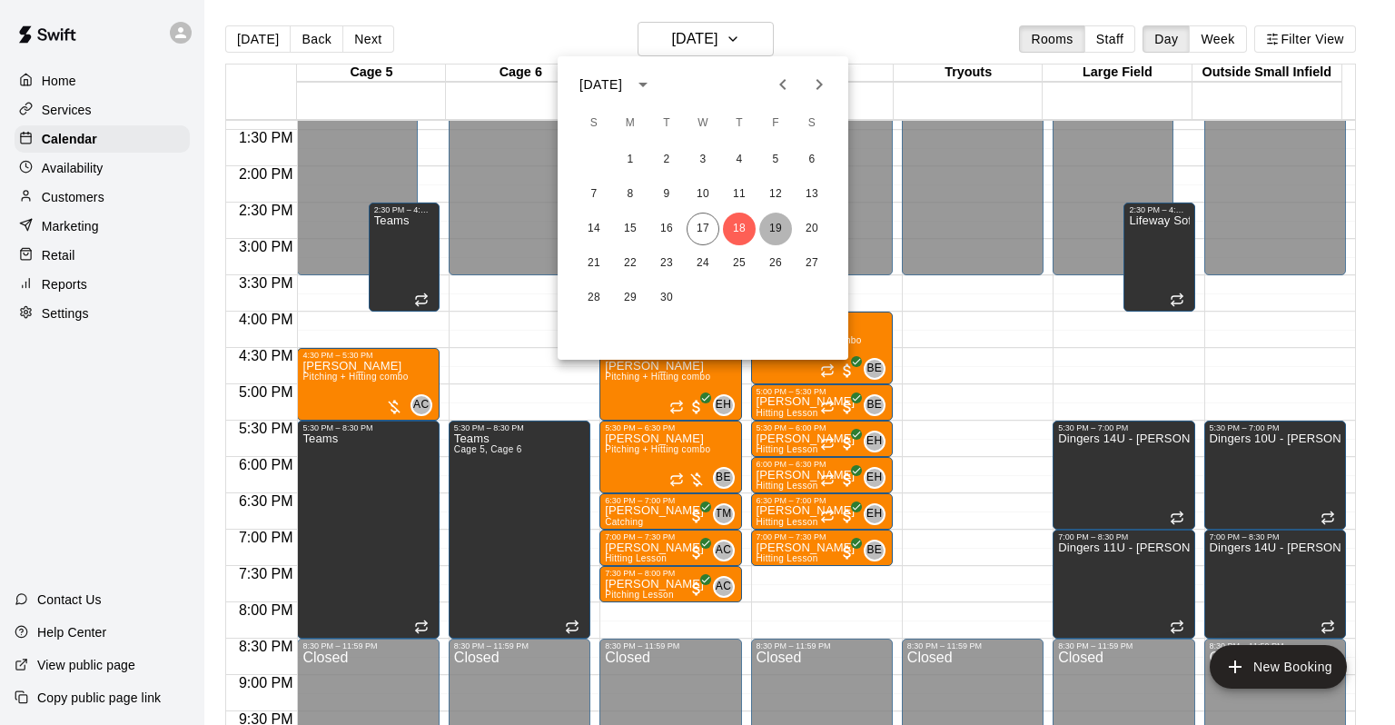
click at [780, 220] on button "19" at bounding box center [775, 229] width 33 height 33
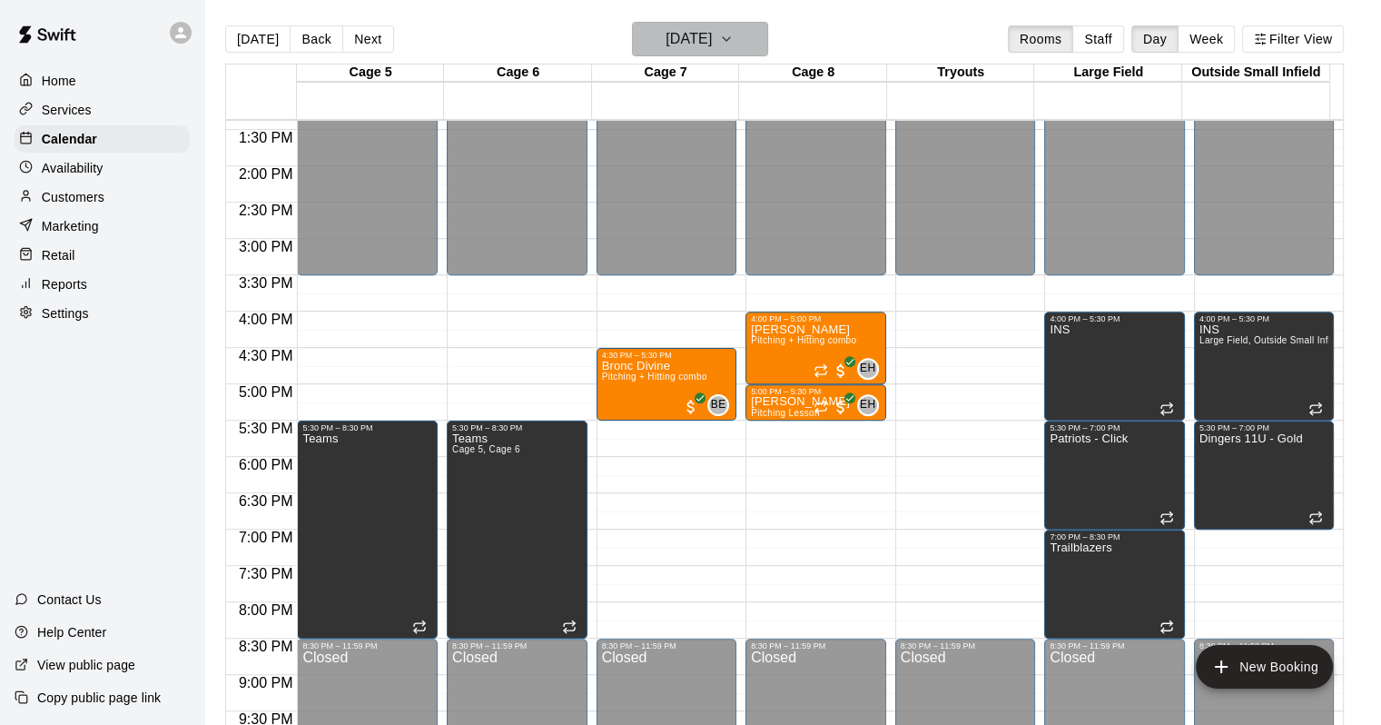
click at [752, 54] on button "[DATE]" at bounding box center [700, 39] width 136 height 35
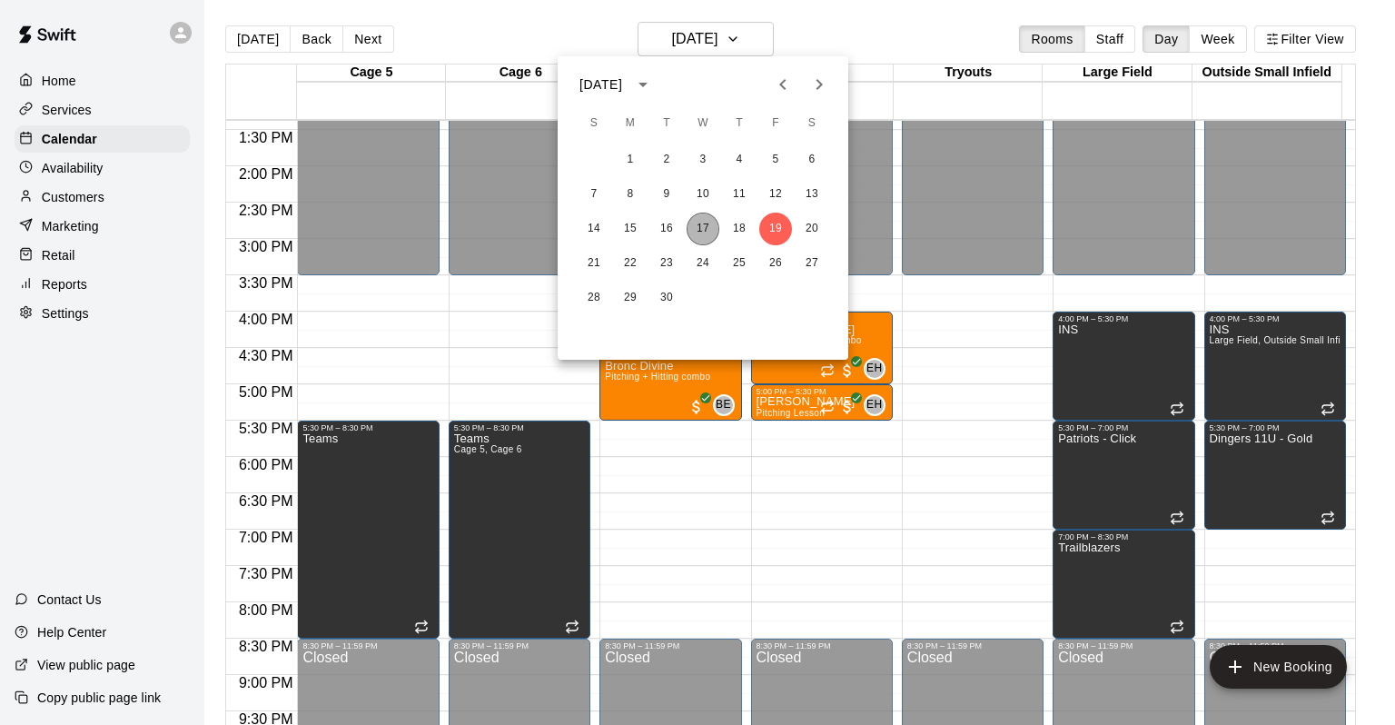
click at [706, 233] on button "17" at bounding box center [703, 229] width 33 height 33
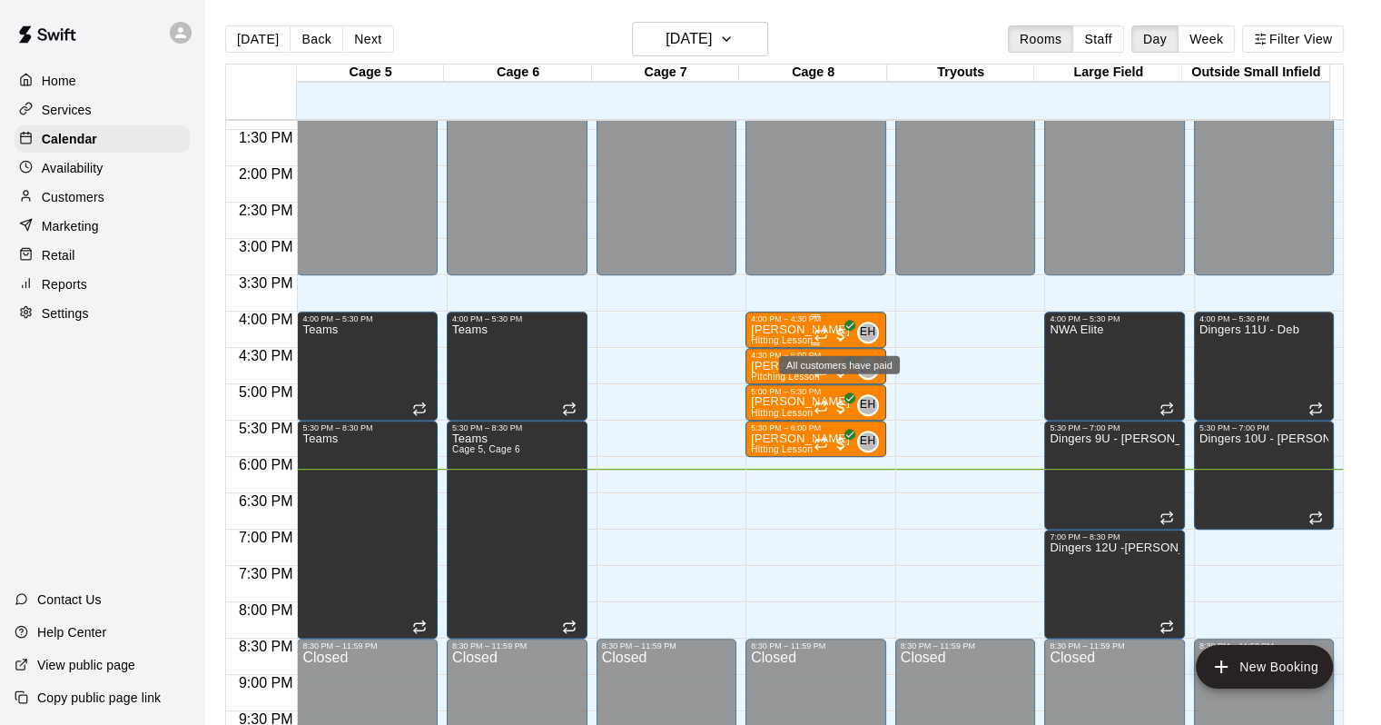
click at [834, 334] on span "All customers have paid" at bounding box center [841, 334] width 18 height 18
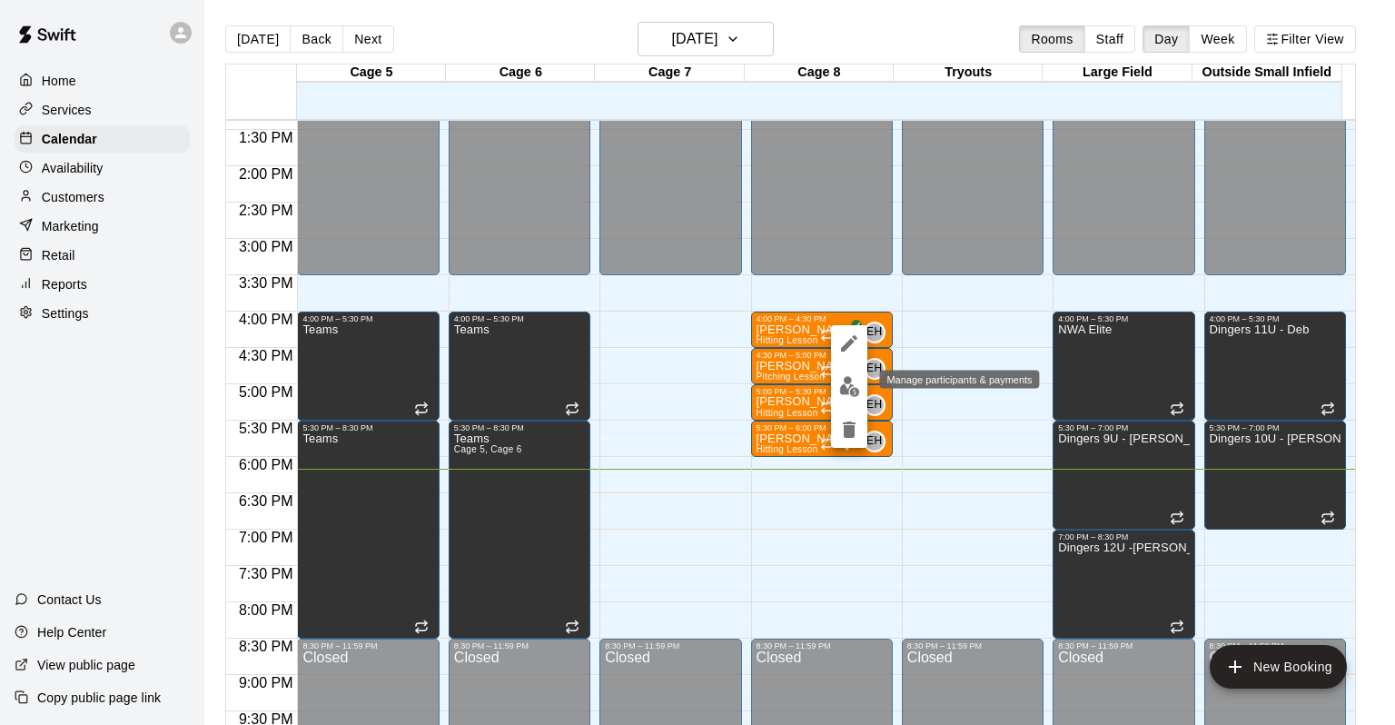
click at [847, 394] on img "edit" at bounding box center [849, 386] width 21 height 21
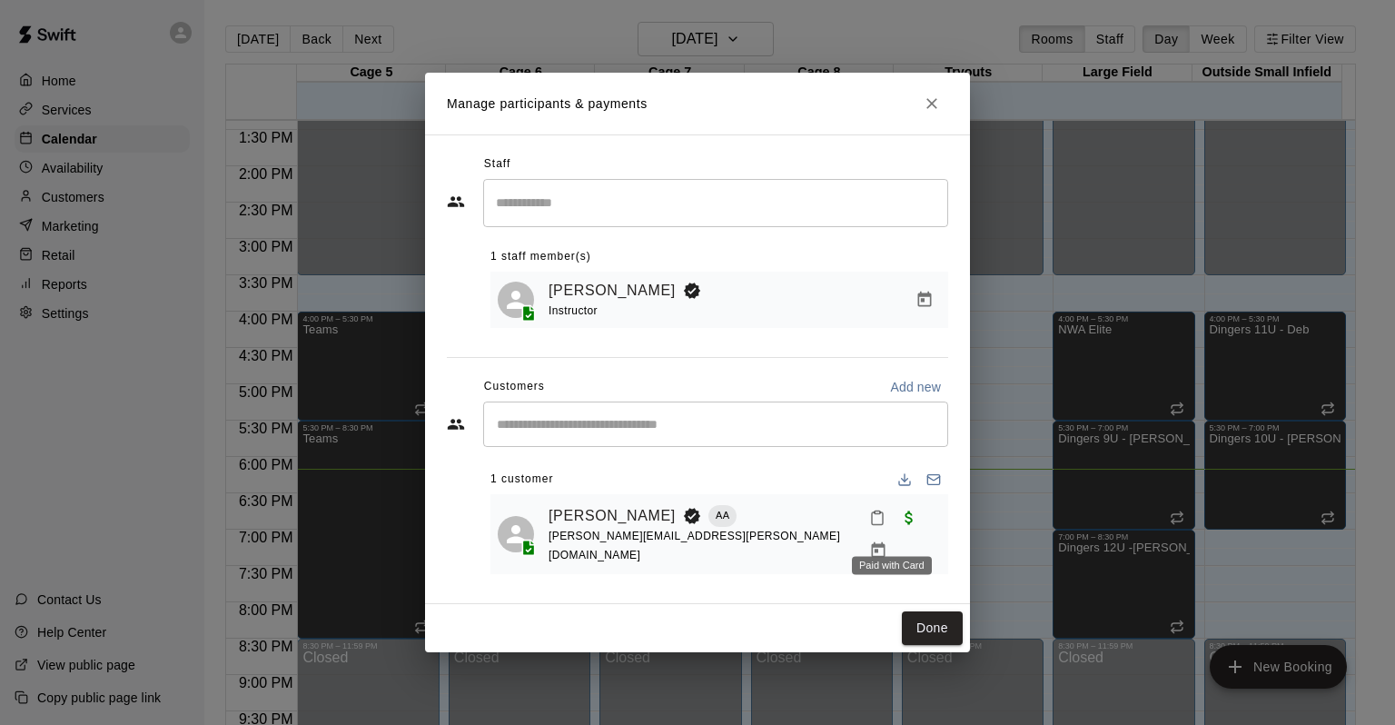
click at [893, 525] on span "Paid with Card" at bounding box center [909, 516] width 33 height 15
click at [923, 113] on icon "Close" at bounding box center [932, 103] width 18 height 18
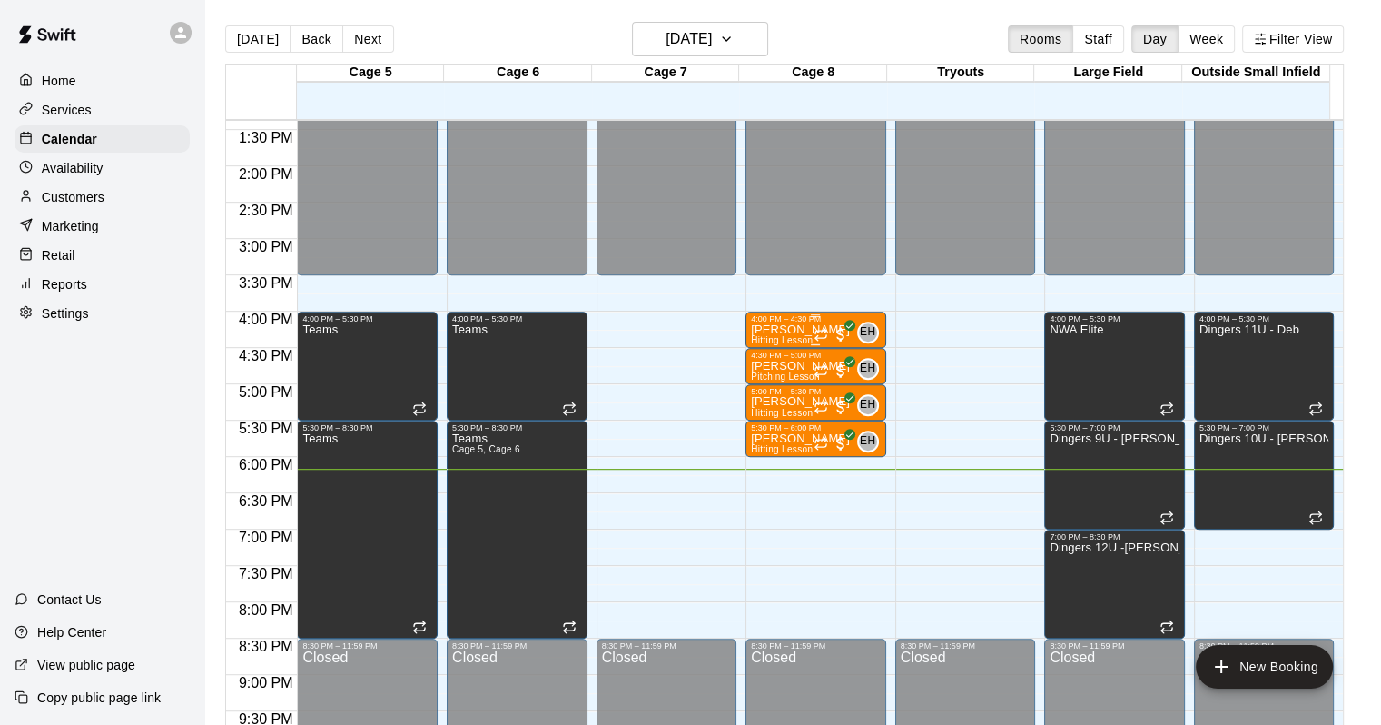
click at [774, 330] on p "[PERSON_NAME]" at bounding box center [800, 330] width 99 height 0
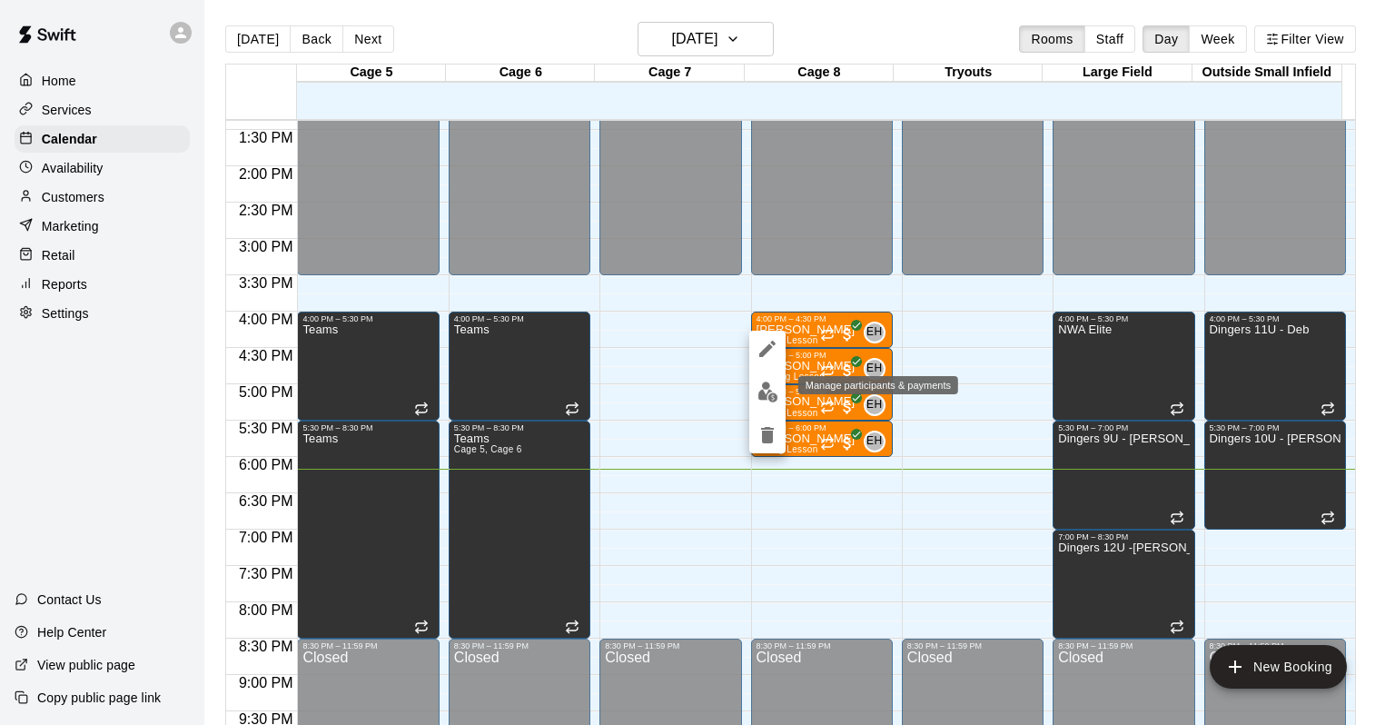
click at [767, 391] on img "edit" at bounding box center [767, 391] width 21 height 21
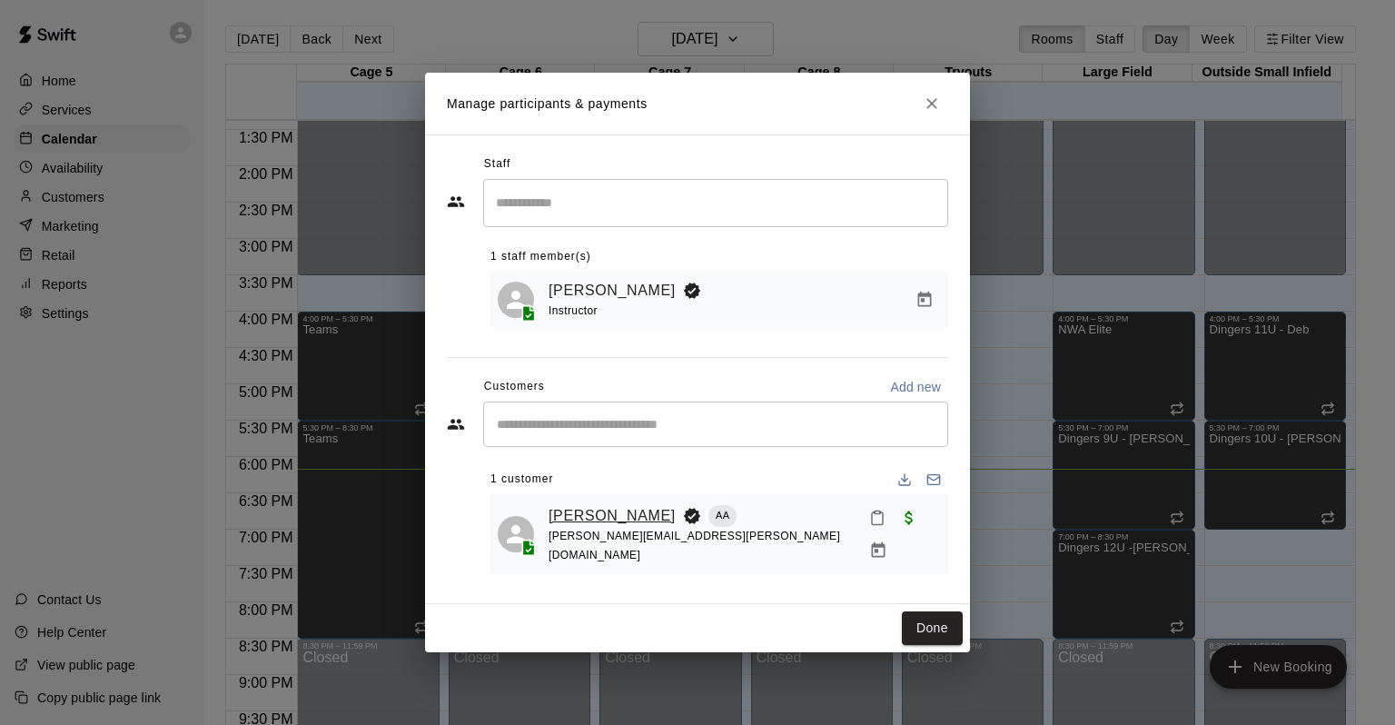
click at [609, 522] on link "[PERSON_NAME]" at bounding box center [612, 516] width 127 height 24
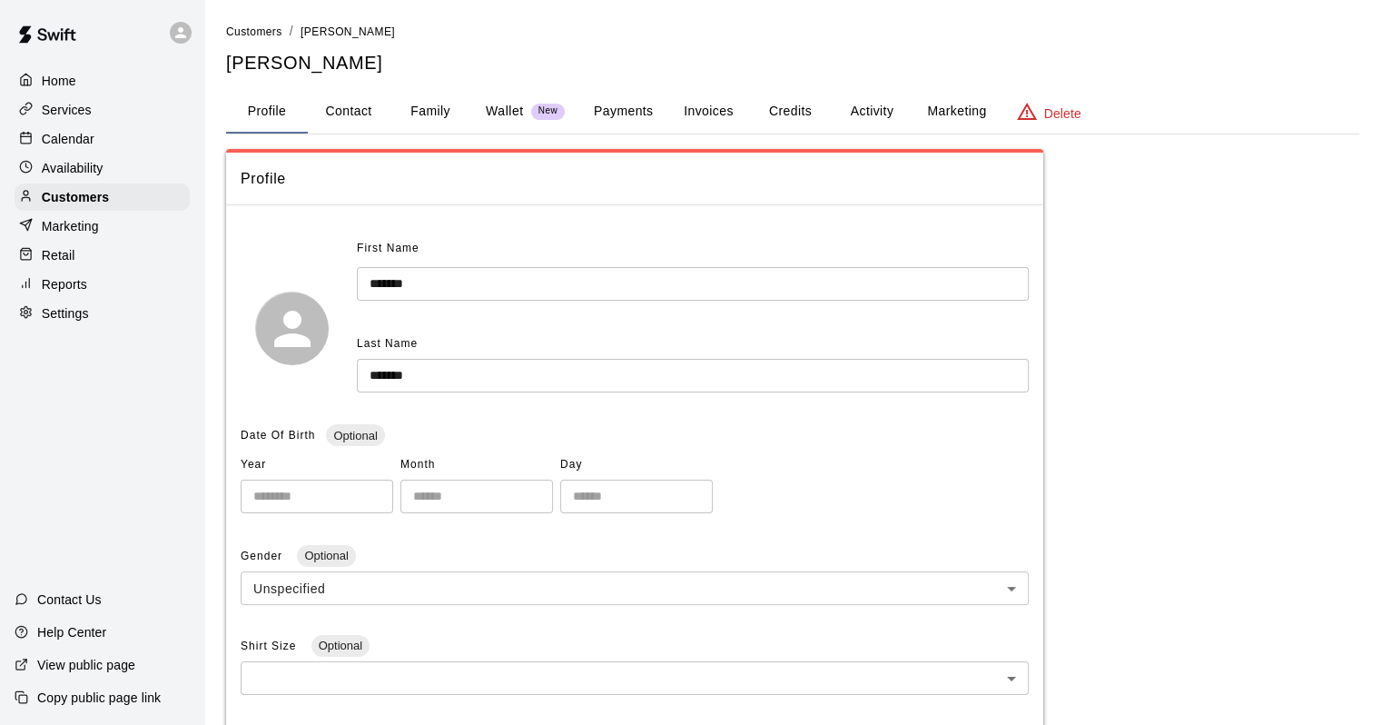
click at [610, 103] on button "Payments" at bounding box center [623, 112] width 88 height 44
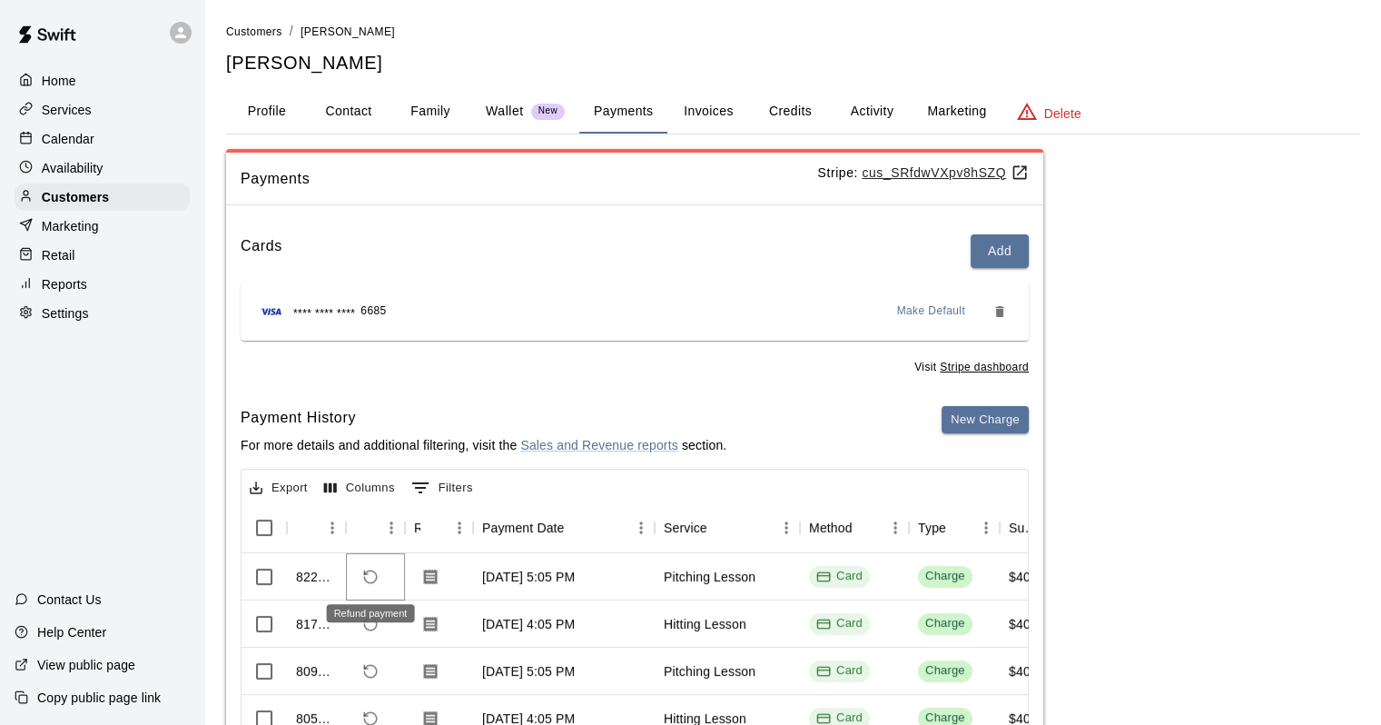
click at [374, 575] on icon "Refund payment" at bounding box center [370, 577] width 16 height 16
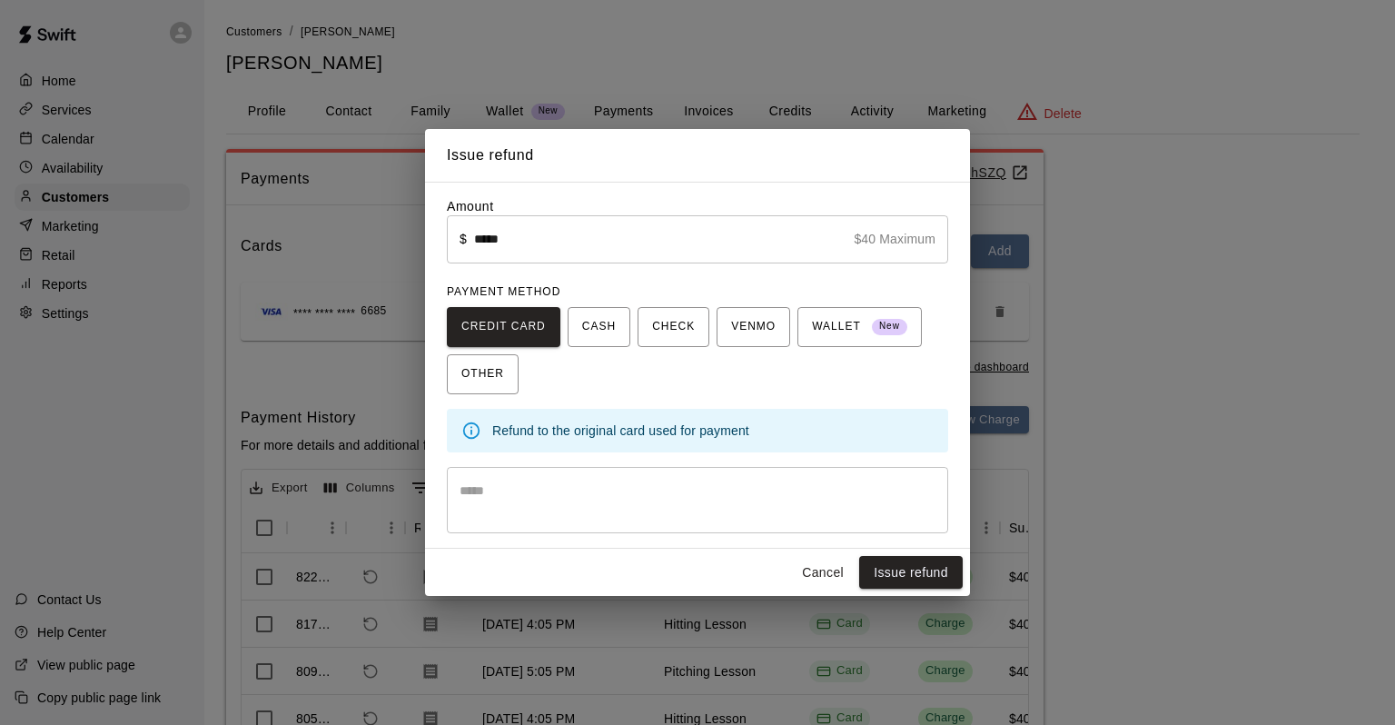
click at [841, 589] on button "Cancel" at bounding box center [823, 573] width 58 height 34
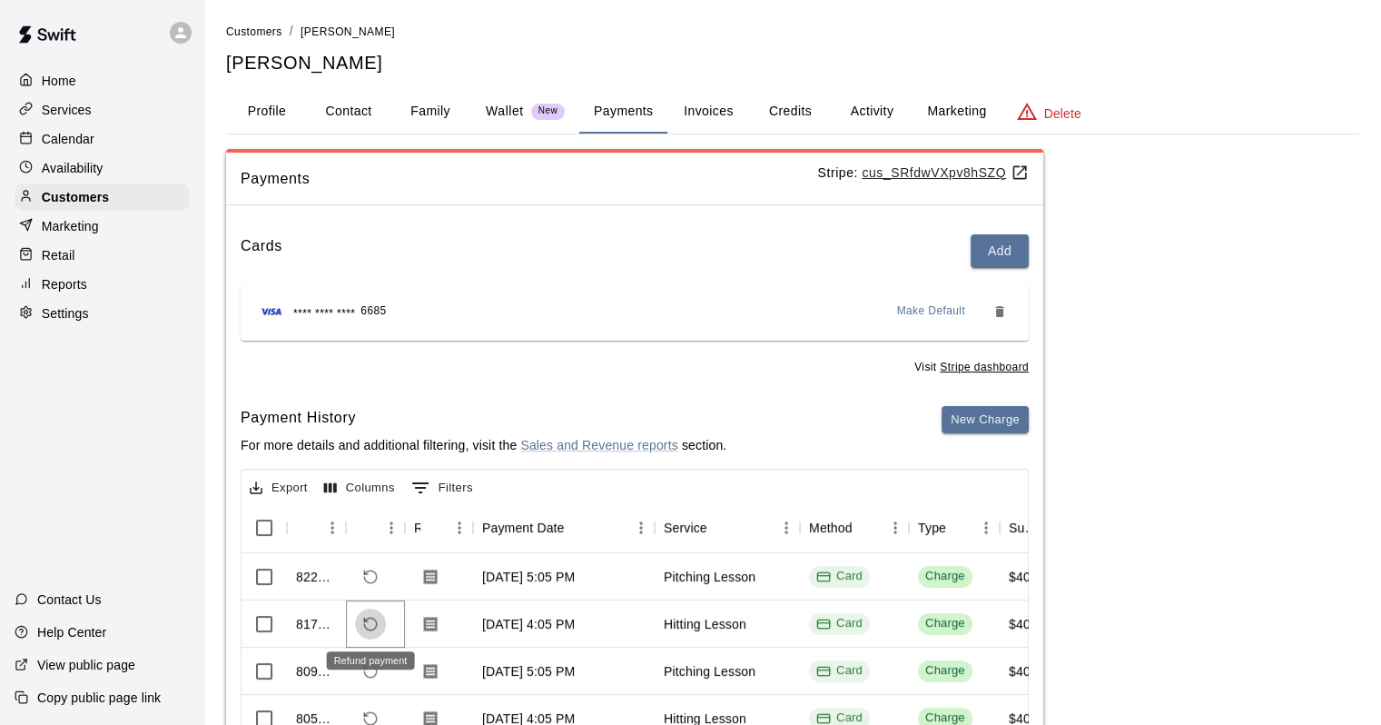
click at [368, 628] on icon "Refund payment" at bounding box center [370, 624] width 13 height 13
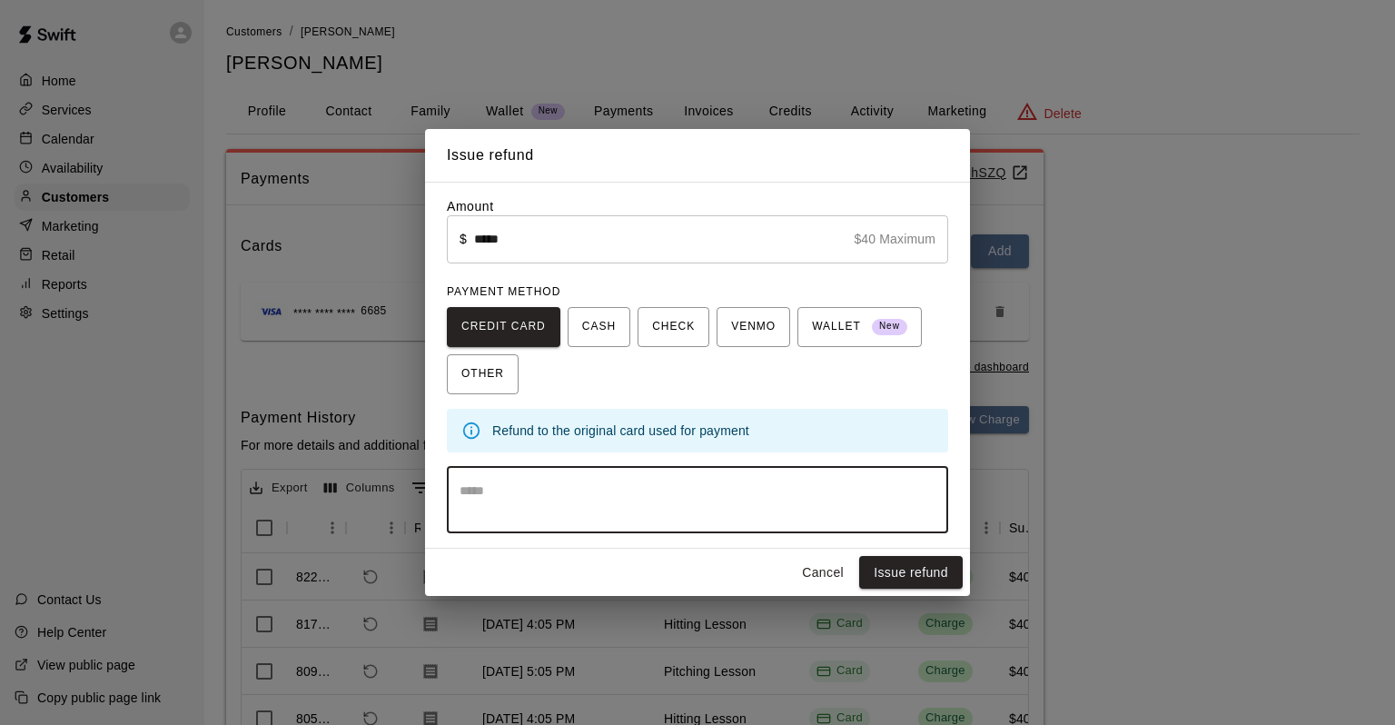
click at [734, 514] on textarea at bounding box center [698, 499] width 476 height 36
type textarea "********"
click at [888, 570] on button "Issue refund" at bounding box center [911, 573] width 104 height 34
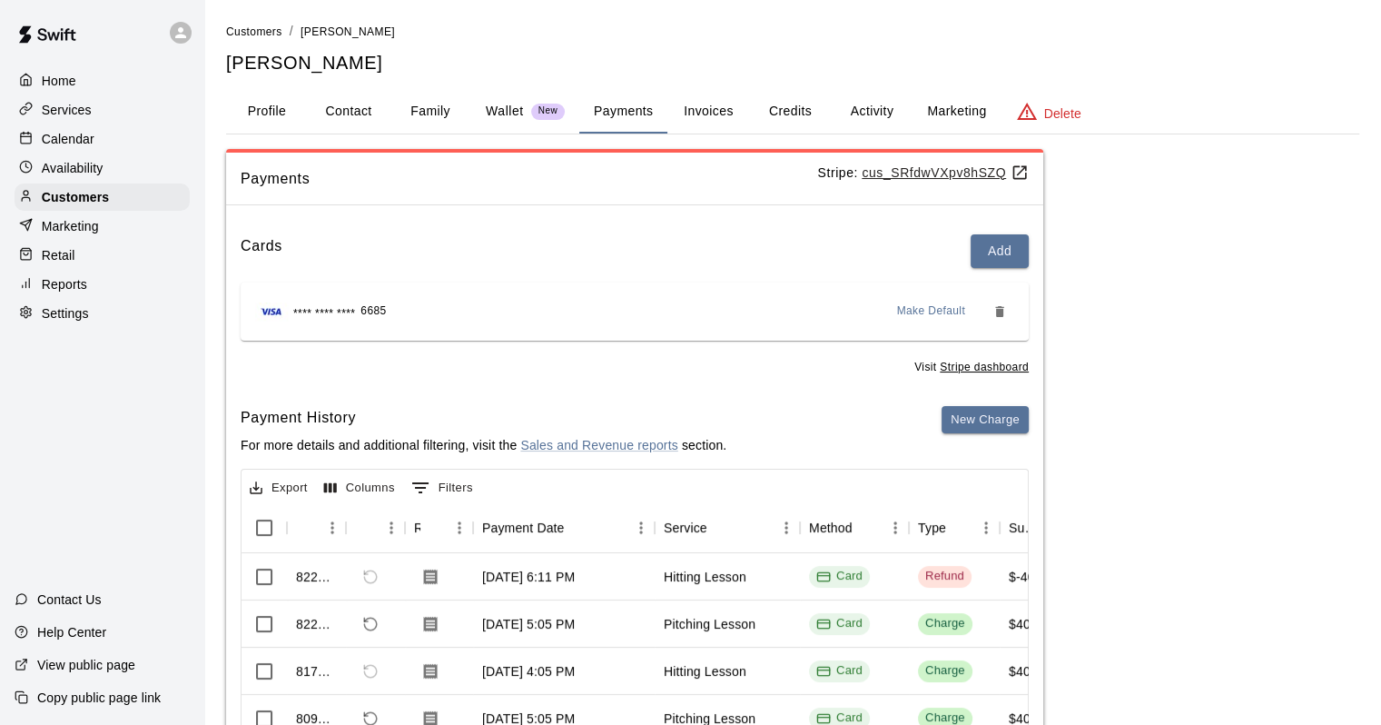
click at [131, 150] on div "Calendar" at bounding box center [102, 138] width 175 height 27
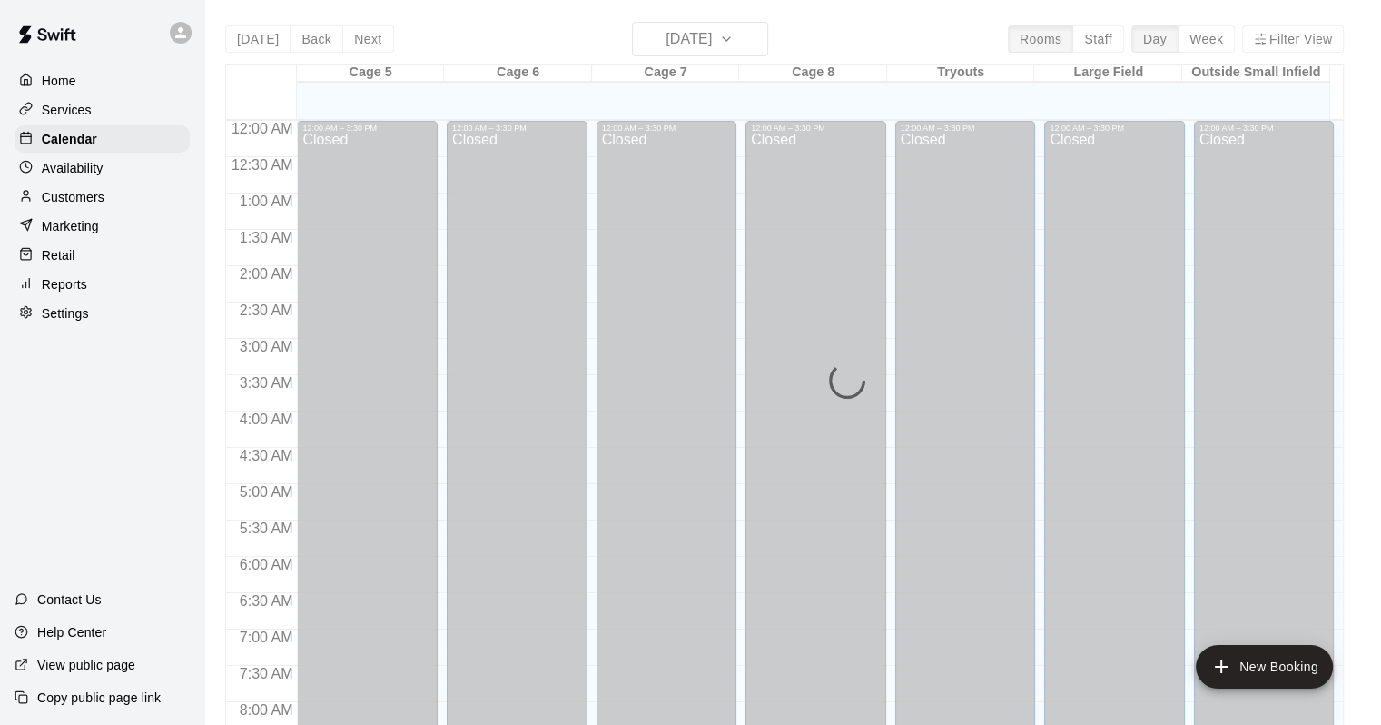
scroll to position [1063, 0]
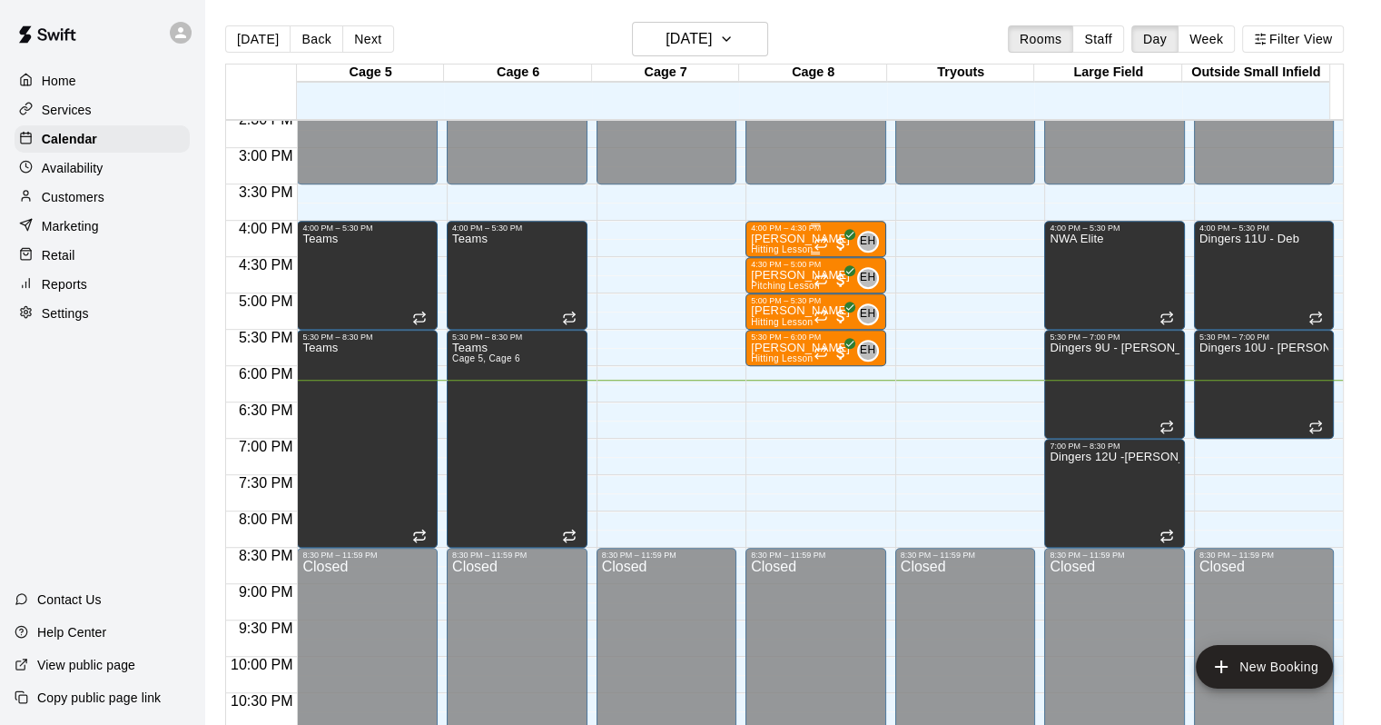
click at [775, 239] on p "[PERSON_NAME]" at bounding box center [800, 239] width 99 height 0
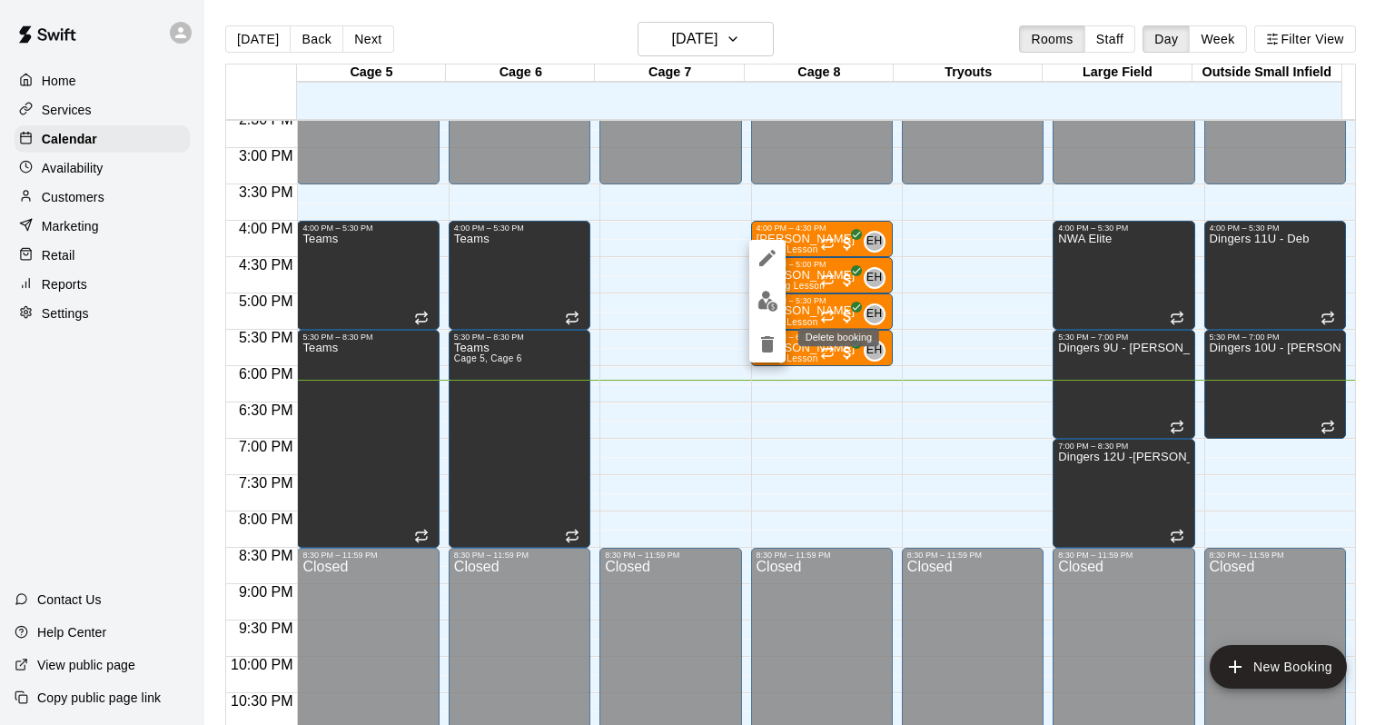
click at [762, 346] on icon "delete" at bounding box center [767, 344] width 13 height 16
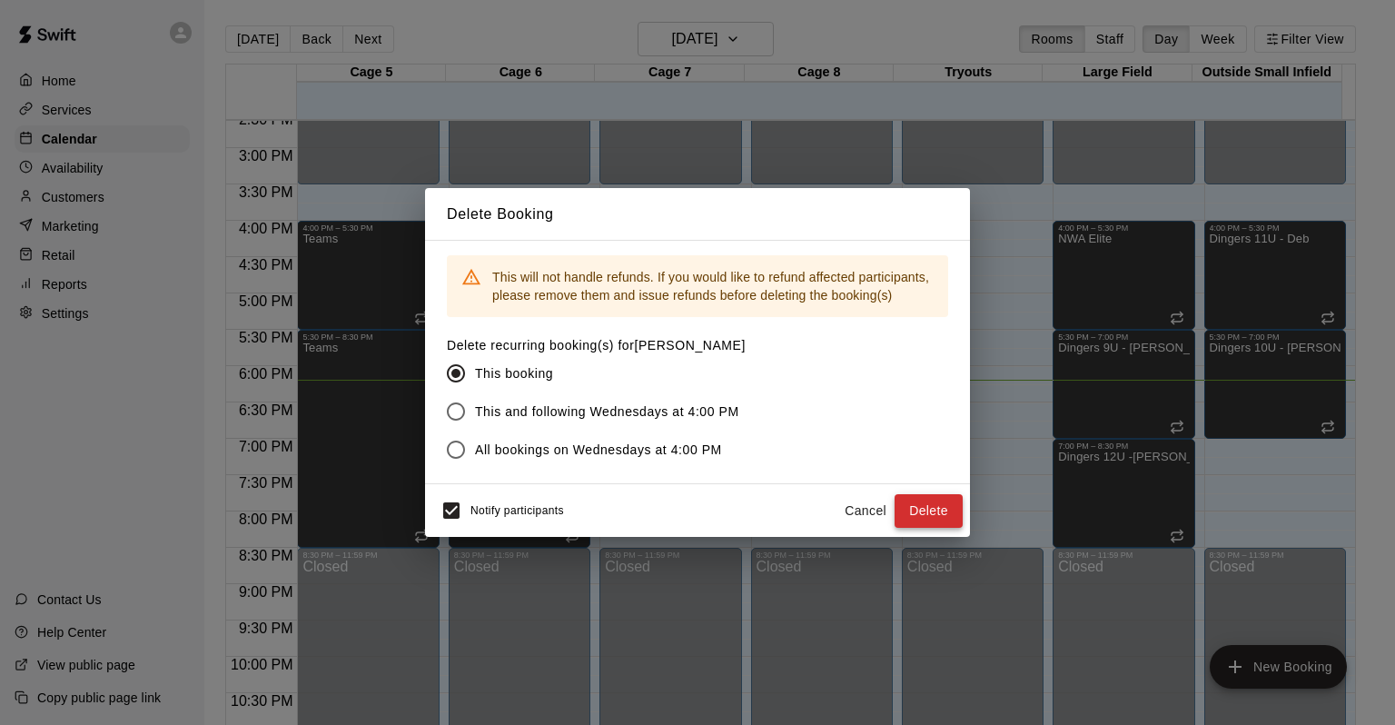
click at [938, 504] on button "Delete" at bounding box center [929, 511] width 68 height 34
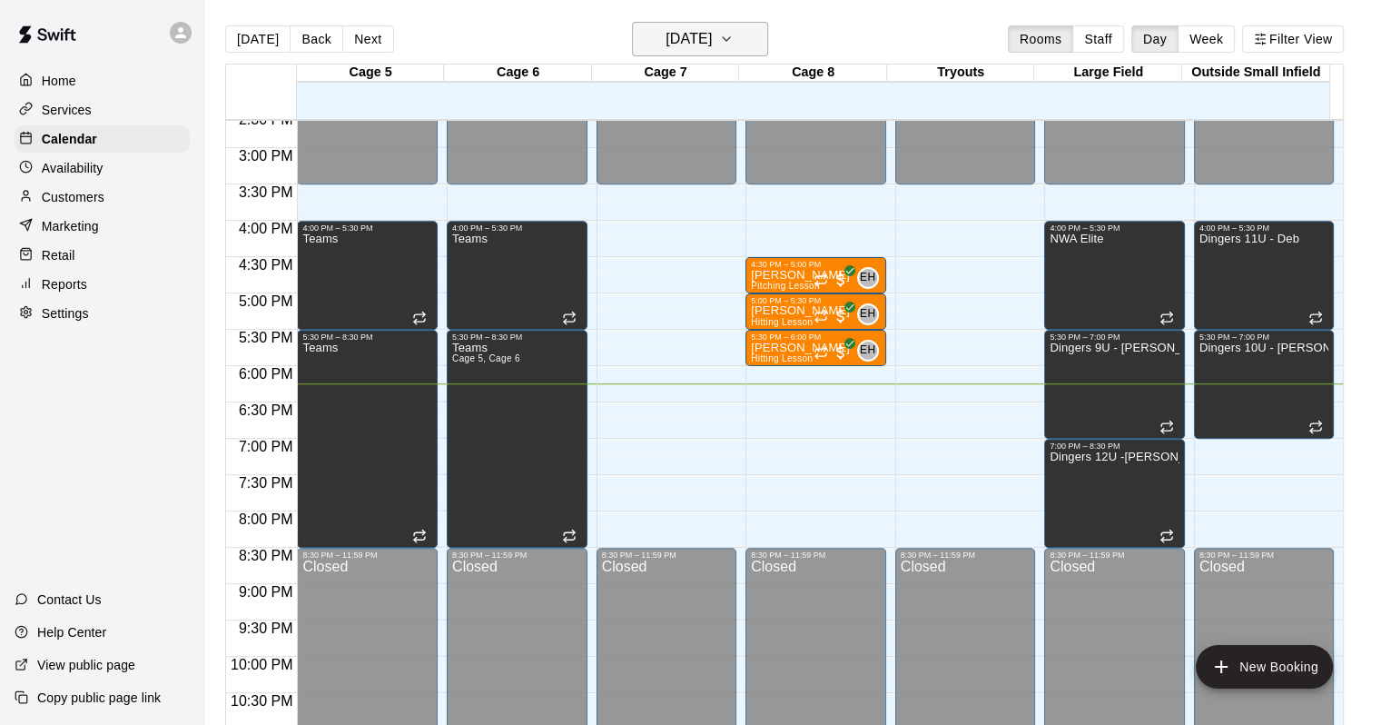
click at [768, 35] on button "[DATE]" at bounding box center [700, 39] width 136 height 35
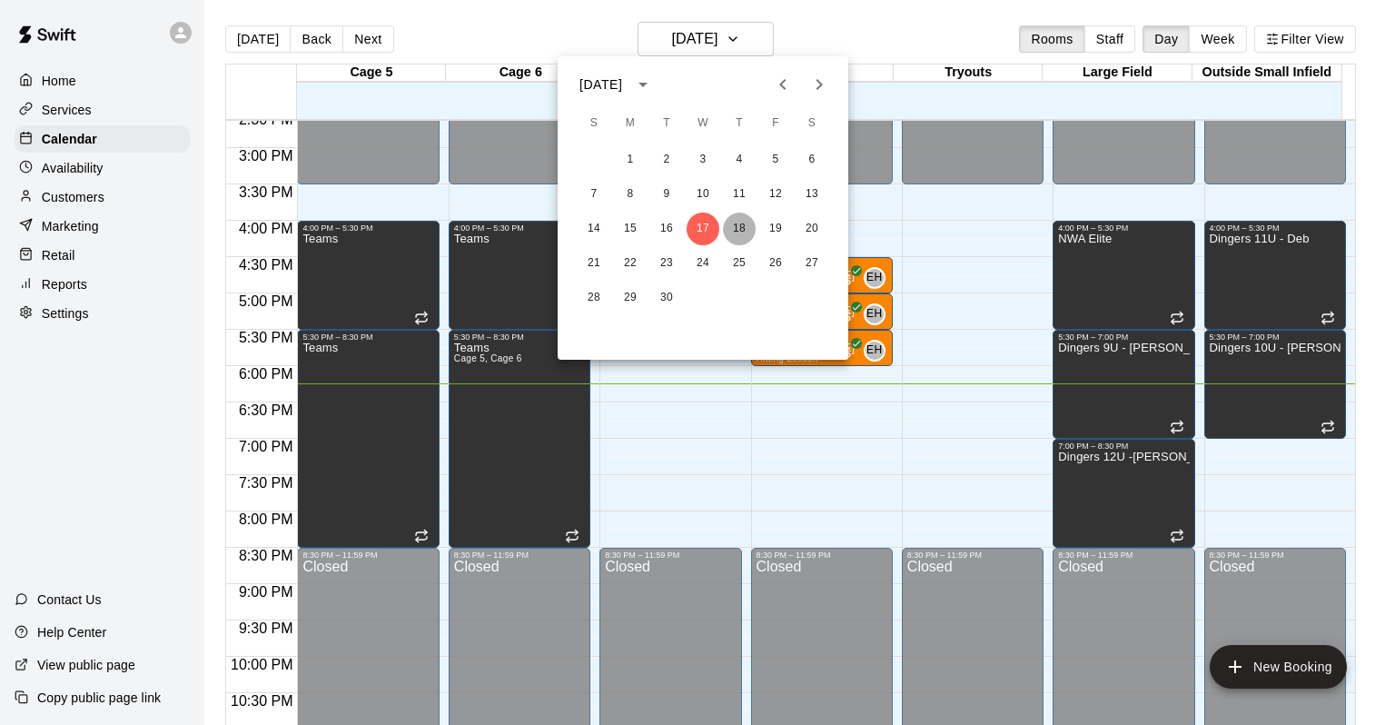
click at [731, 215] on button "18" at bounding box center [739, 229] width 33 height 33
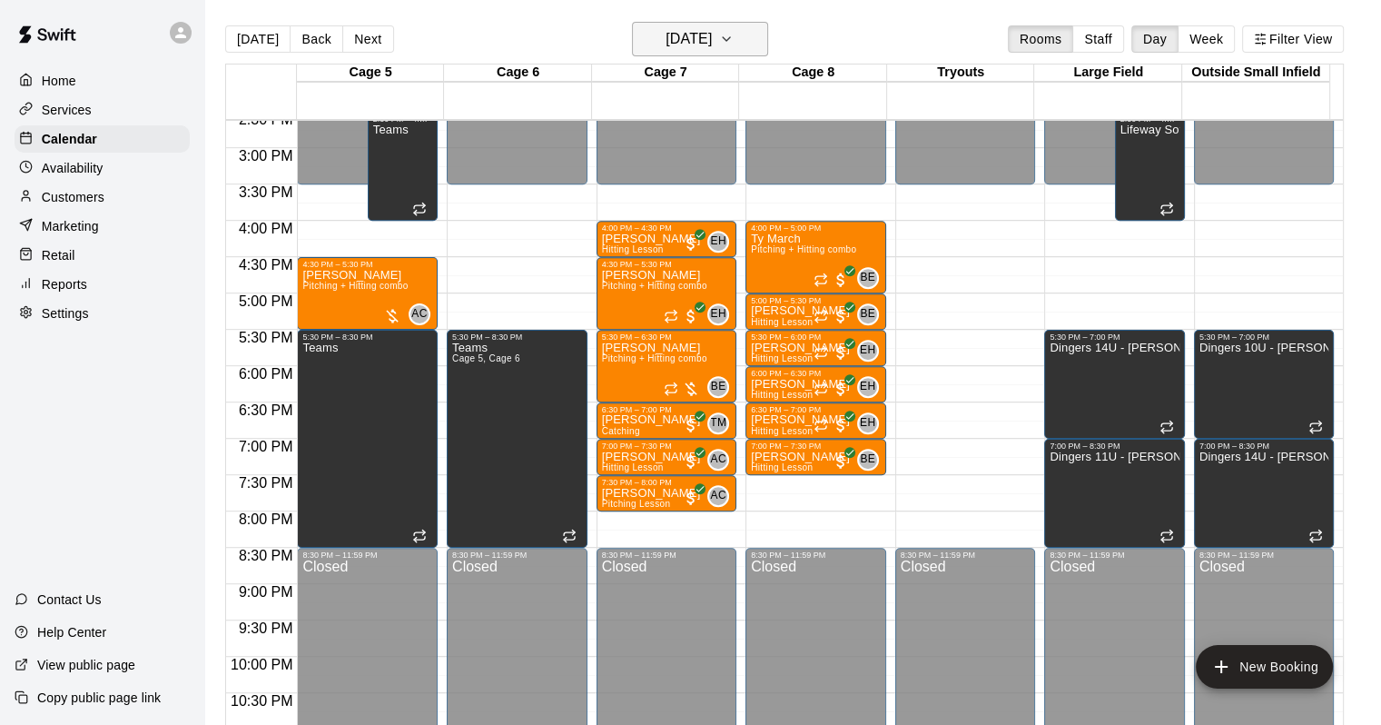
click at [709, 51] on h6 "[DATE]" at bounding box center [689, 38] width 46 height 25
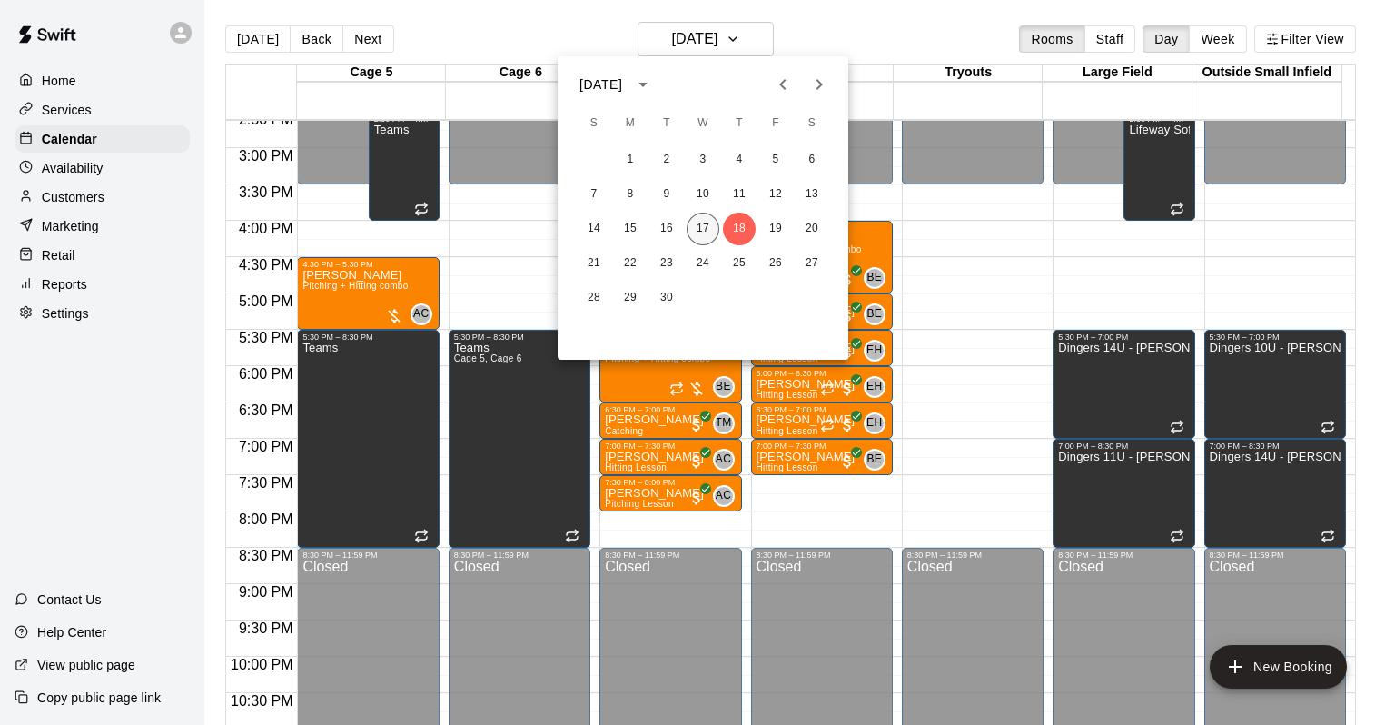
click at [701, 230] on button "17" at bounding box center [703, 229] width 33 height 33
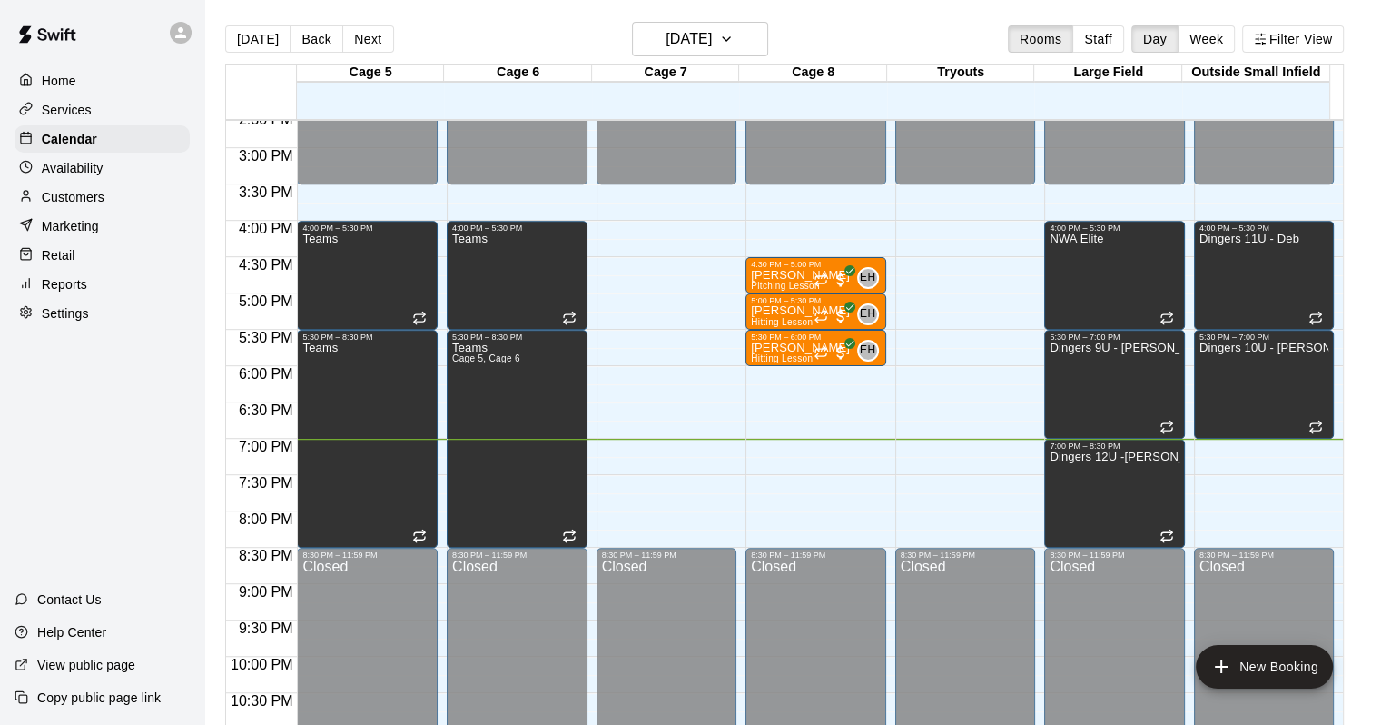
click at [93, 206] on p "Customers" at bounding box center [73, 197] width 63 height 18
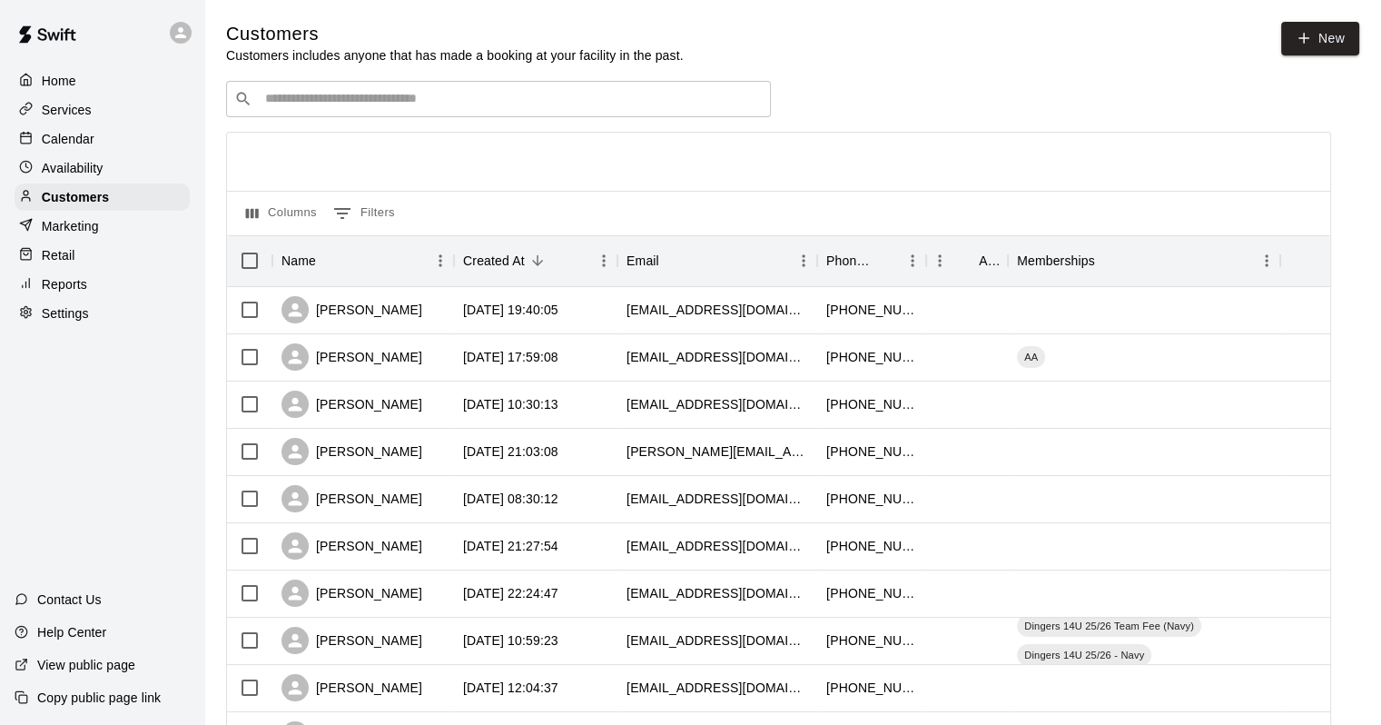
click at [341, 102] on input "Search customers by name or email" at bounding box center [511, 99] width 503 height 18
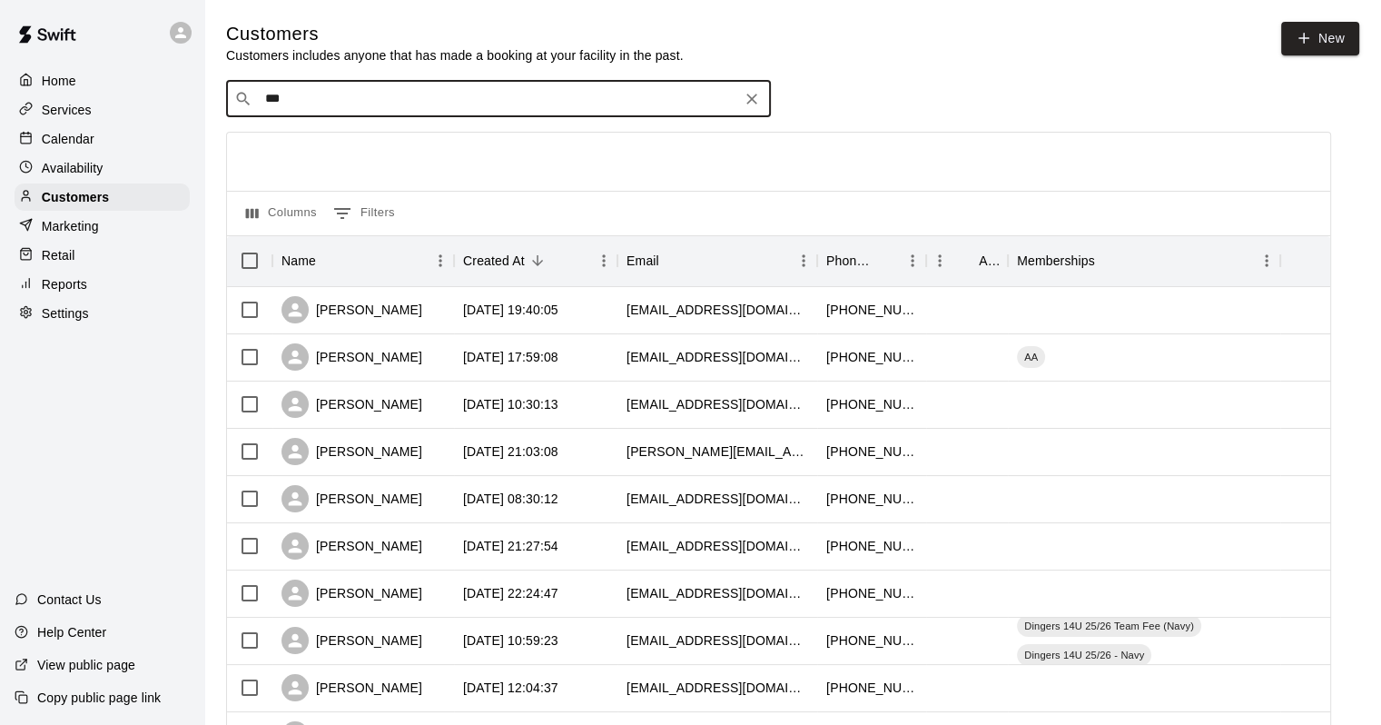
type input "****"
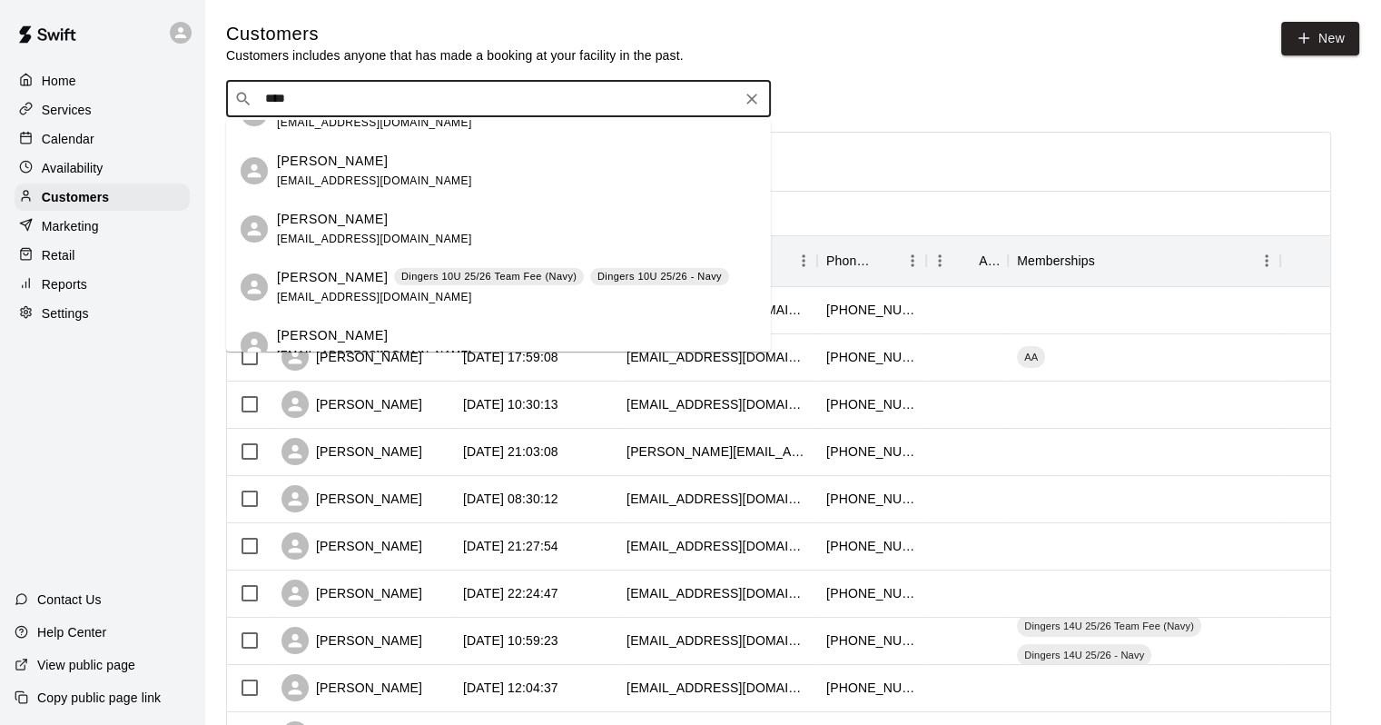
scroll to position [182, 0]
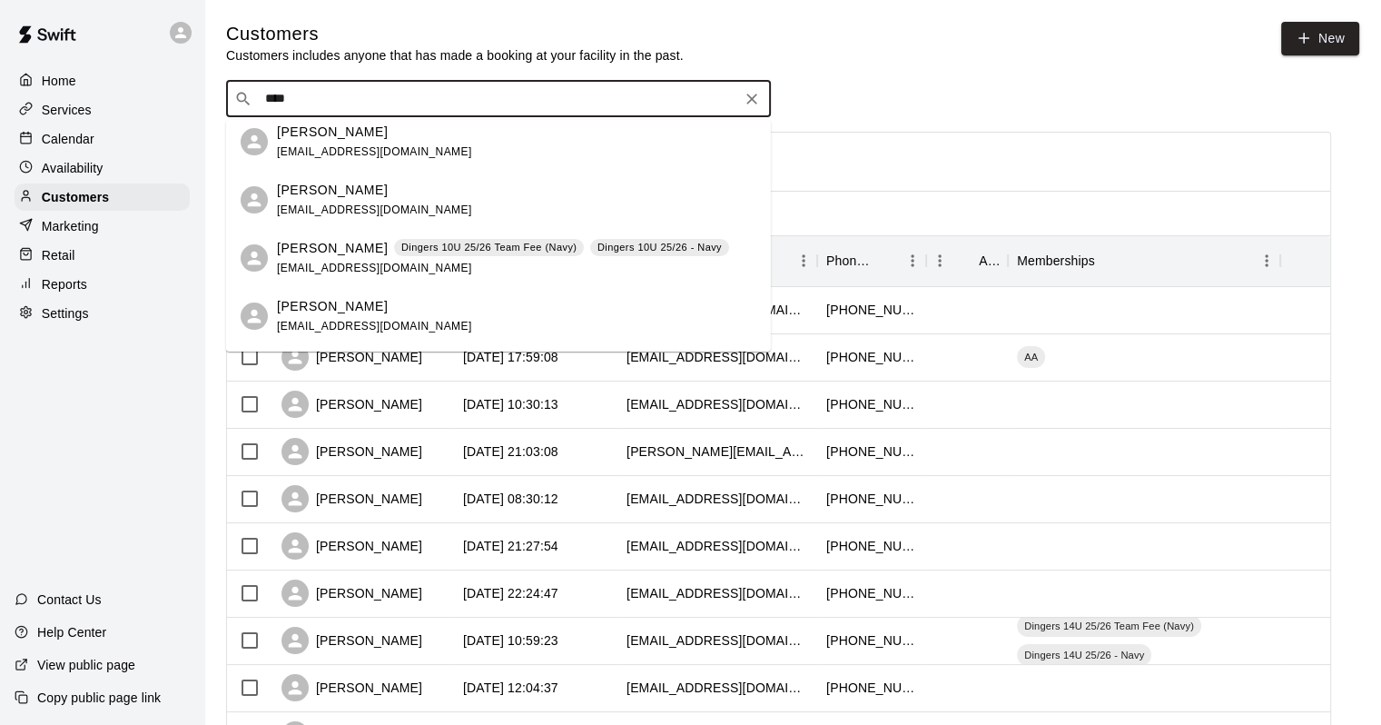
click at [330, 269] on span "[EMAIL_ADDRESS][DOMAIN_NAME]" at bounding box center [374, 268] width 195 height 13
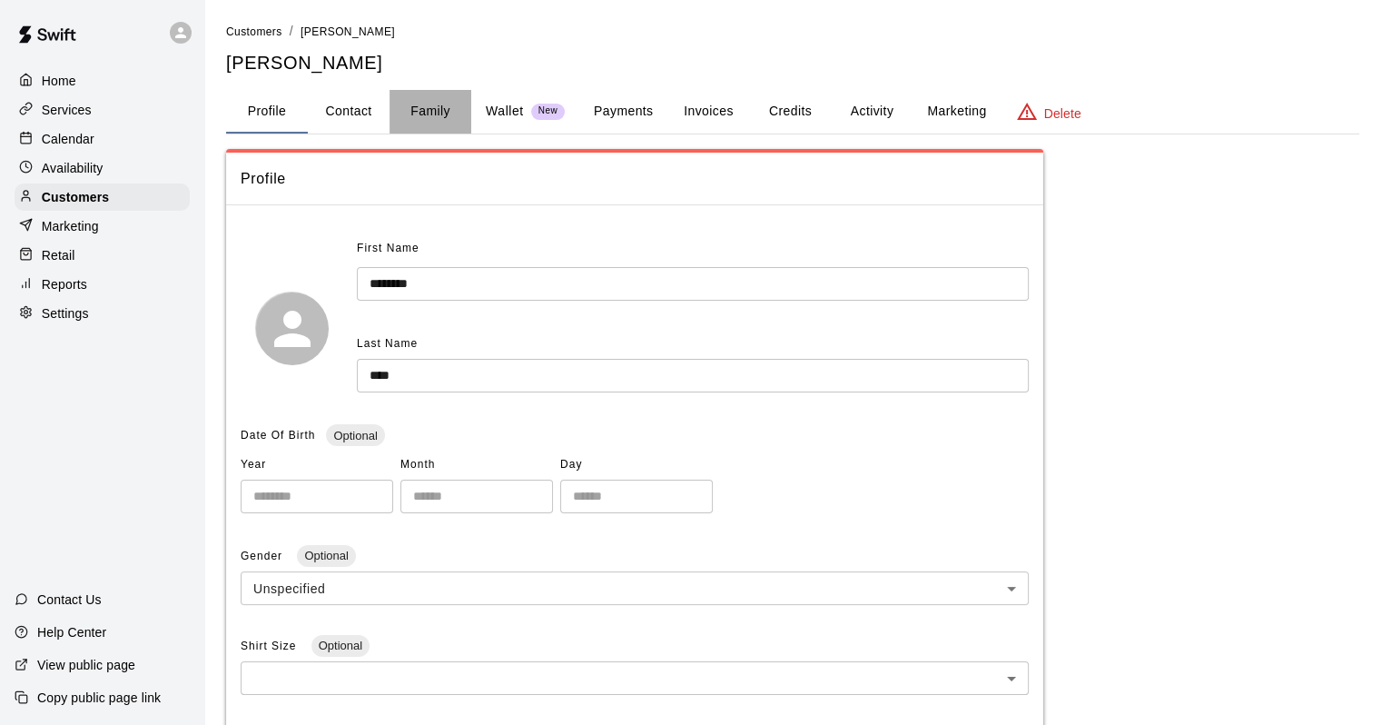
click at [456, 116] on button "Family" at bounding box center [431, 112] width 82 height 44
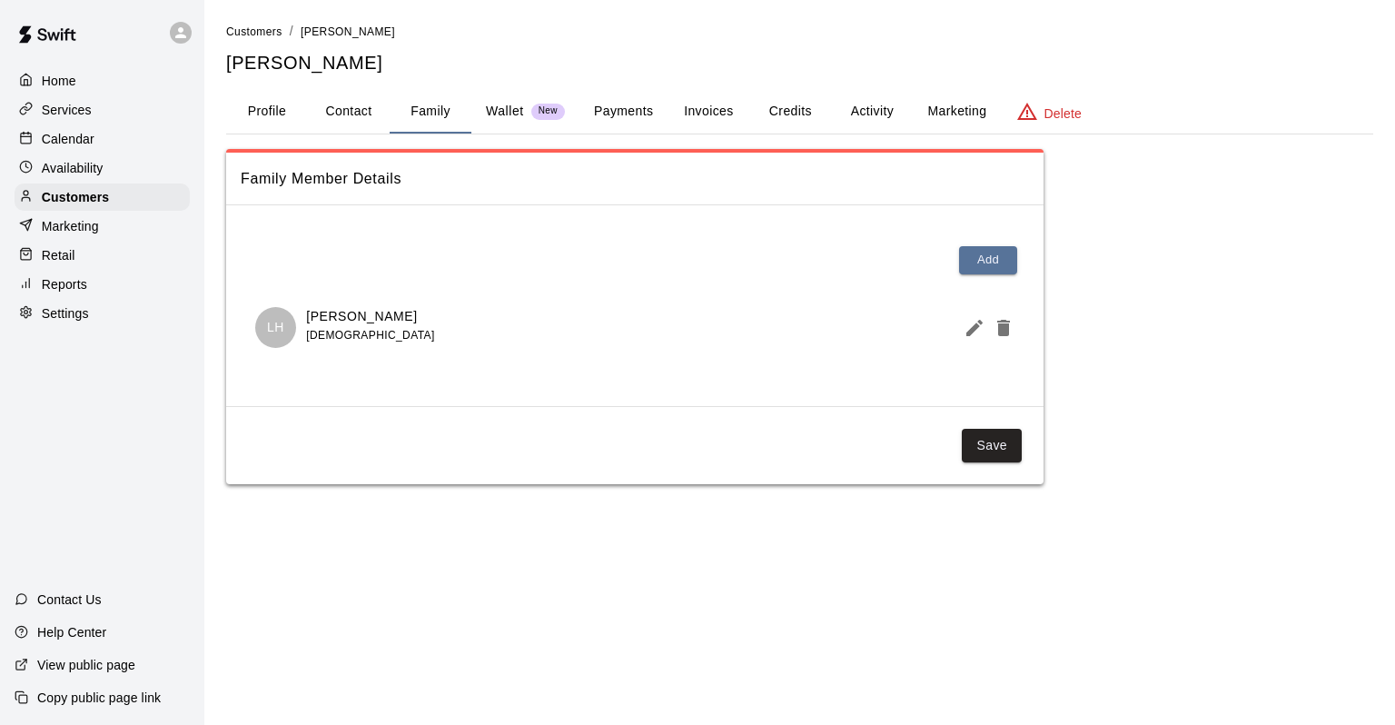
click at [349, 118] on button "Contact" at bounding box center [349, 112] width 82 height 44
select select "**"
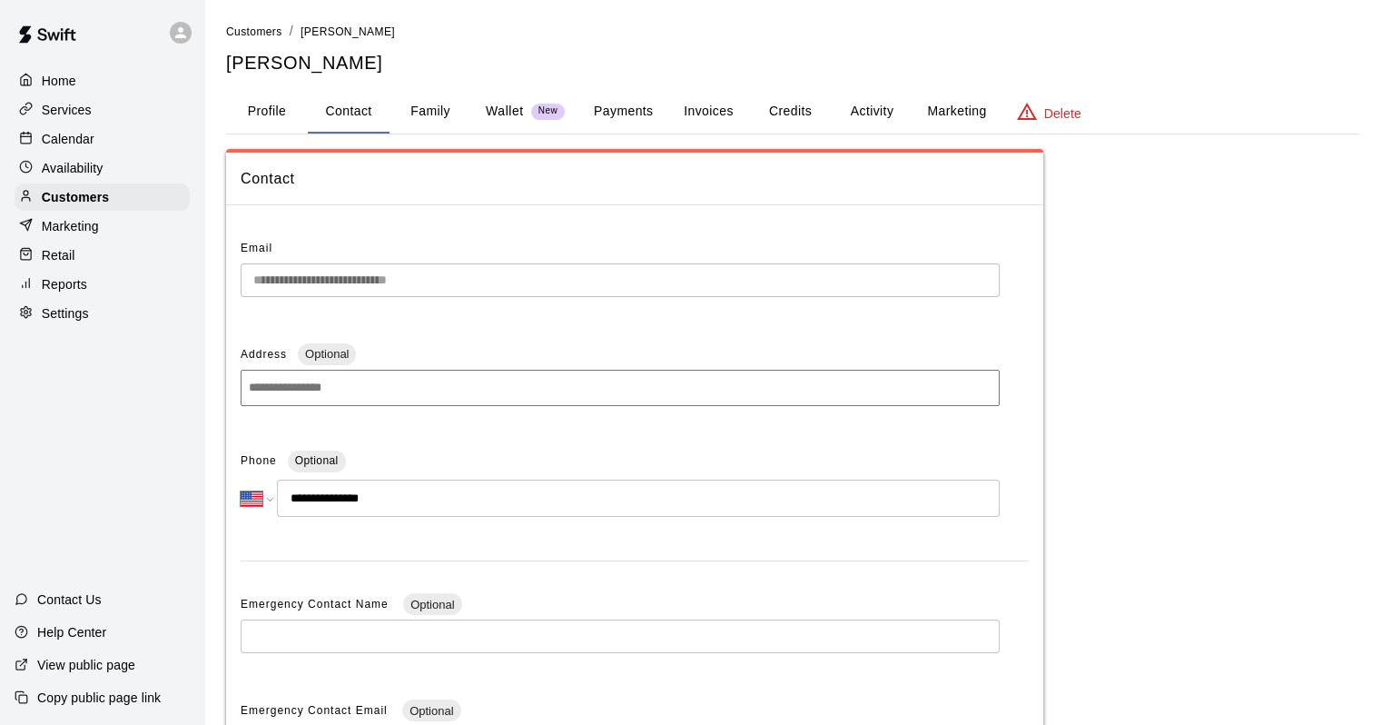
click at [598, 109] on button "Payments" at bounding box center [623, 112] width 88 height 44
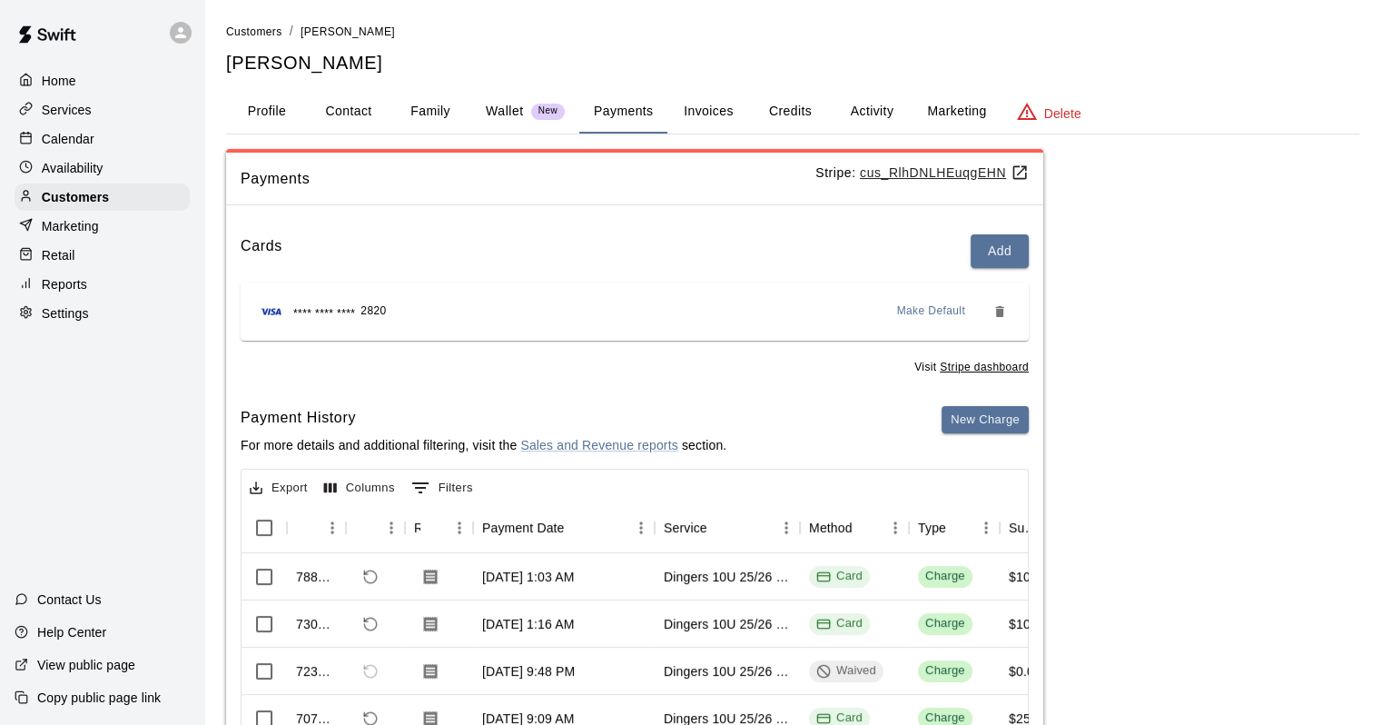
click at [865, 114] on button "Activity" at bounding box center [872, 112] width 82 height 44
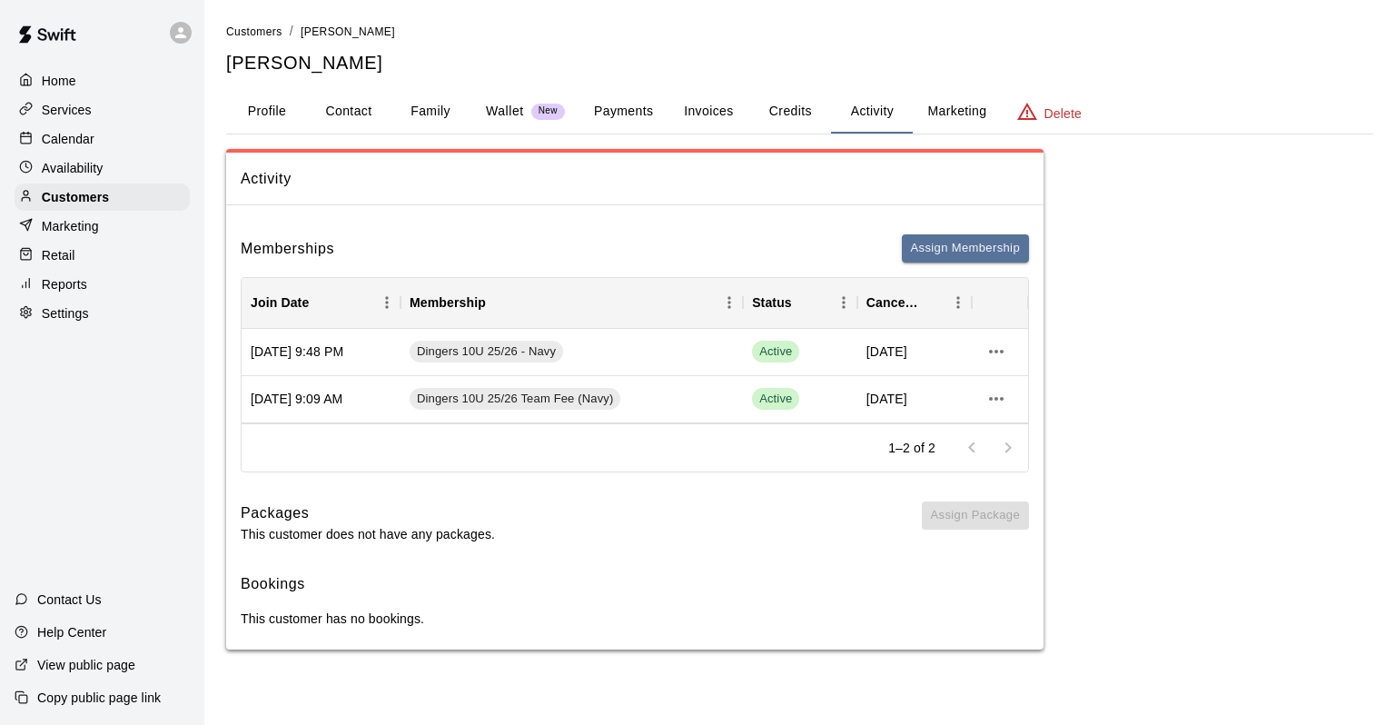
click at [929, 104] on button "Marketing" at bounding box center [957, 112] width 88 height 44
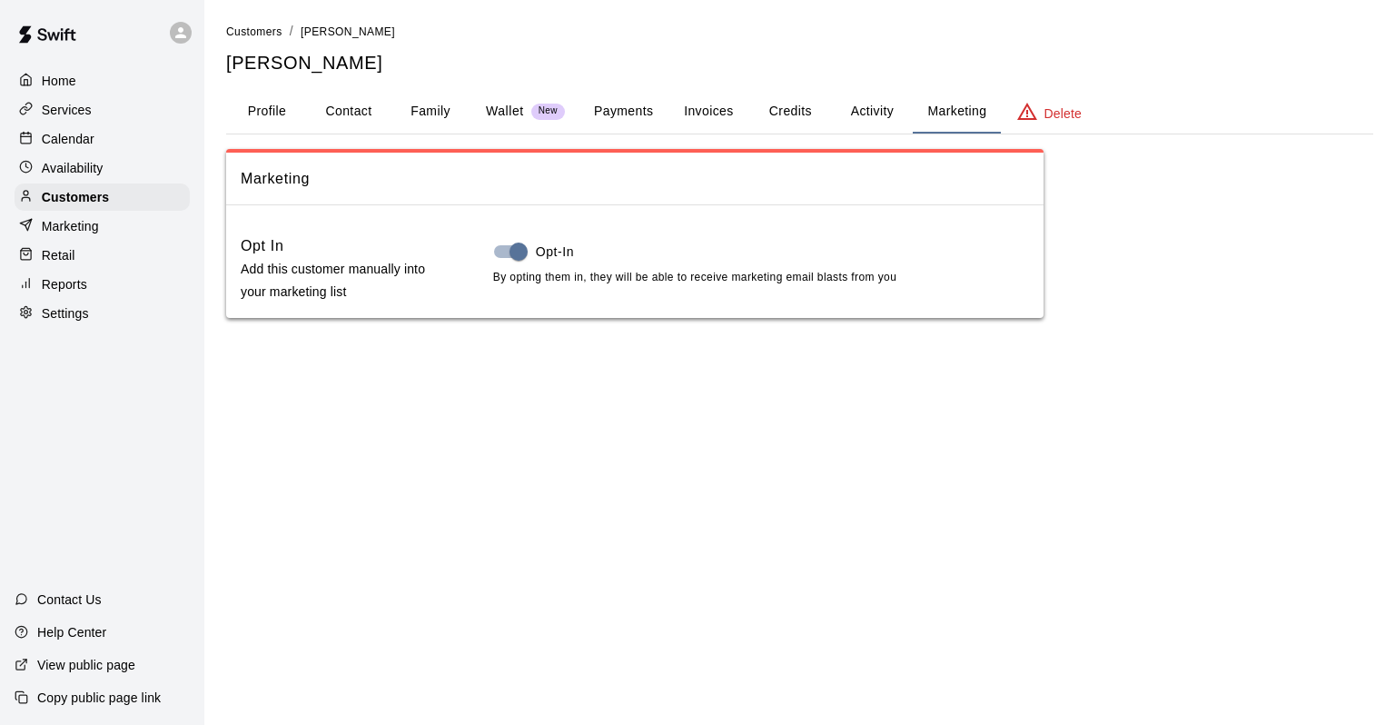
click at [813, 93] on button "Credits" at bounding box center [790, 112] width 82 height 44
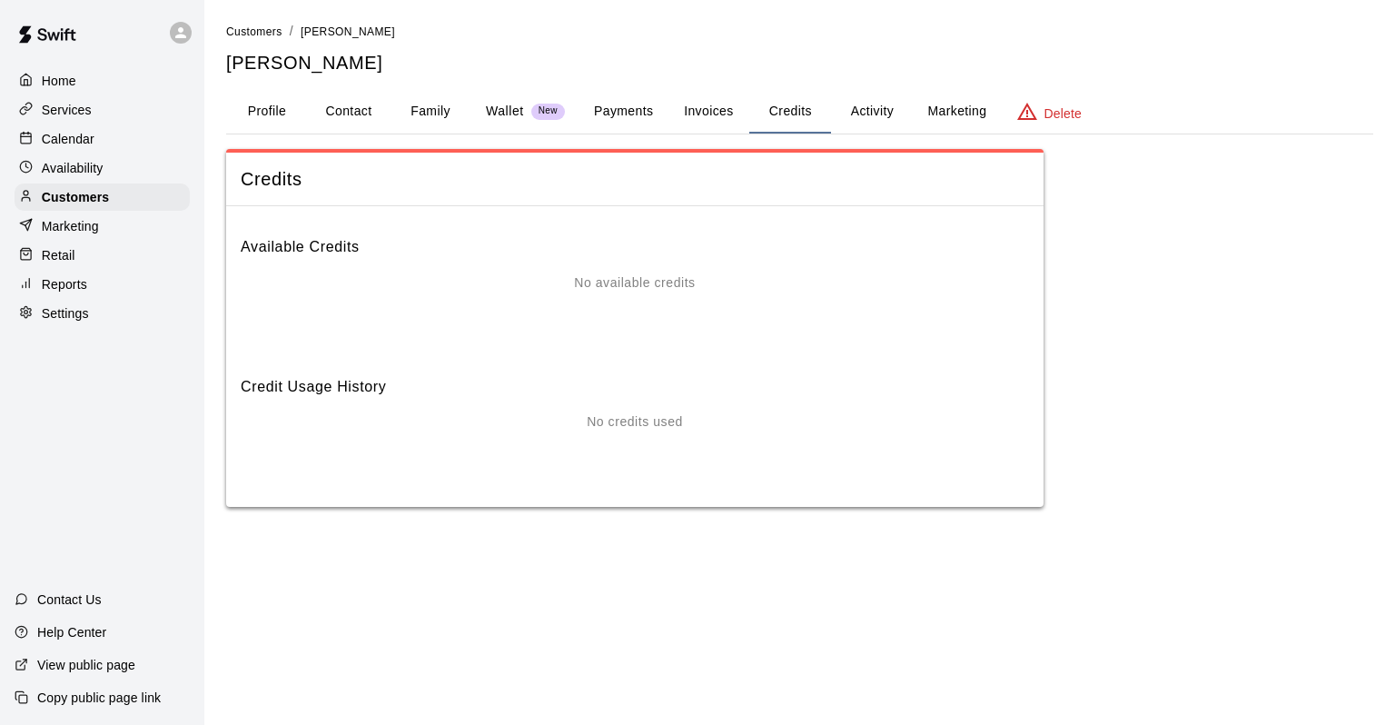
click at [851, 108] on button "Activity" at bounding box center [872, 112] width 82 height 44
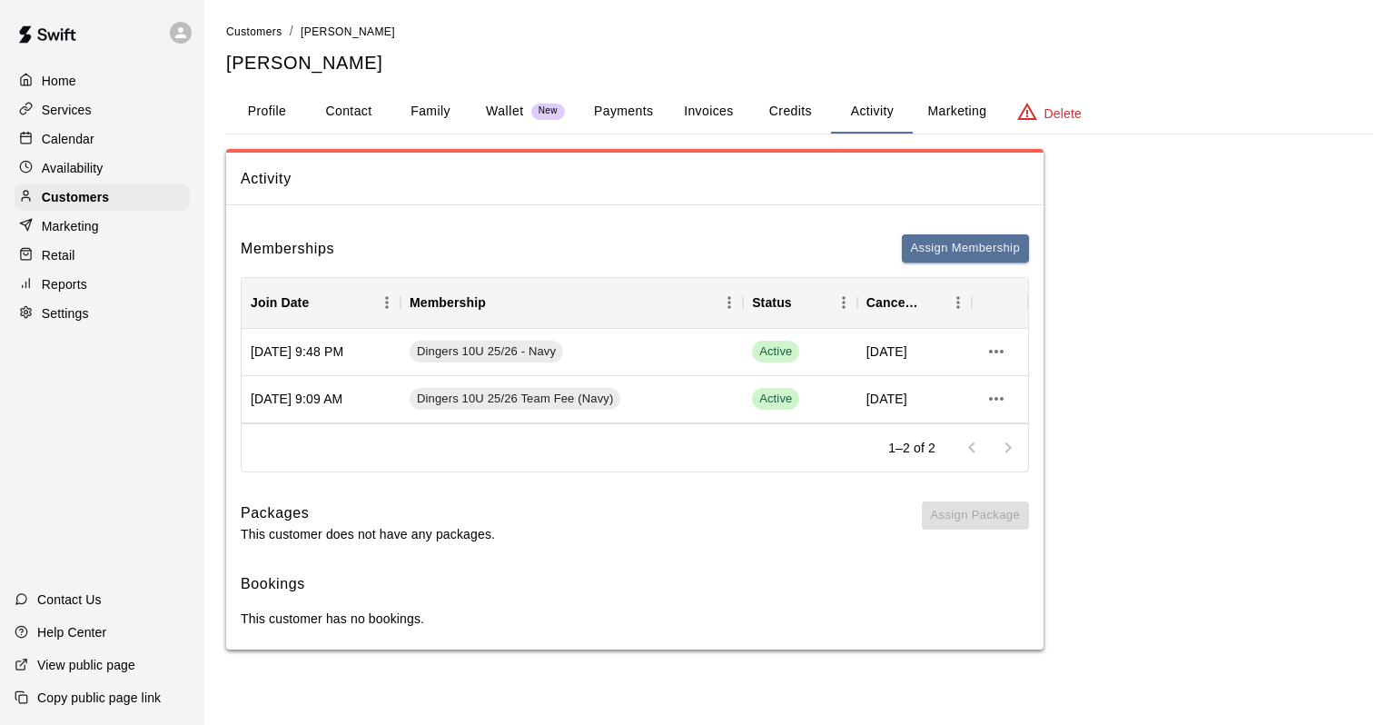
click at [410, 111] on button "Family" at bounding box center [431, 112] width 82 height 44
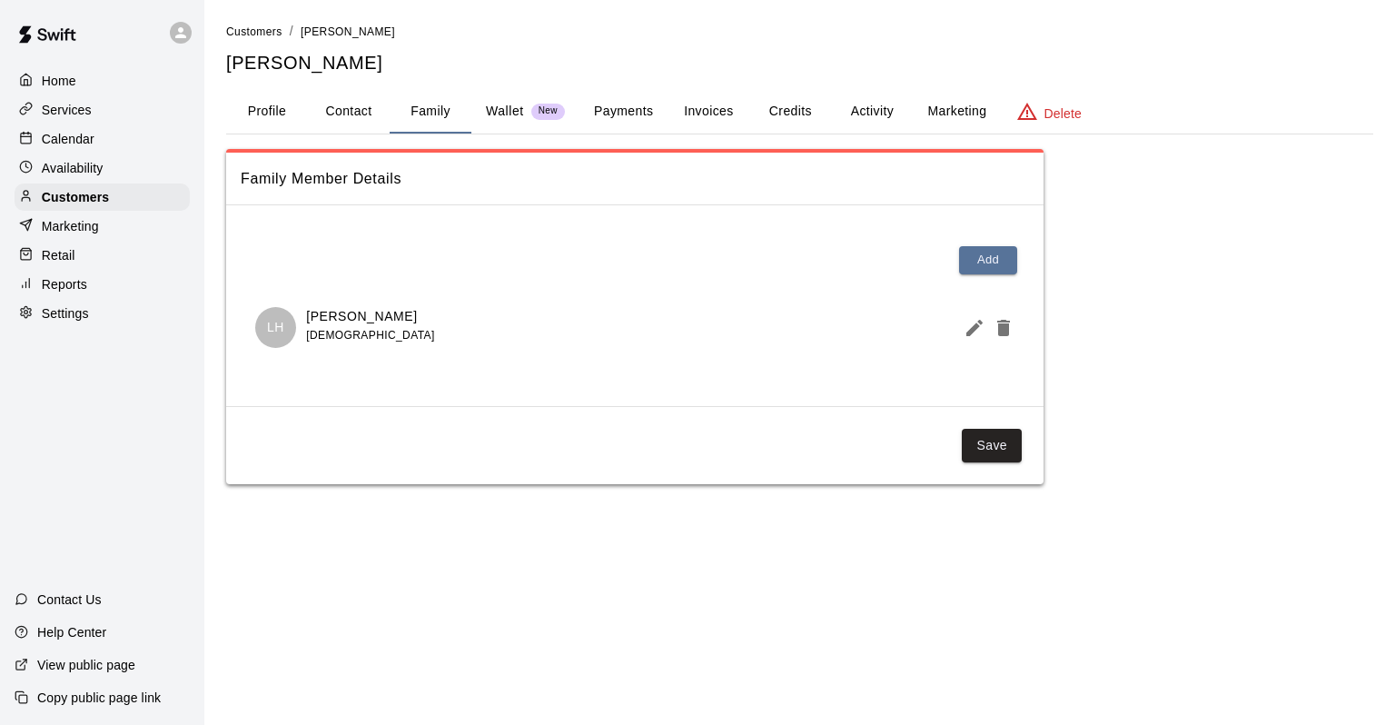
click at [661, 114] on button "Payments" at bounding box center [623, 112] width 88 height 44
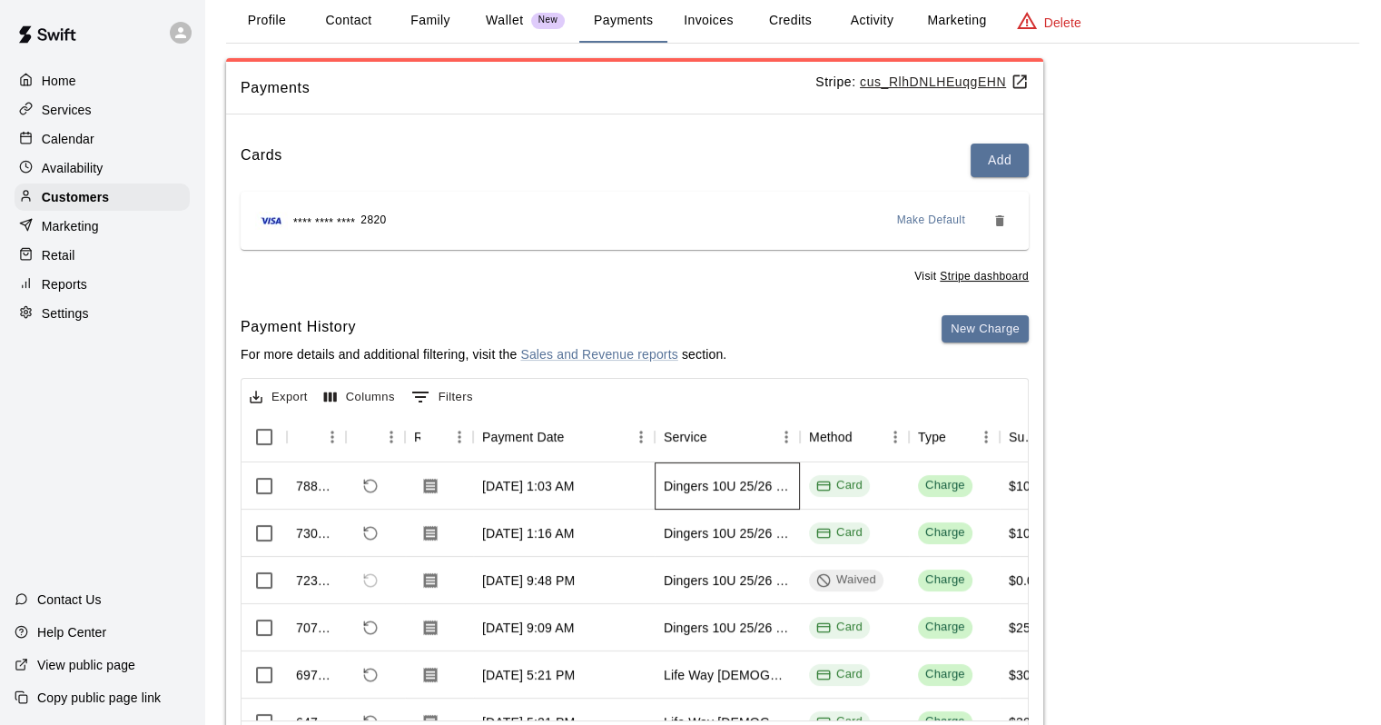
click at [720, 488] on div "Dingers 10U 25/26 - Navy" at bounding box center [727, 486] width 127 height 18
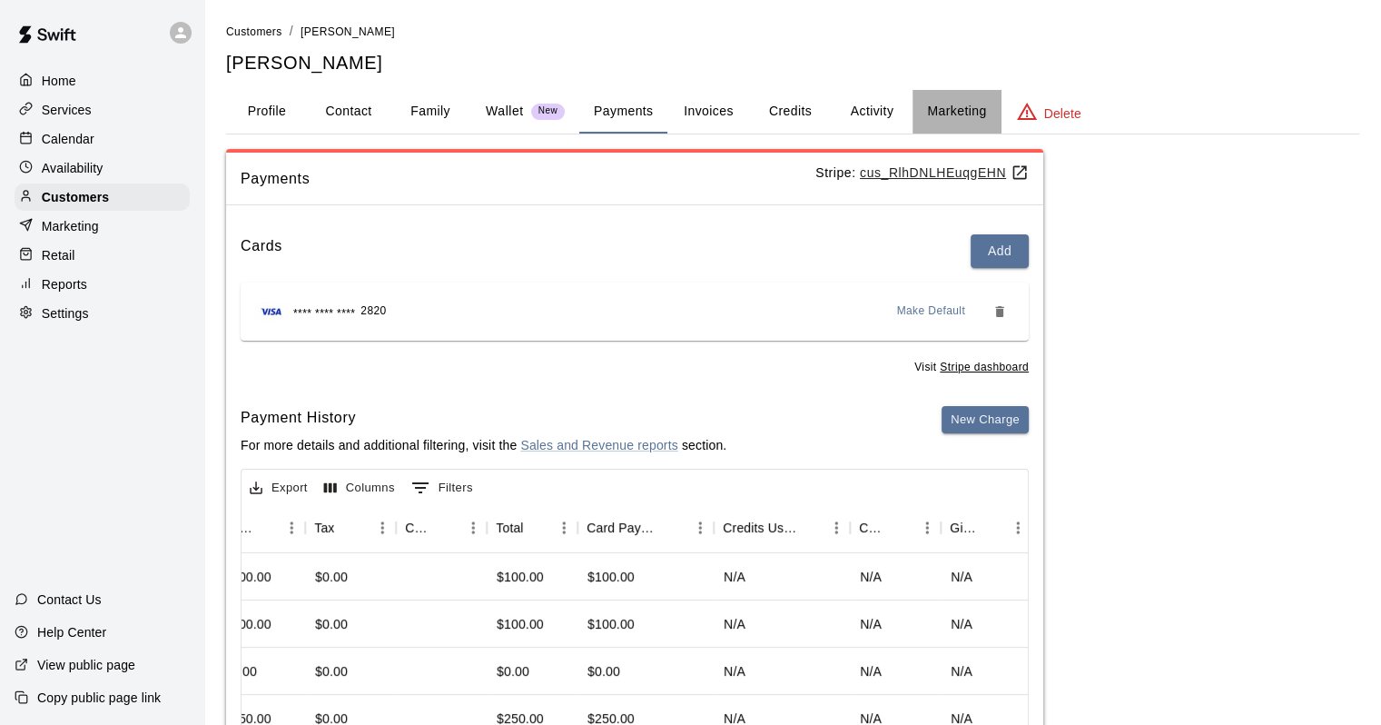
click at [951, 133] on button "Marketing" at bounding box center [957, 112] width 88 height 44
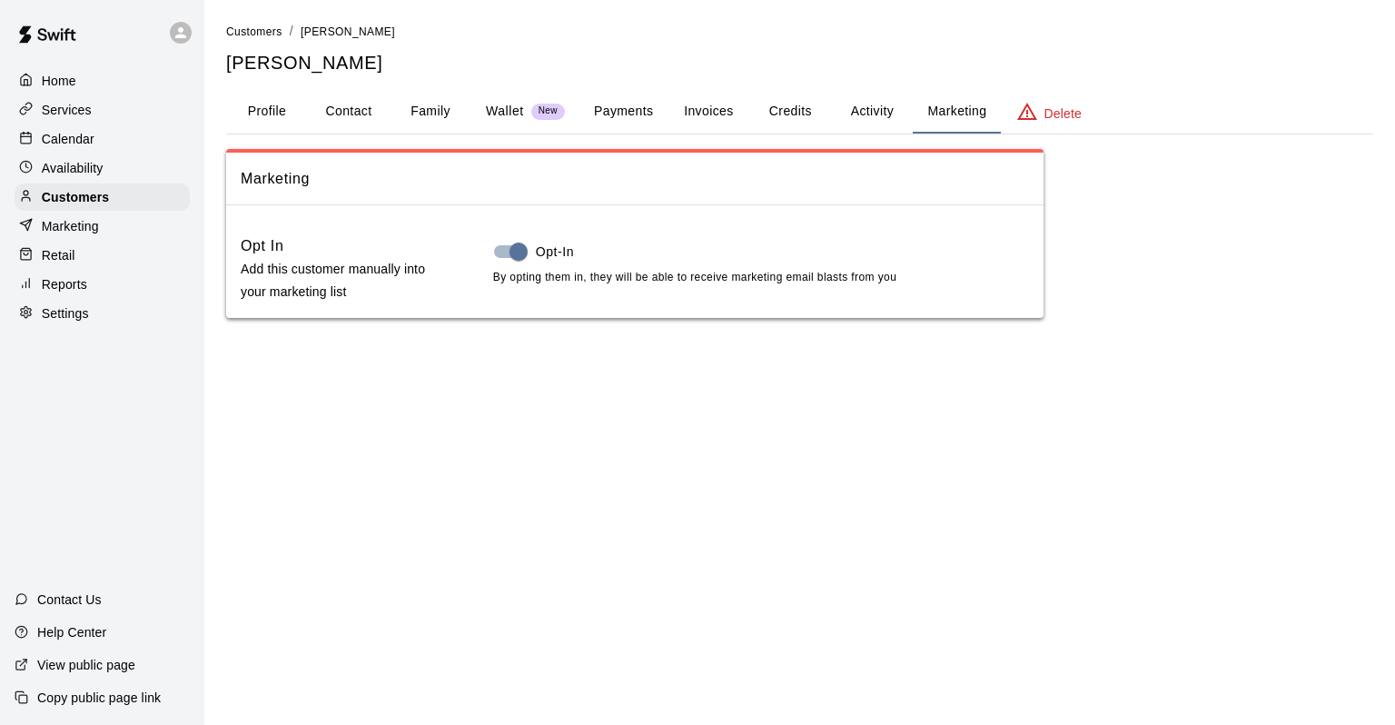
click at [881, 120] on button "Activity" at bounding box center [872, 112] width 82 height 44
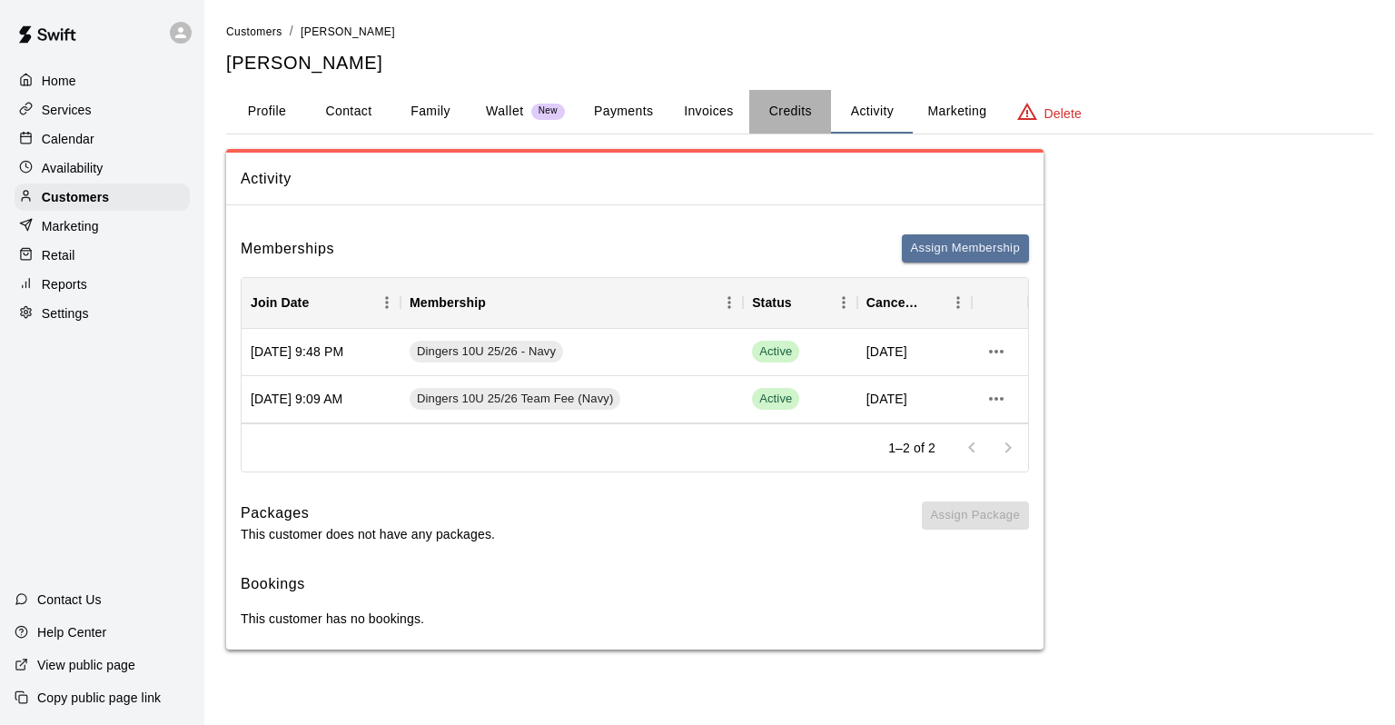
click at [763, 128] on button "Credits" at bounding box center [790, 112] width 82 height 44
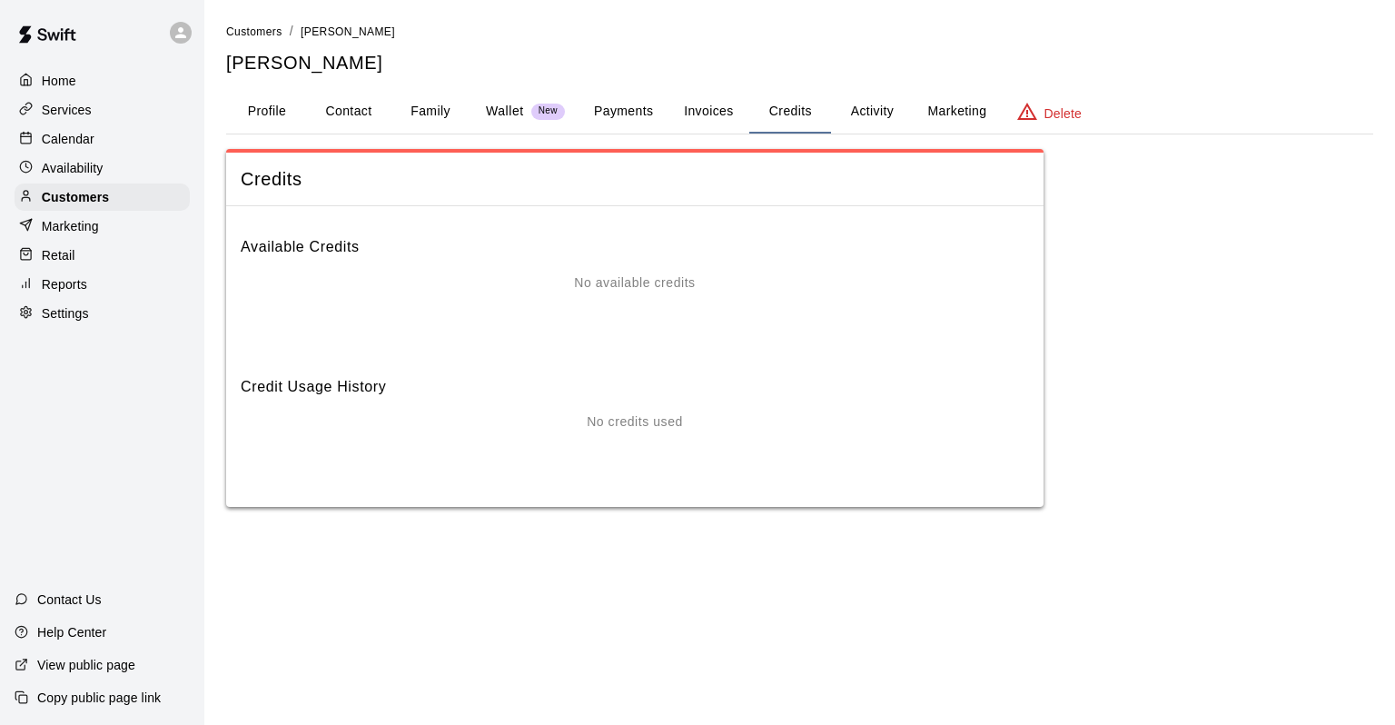
click at [734, 129] on button "Invoices" at bounding box center [709, 112] width 82 height 44
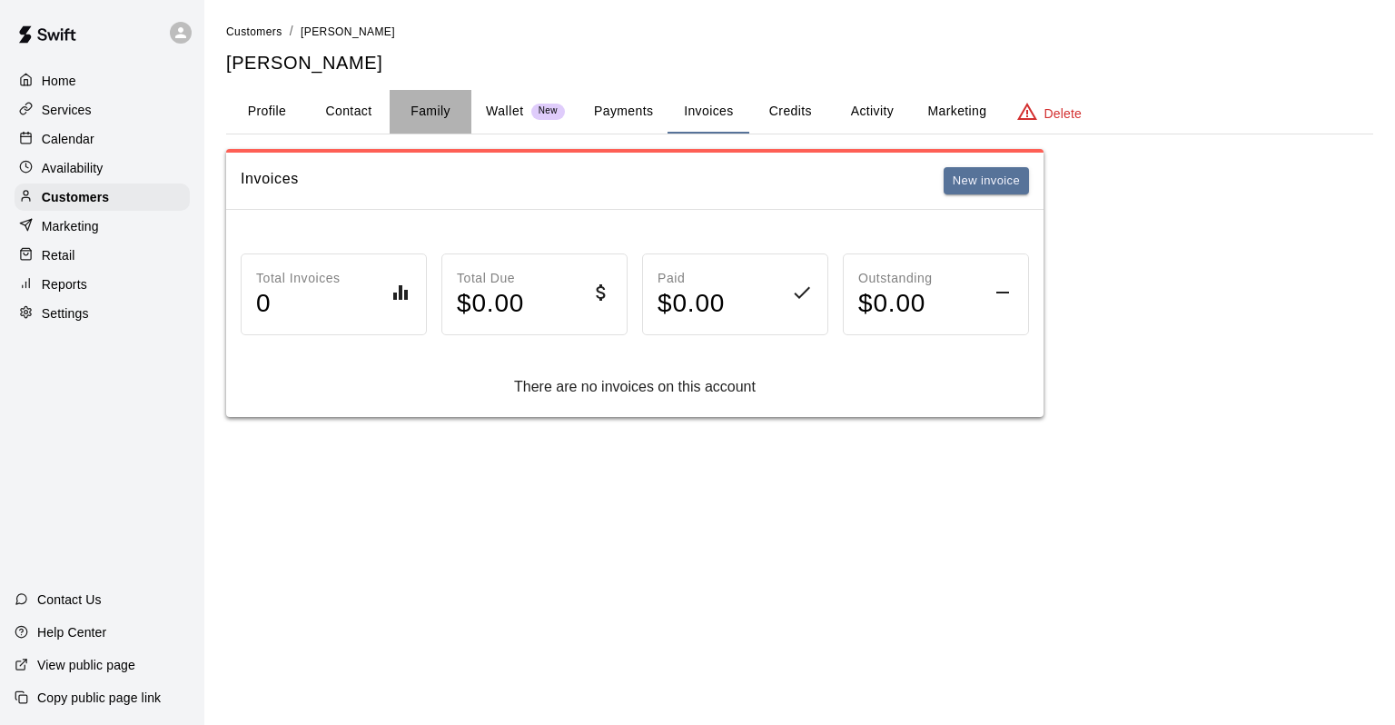
click at [450, 121] on button "Family" at bounding box center [431, 112] width 82 height 44
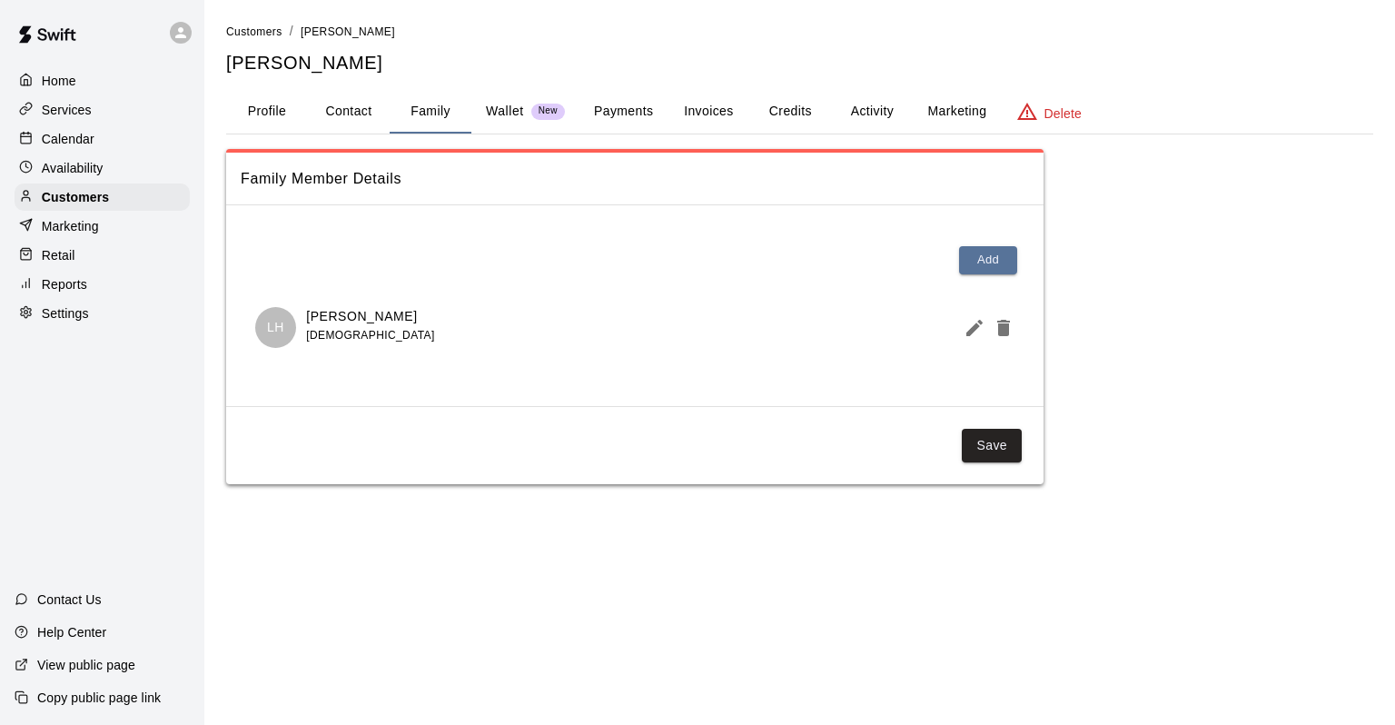
click at [646, 133] on button "Payments" at bounding box center [623, 112] width 88 height 44
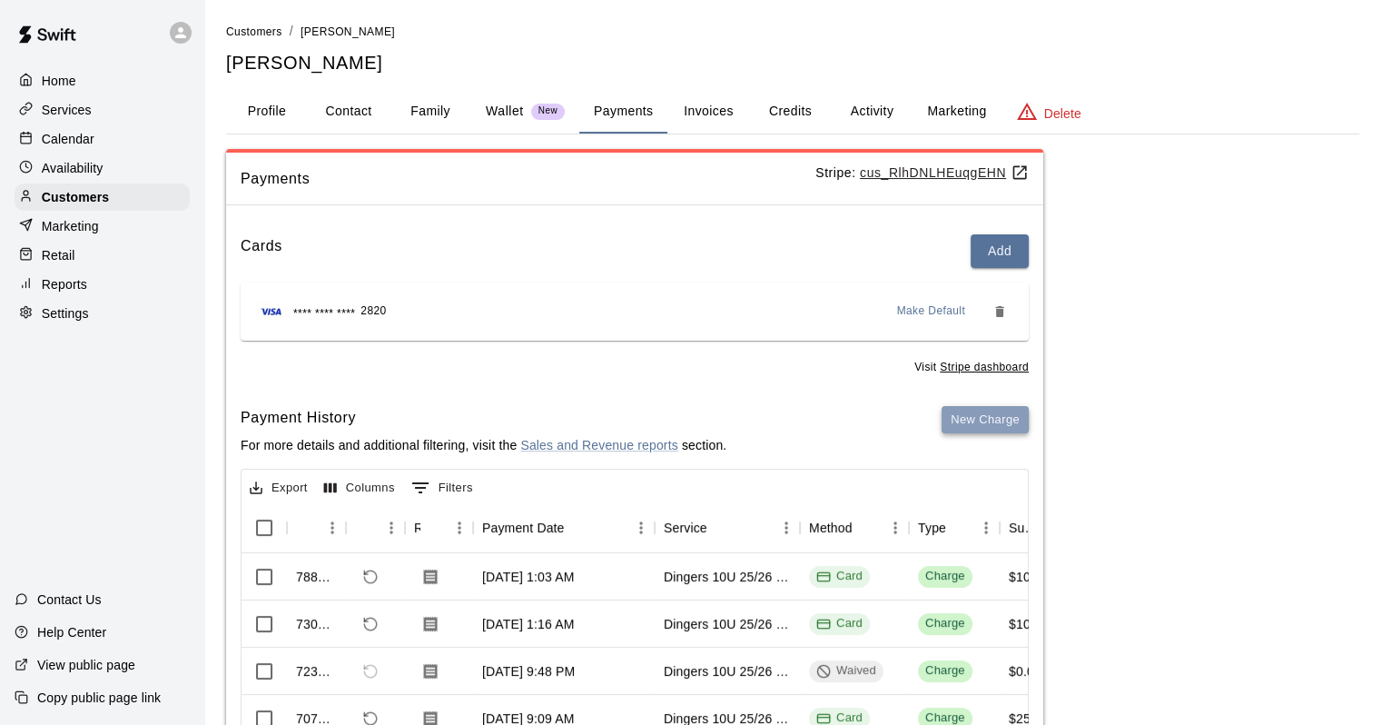
click at [964, 427] on button "New Charge" at bounding box center [985, 420] width 87 height 28
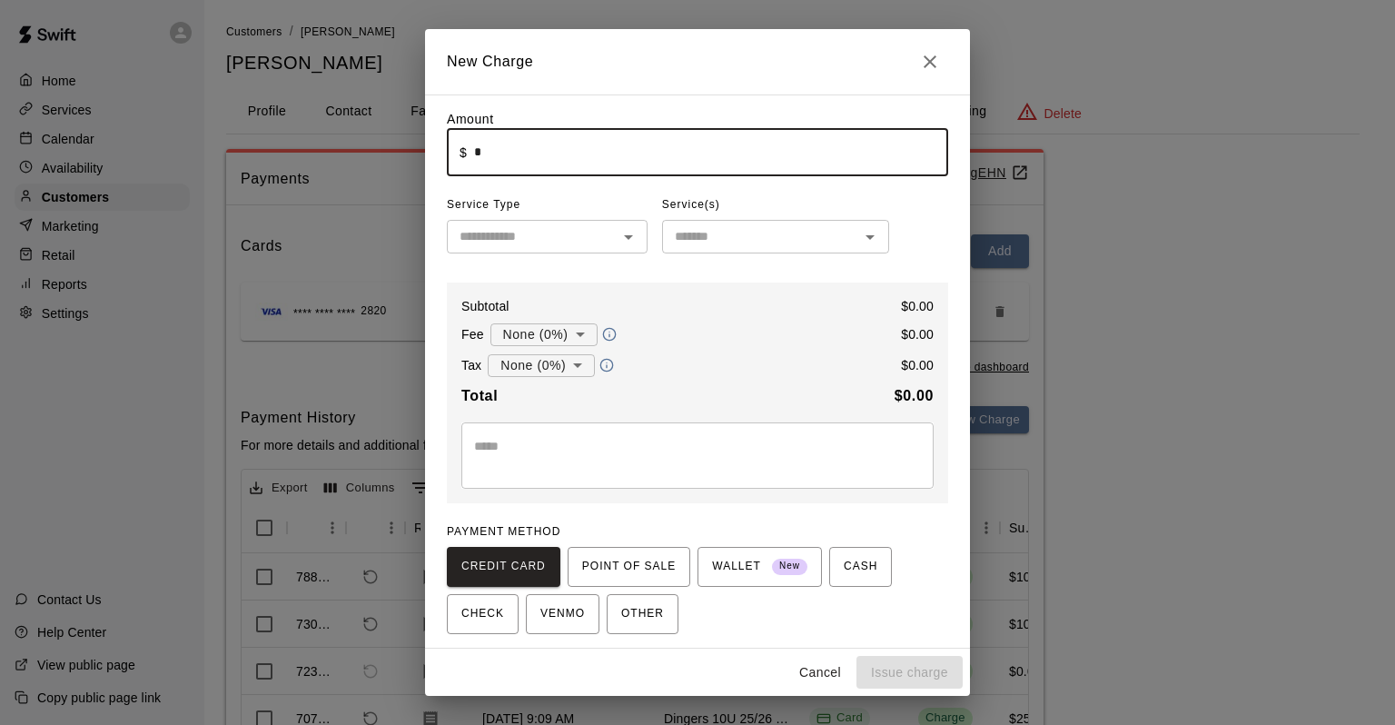
click at [559, 166] on input "*" at bounding box center [711, 152] width 474 height 48
type input "******"
click at [553, 248] on input "text" at bounding box center [532, 236] width 160 height 23
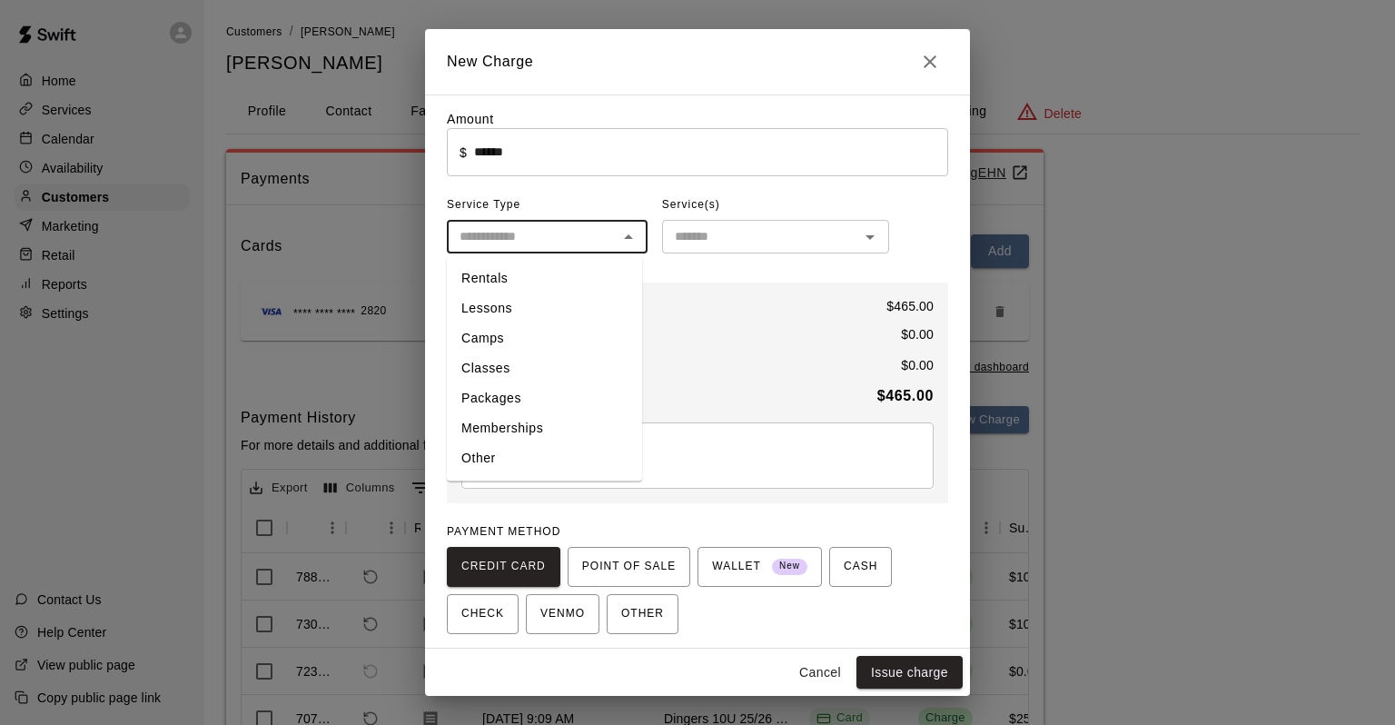
click at [530, 400] on li "Packages" at bounding box center [544, 398] width 195 height 30
type input "********"
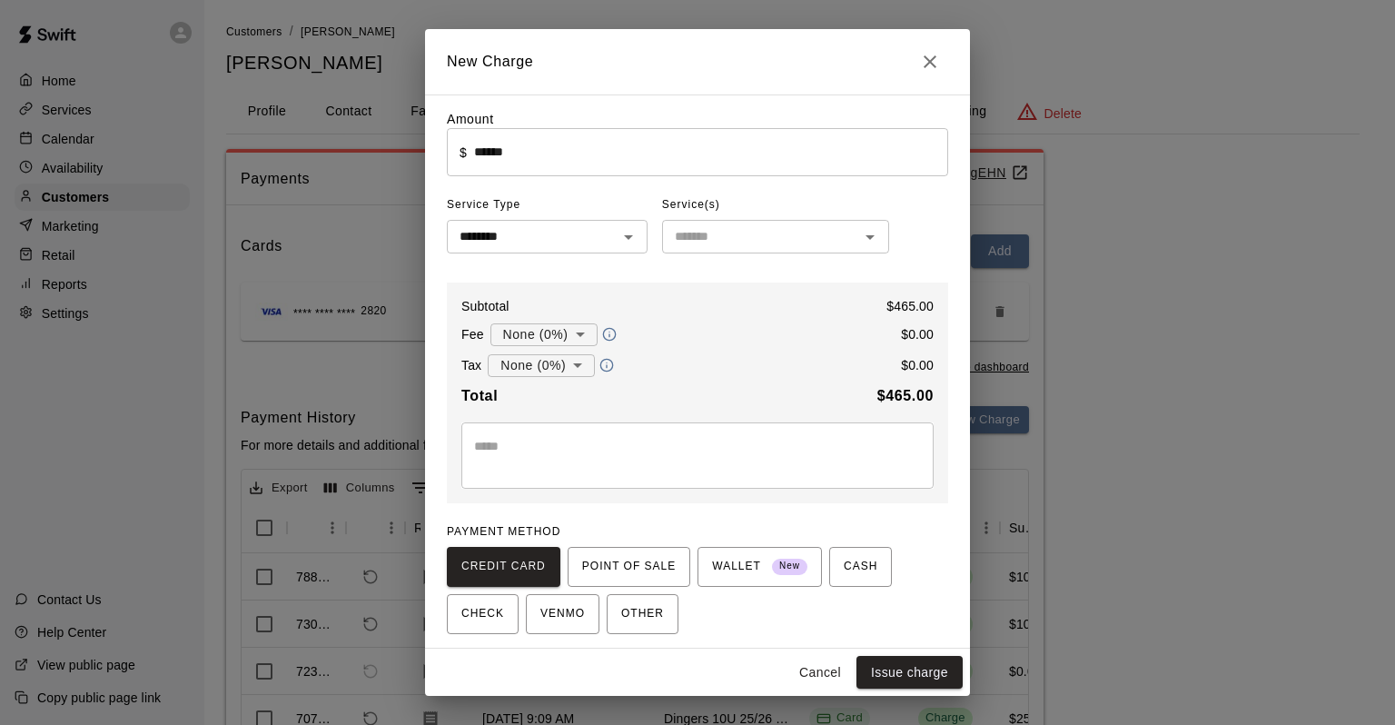
click at [709, 214] on span "Service(s)" at bounding box center [691, 205] width 58 height 29
click at [718, 234] on input "text" at bounding box center [761, 236] width 186 height 23
type input "******"
click at [552, 347] on body "Home Services Calendar Availability Customers Marketing Retail Reports Settings…" at bounding box center [697, 458] width 1395 height 917
click at [563, 340] on div at bounding box center [697, 362] width 1395 height 725
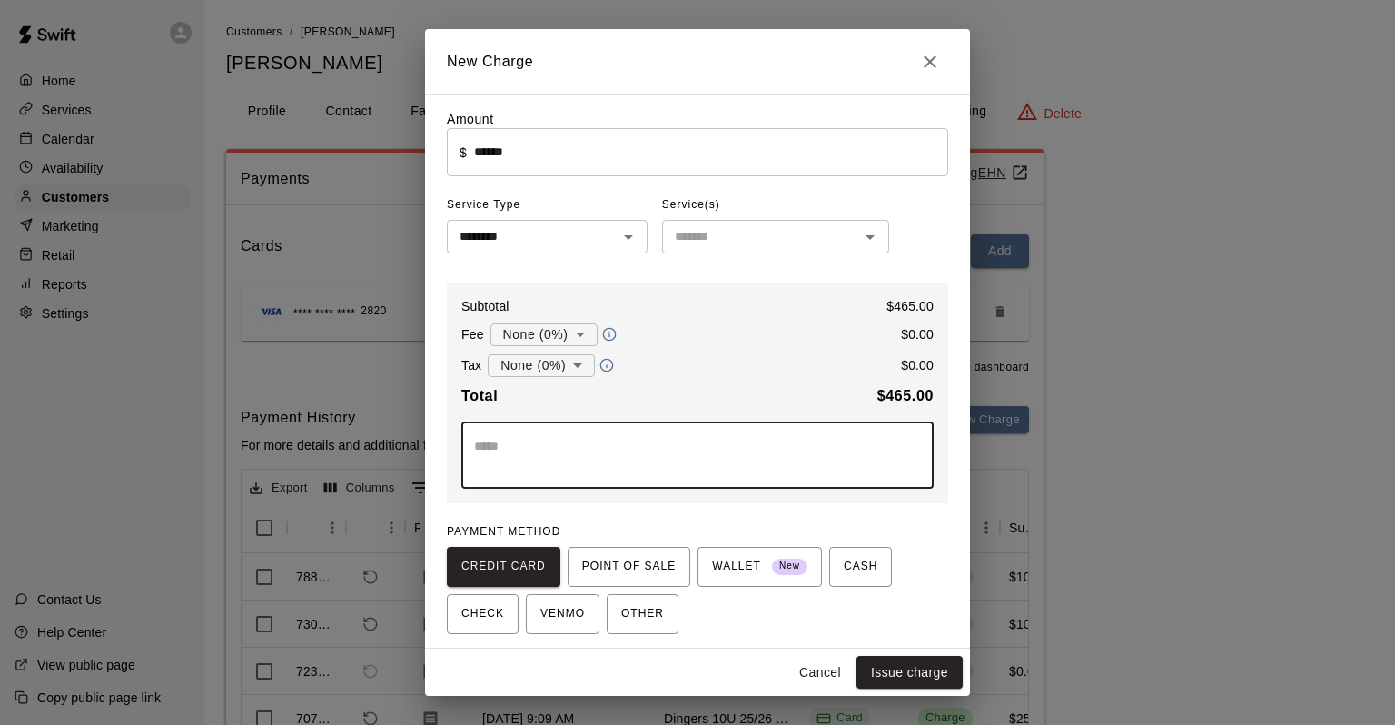
click at [574, 460] on textarea at bounding box center [697, 455] width 447 height 36
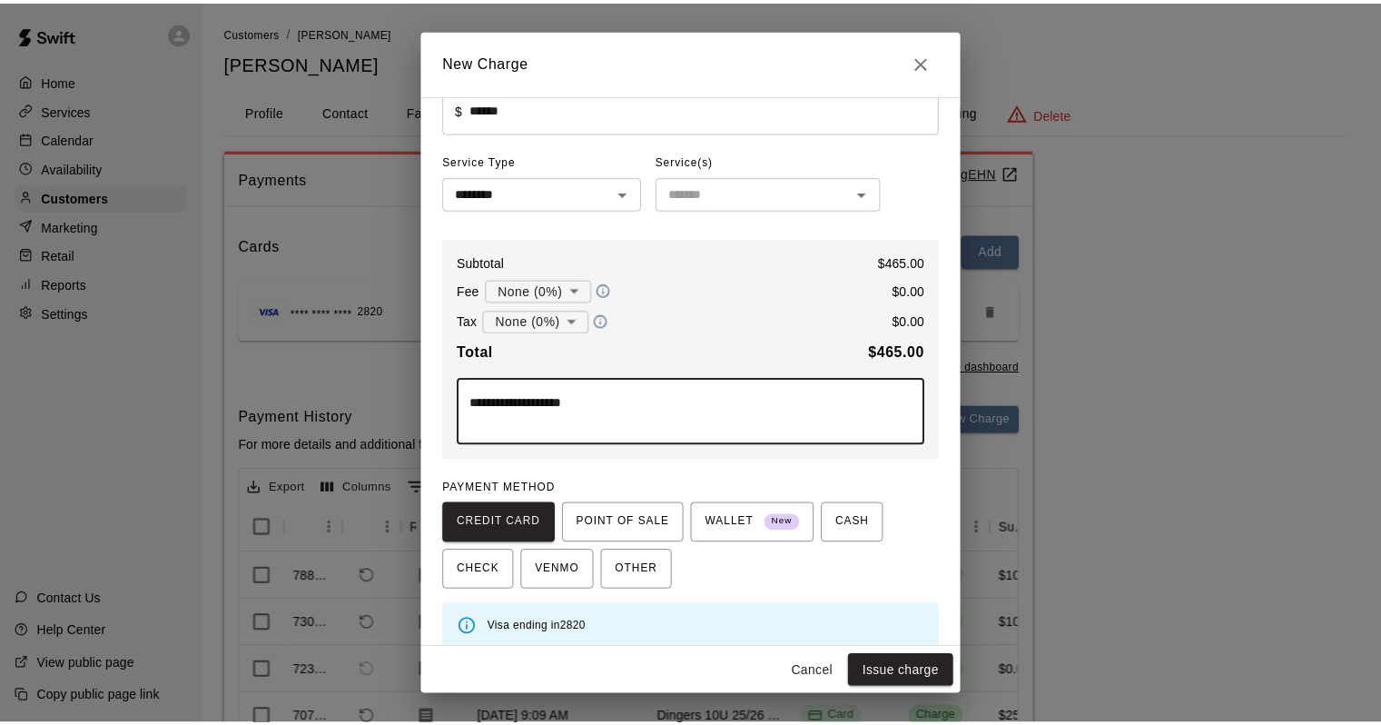
scroll to position [62, 0]
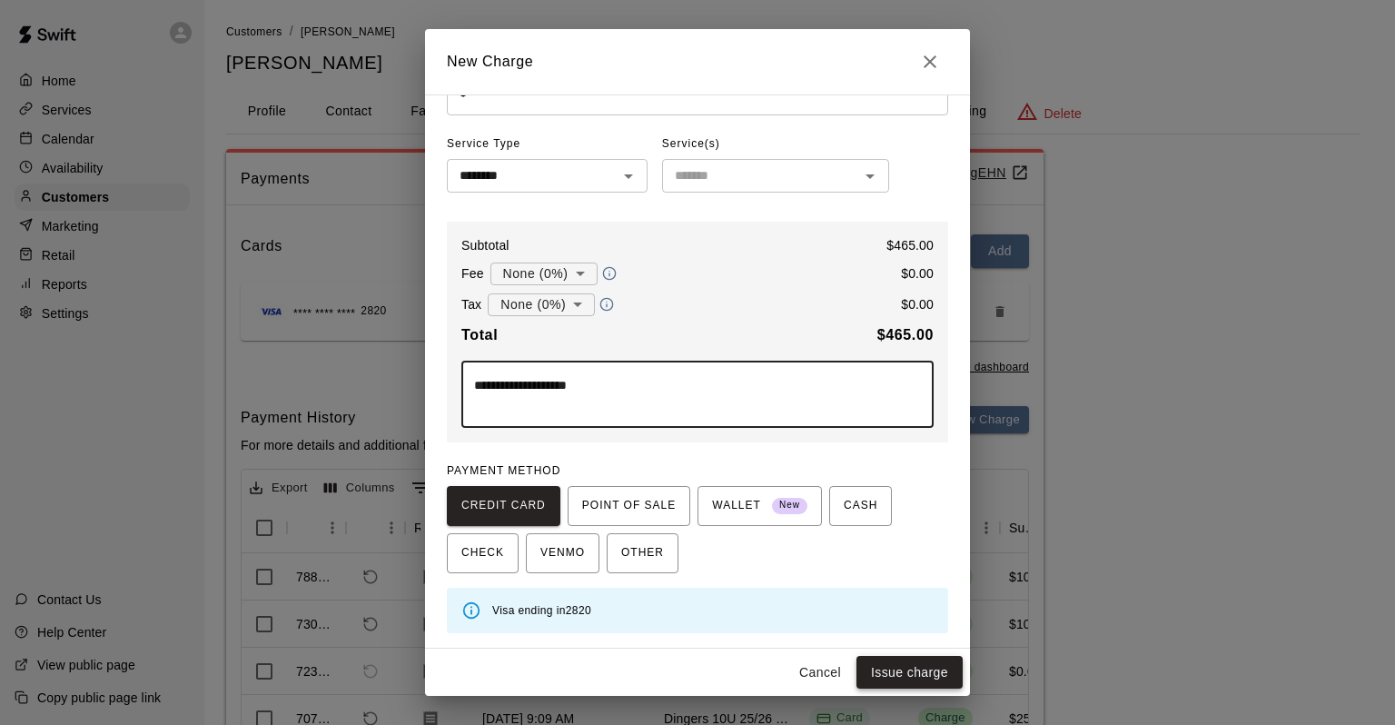
type textarea "**********"
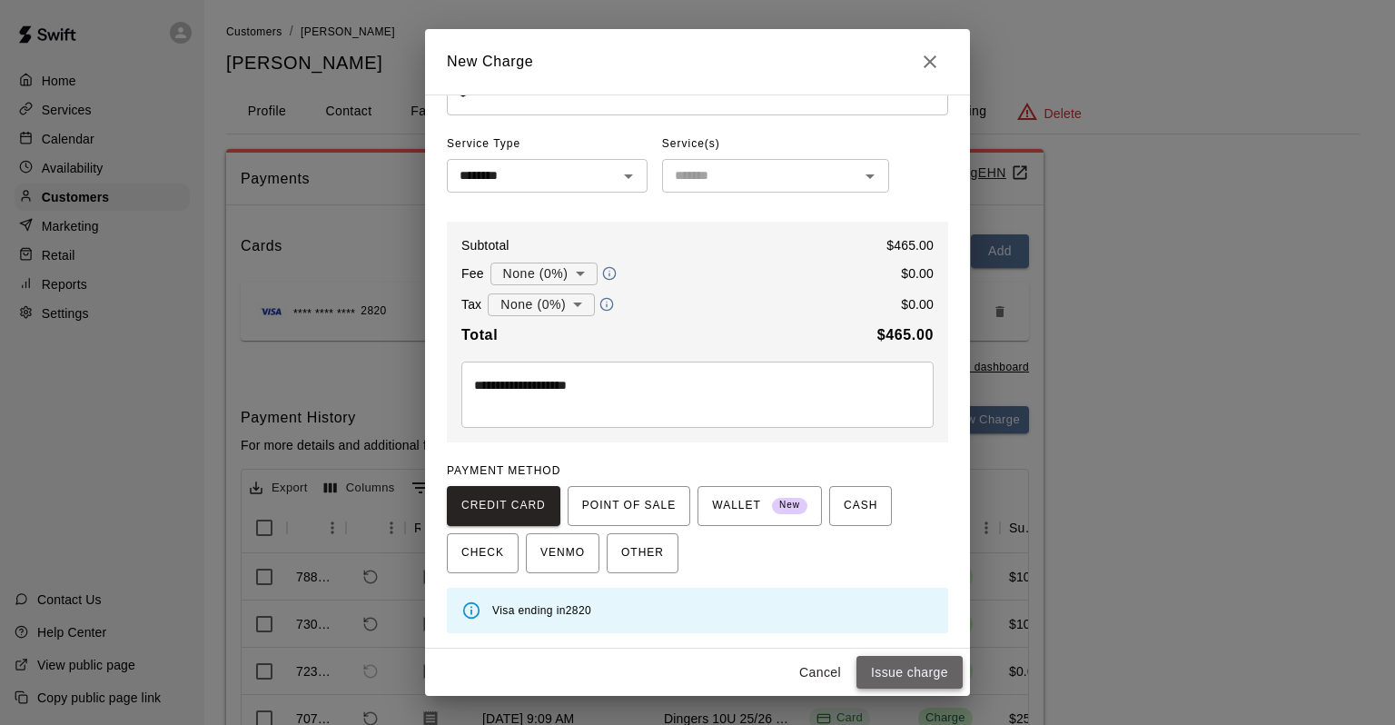
click at [912, 678] on button "Issue charge" at bounding box center [909, 673] width 106 height 34
type input "*"
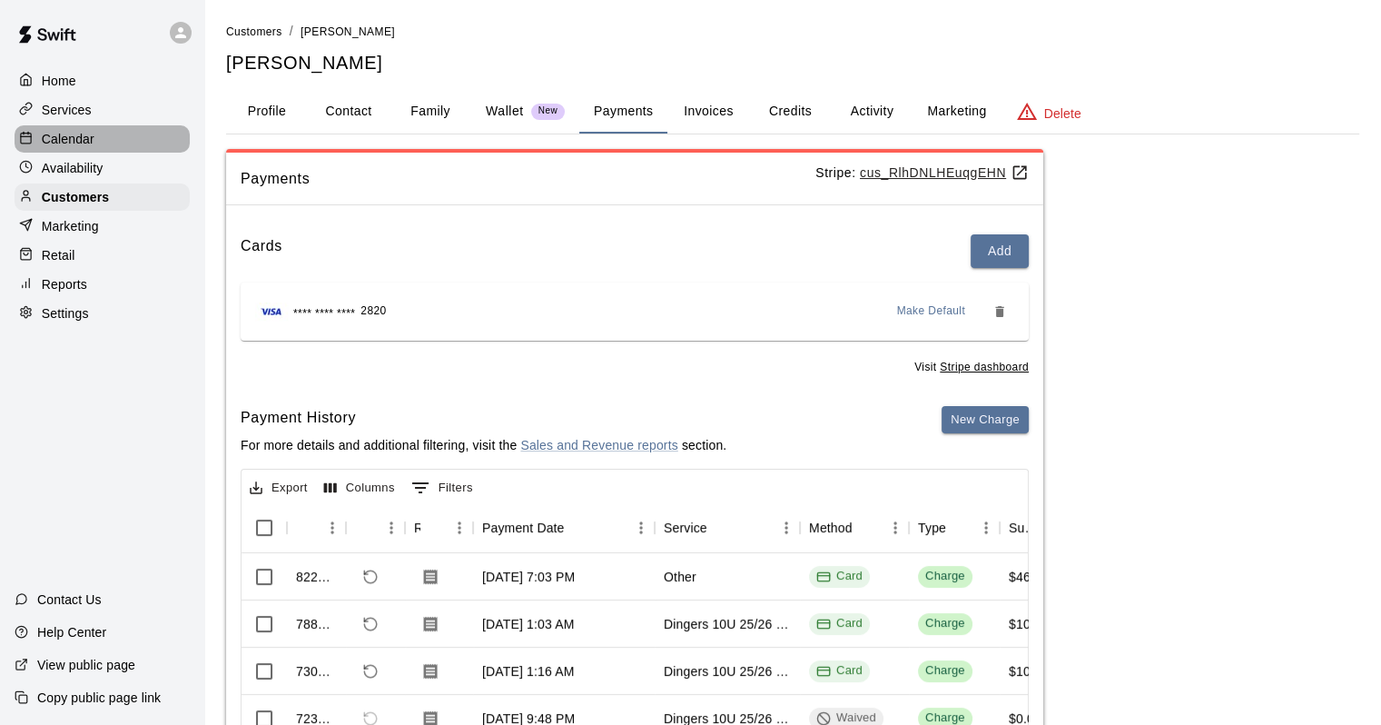
click at [98, 130] on div "Calendar" at bounding box center [102, 138] width 175 height 27
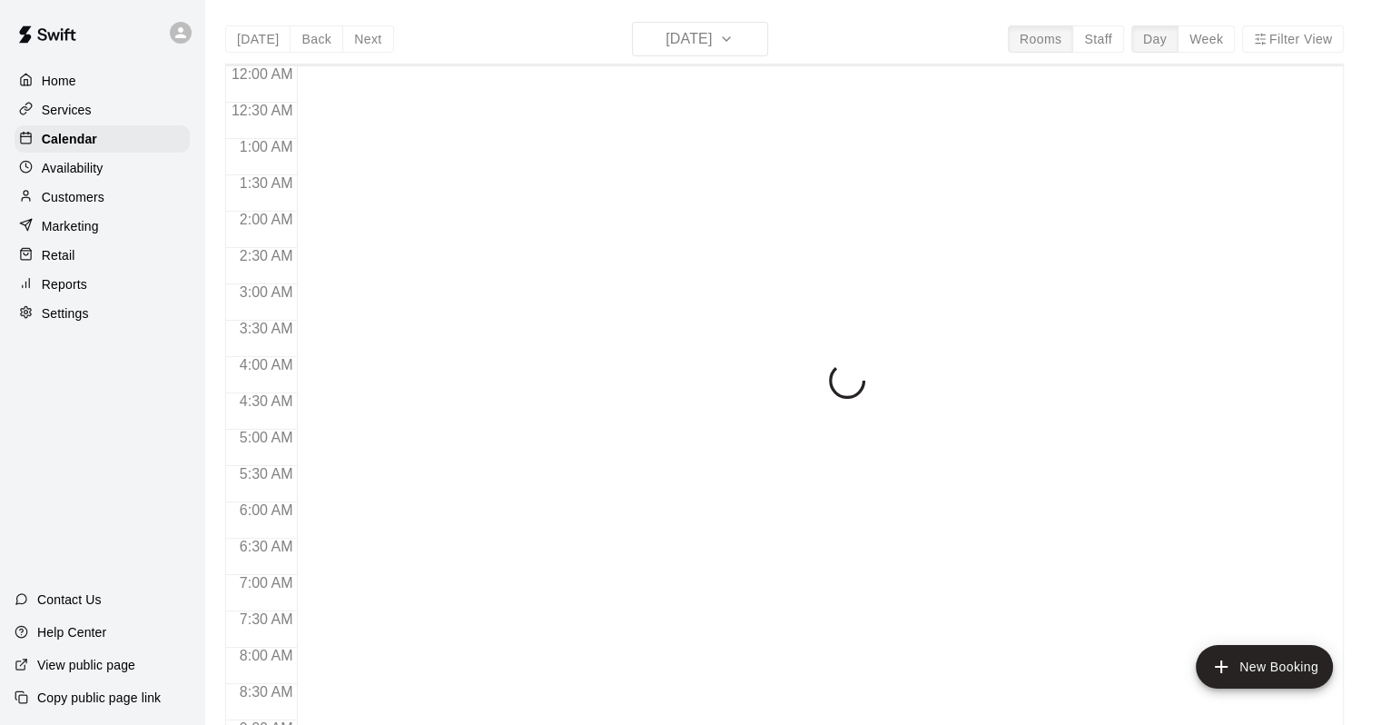
scroll to position [1063, 0]
